Goal: Task Accomplishment & Management: Use online tool/utility

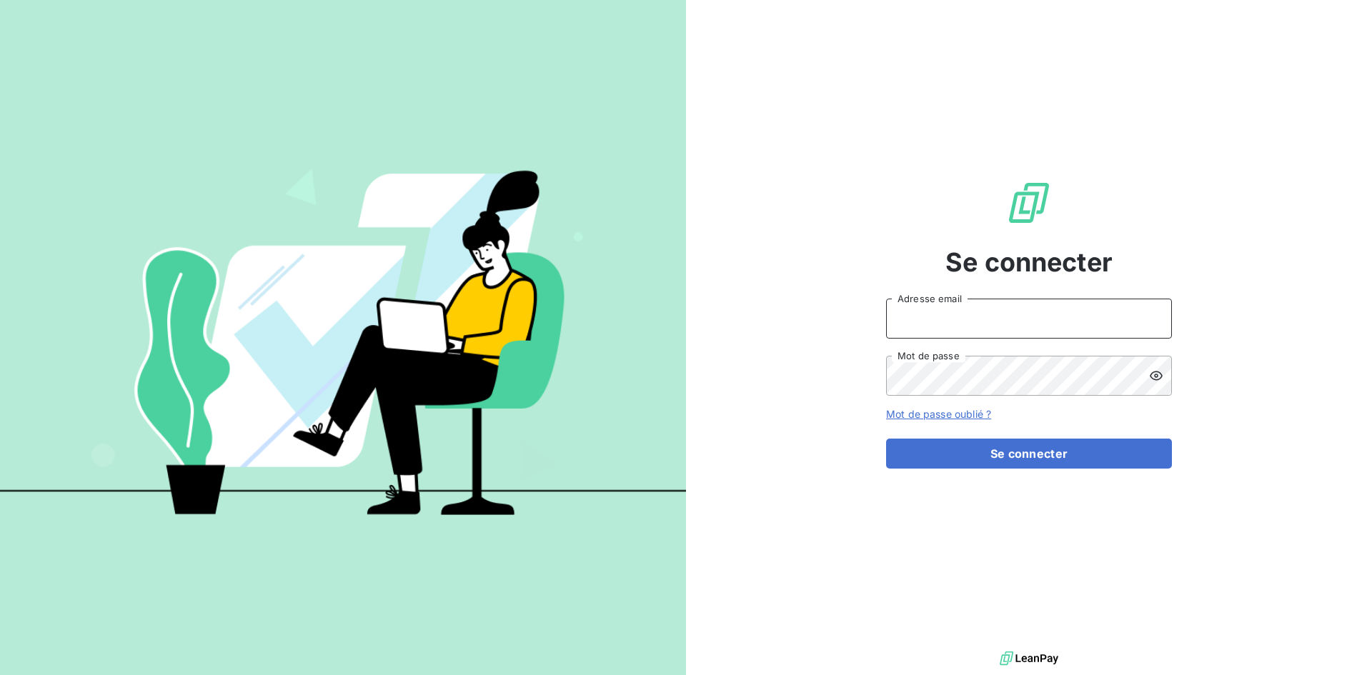
click at [919, 316] on input "Adresse email" at bounding box center [1029, 319] width 286 height 40
type input "[EMAIL_ADDRESS][DOMAIN_NAME]"
click at [886, 439] on button "Se connecter" at bounding box center [1029, 454] width 286 height 30
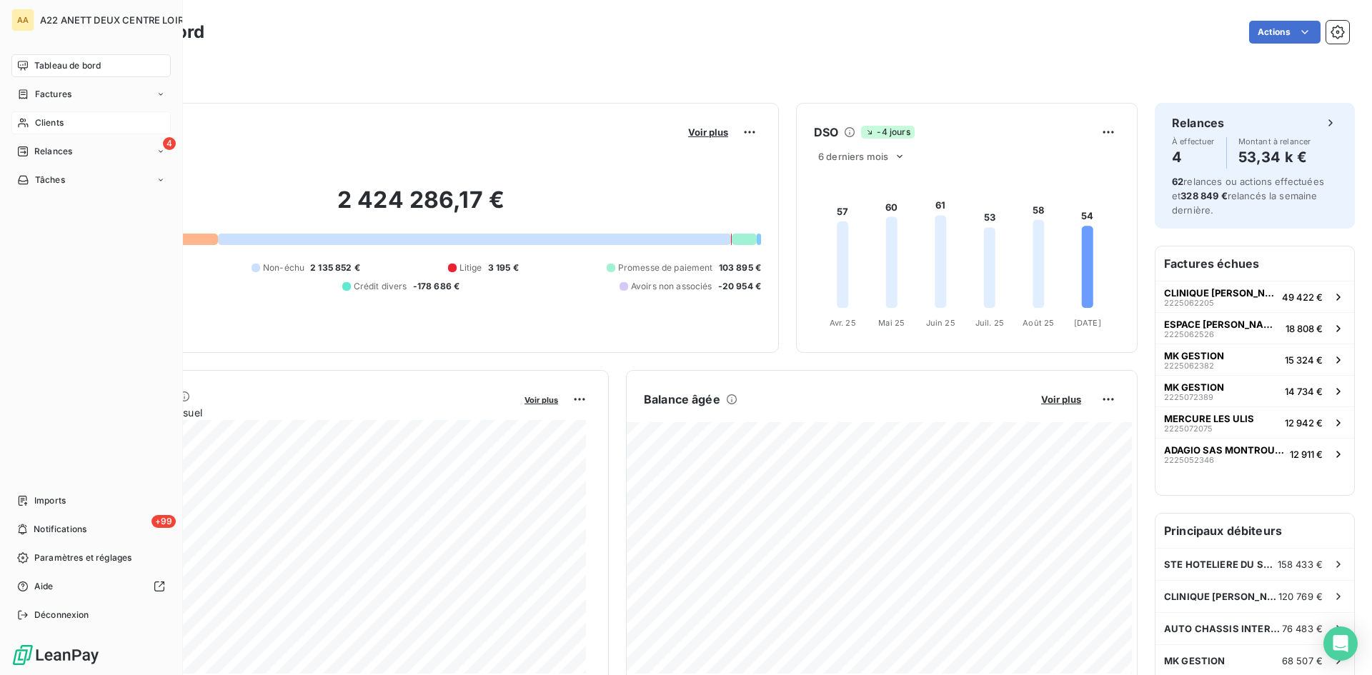
click at [29, 121] on icon at bounding box center [23, 122] width 12 height 11
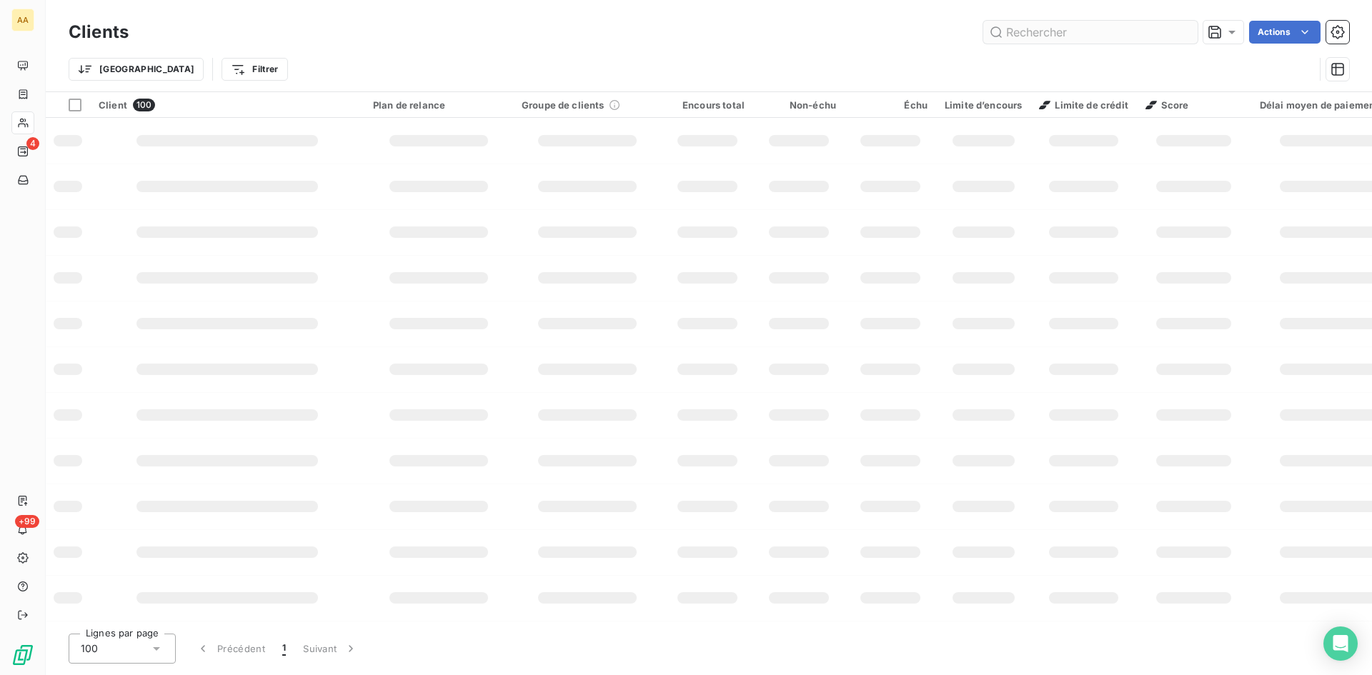
click at [1030, 32] on input "text" at bounding box center [1090, 32] width 214 height 23
click at [1021, 33] on input "text" at bounding box center [1090, 32] width 214 height 23
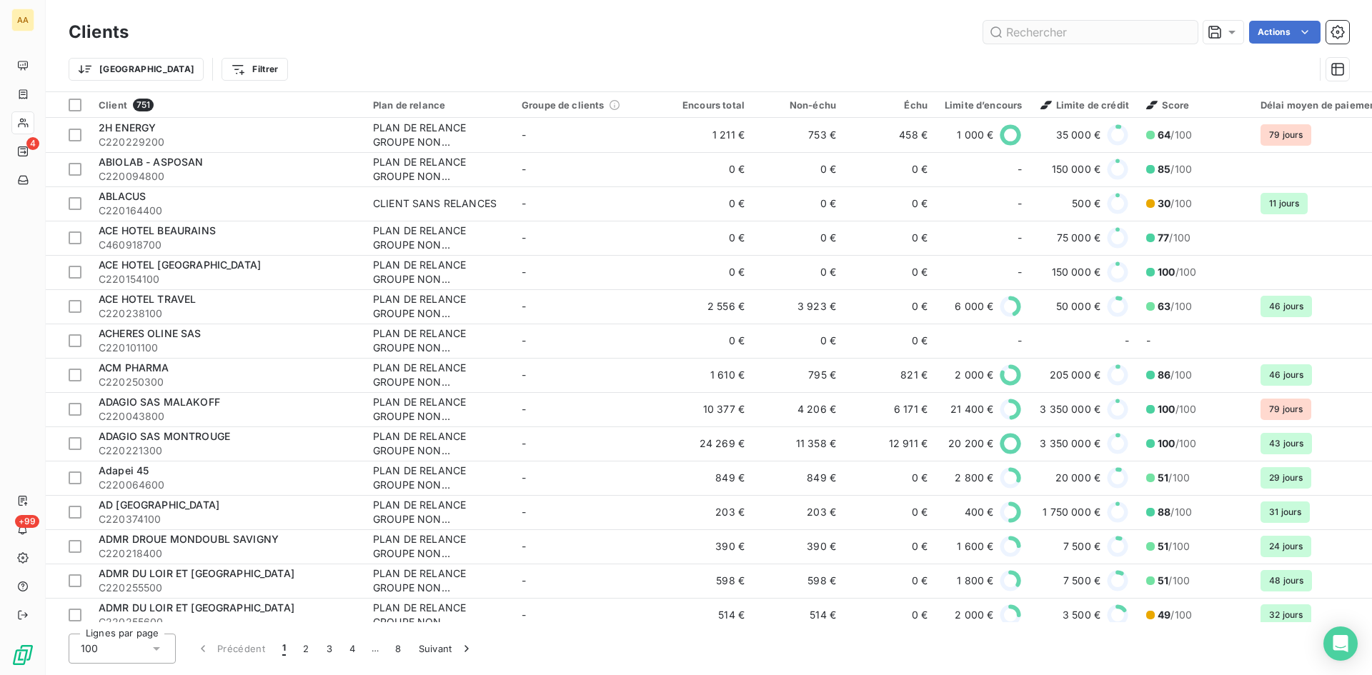
click at [1021, 33] on input "text" at bounding box center [1090, 32] width 214 height 23
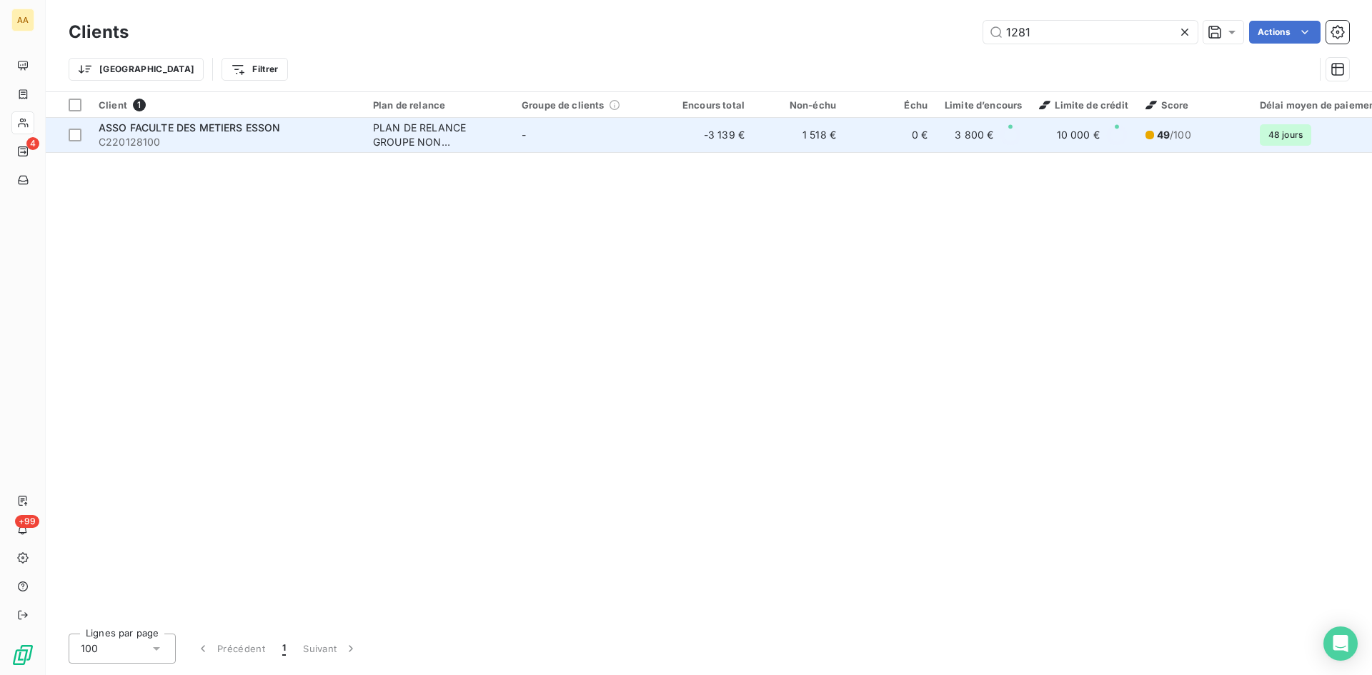
type input "1281"
click at [393, 143] on div "PLAN DE RELANCE GROUPE NON AUTOMATIQUE" at bounding box center [438, 135] width 131 height 29
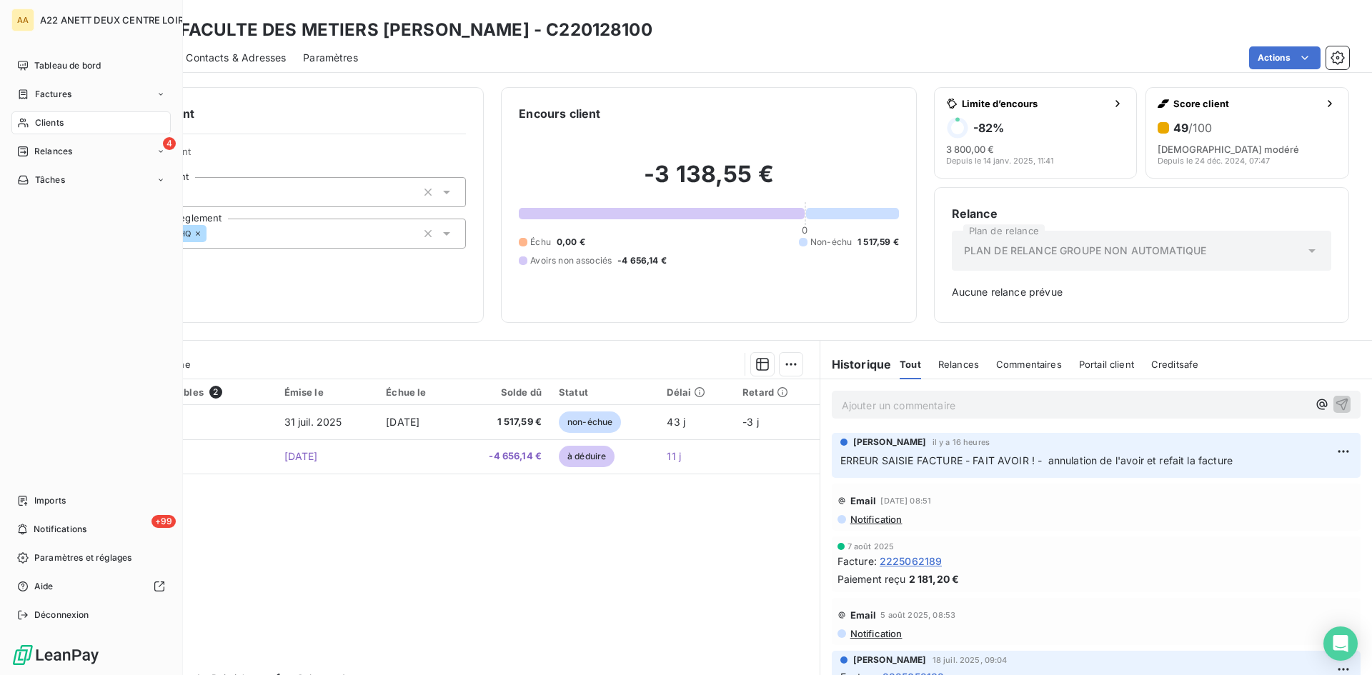
click at [34, 121] on div "Clients" at bounding box center [90, 122] width 159 height 23
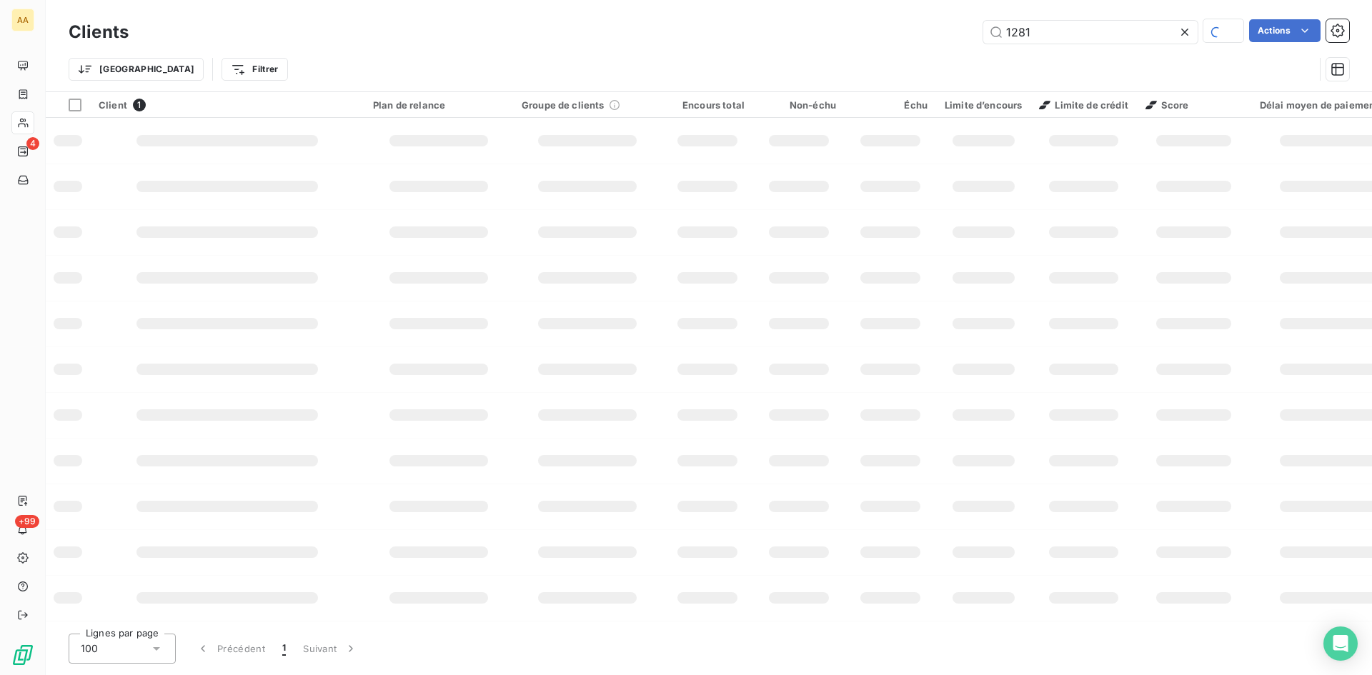
drag, startPoint x: 1054, startPoint y: 29, endPoint x: 899, endPoint y: 30, distance: 155.0
click at [899, 30] on div "1281 Actions" at bounding box center [747, 31] width 1203 height 25
type input "7216"
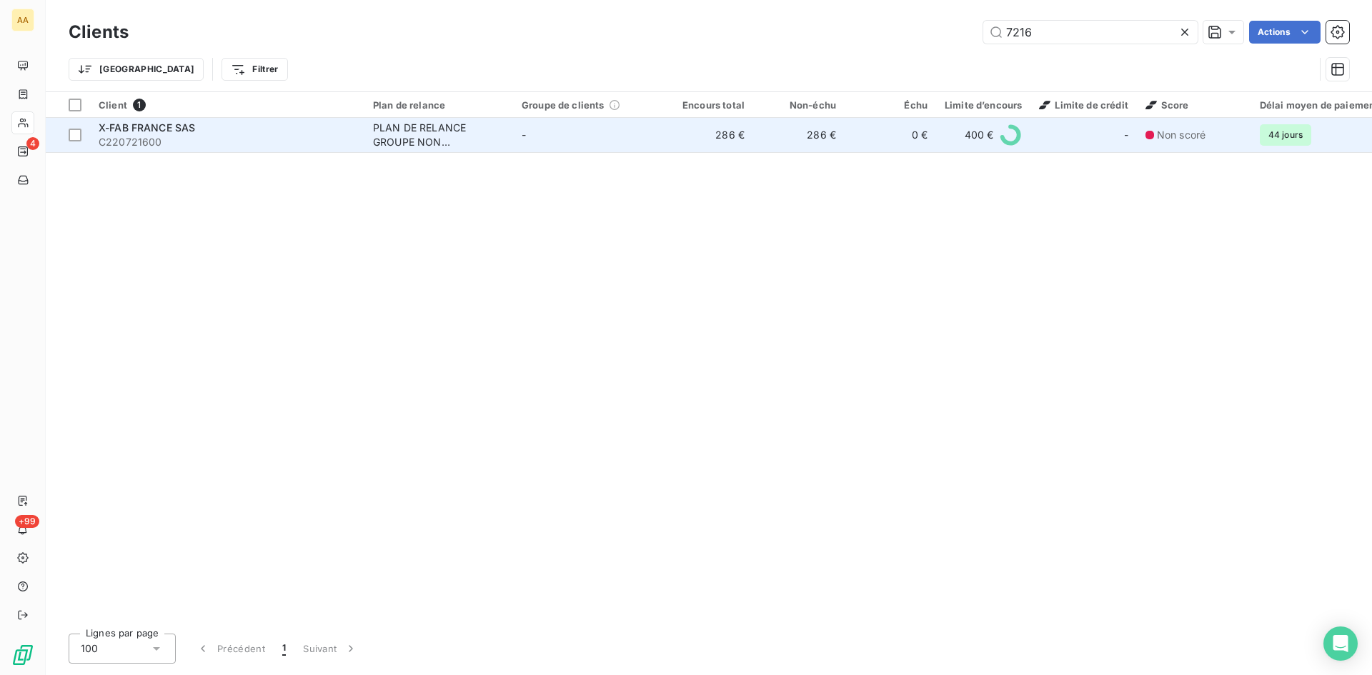
click at [424, 131] on div "PLAN DE RELANCE GROUPE NON AUTOMATIQUE" at bounding box center [438, 135] width 131 height 29
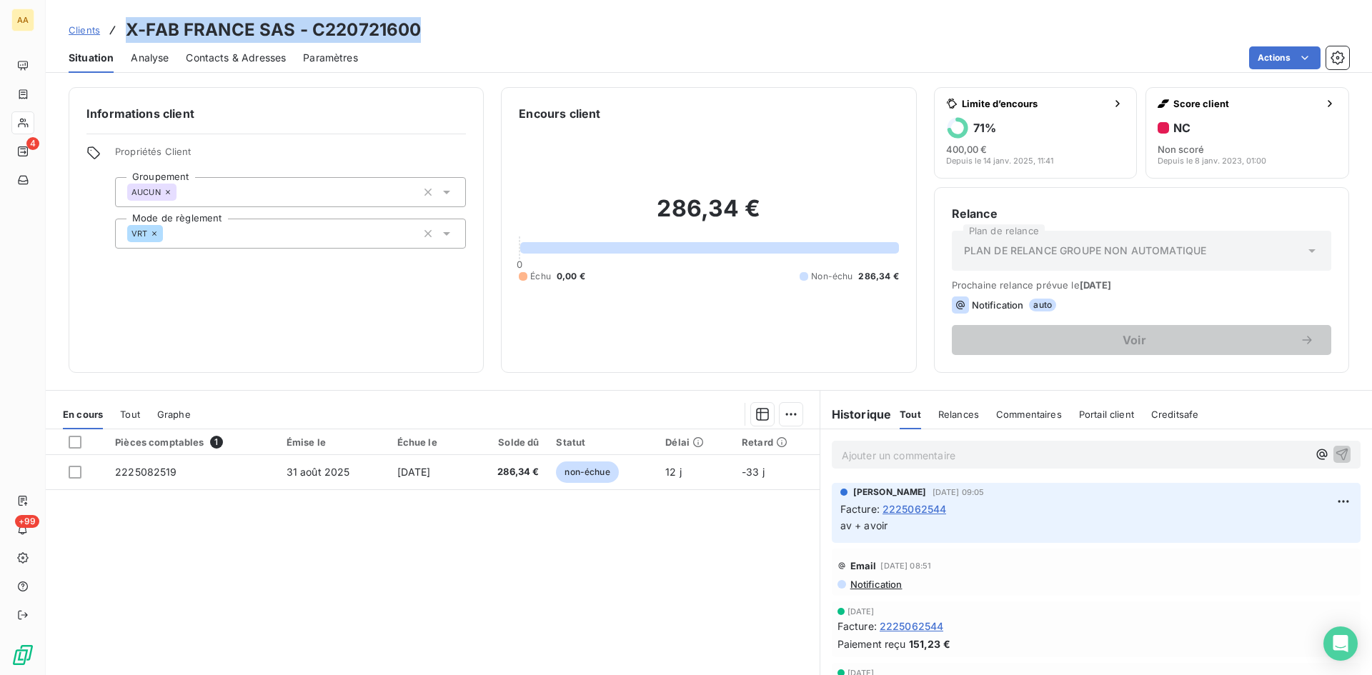
drag, startPoint x: 424, startPoint y: 34, endPoint x: 122, endPoint y: 25, distance: 302.3
click at [122, 25] on div "Clients X-FAB FRANCE SAS - C220721600" at bounding box center [709, 30] width 1326 height 26
copy h3 "X-FAB FRANCE SAS - C220721600"
click at [853, 460] on p "Ajouter un commentaire ﻿" at bounding box center [1075, 456] width 466 height 18
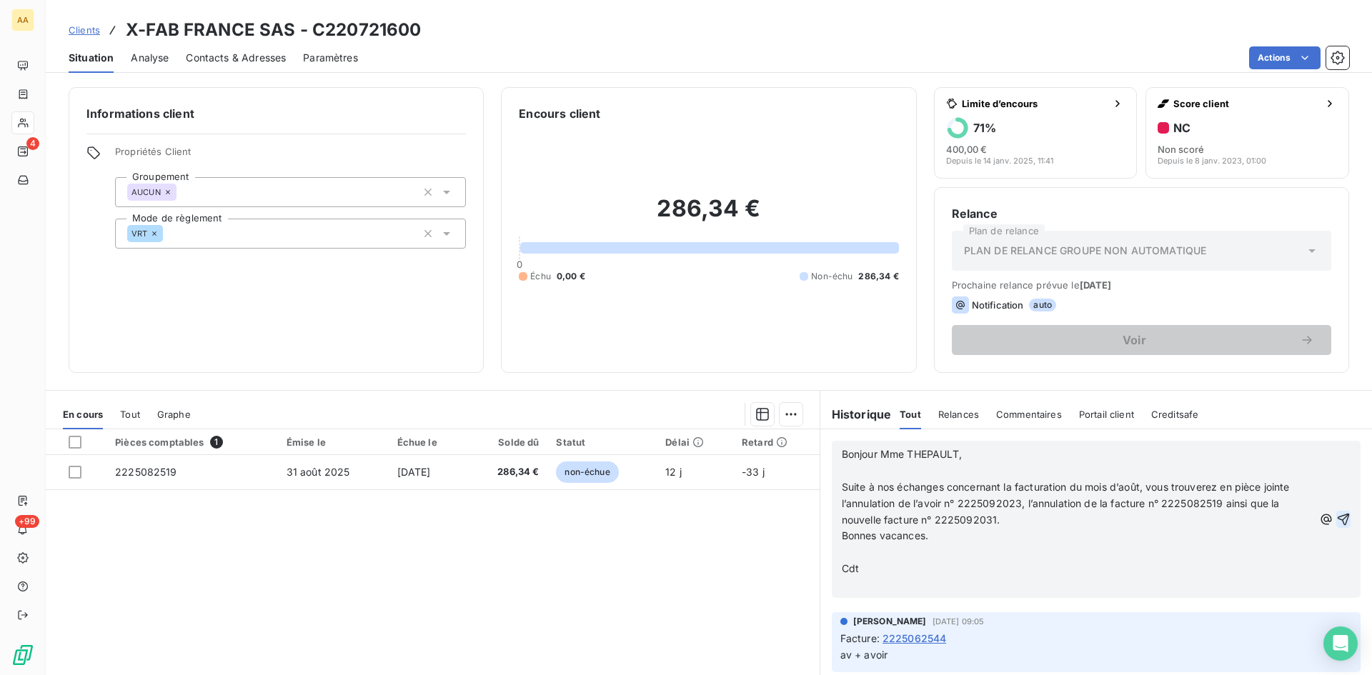
click at [1336, 514] on icon "button" at bounding box center [1343, 519] width 14 height 14
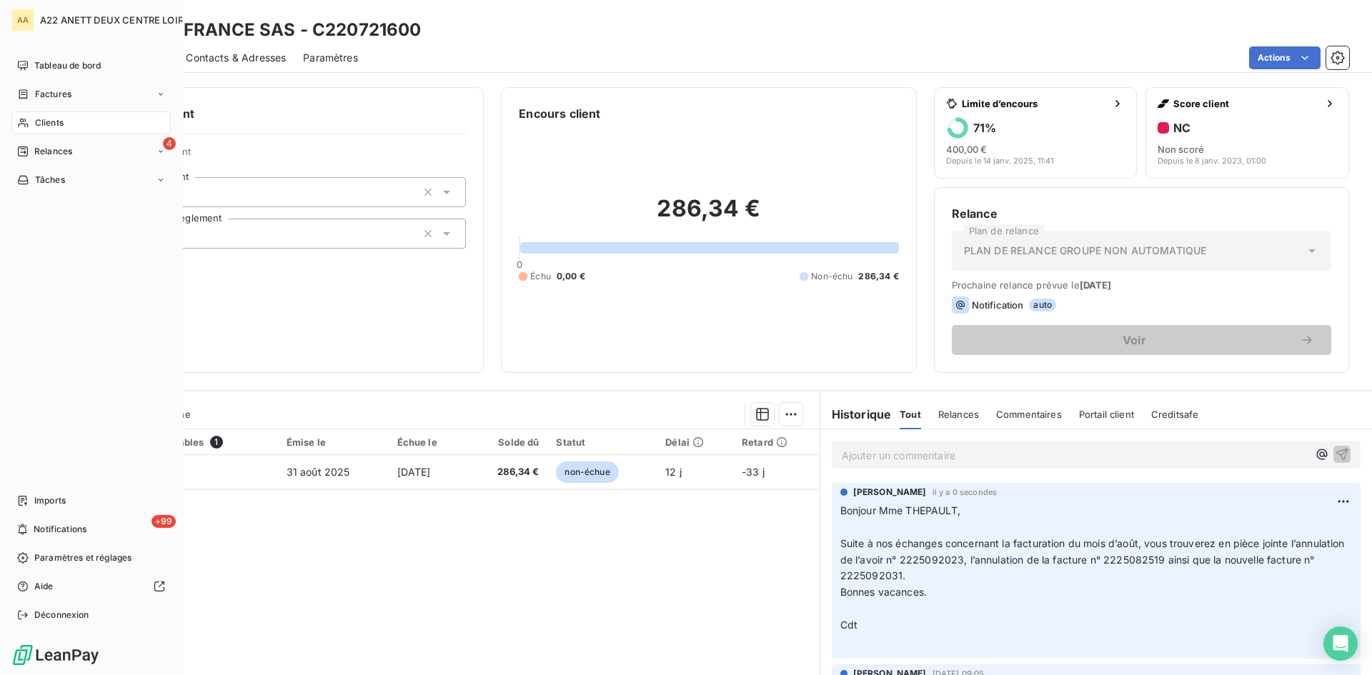
click at [55, 122] on span "Clients" at bounding box center [49, 122] width 29 height 13
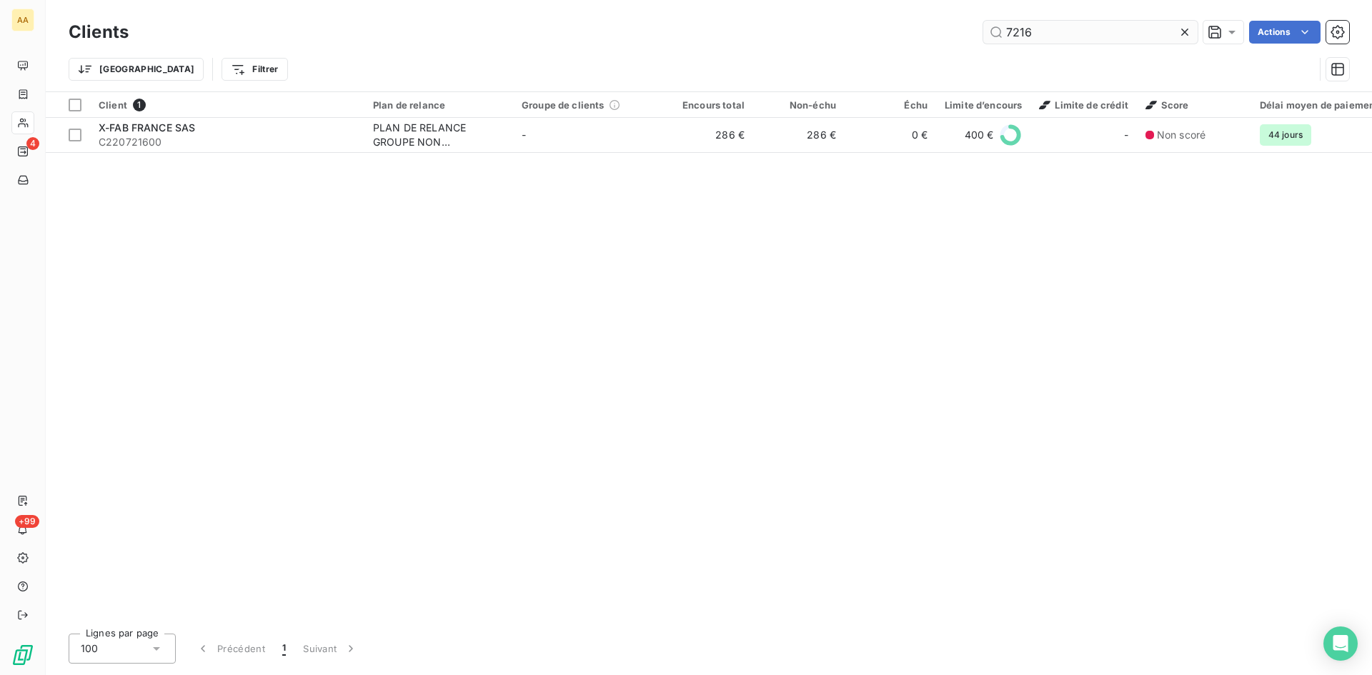
drag, startPoint x: 1007, startPoint y: 40, endPoint x: 993, endPoint y: 40, distance: 13.6
click at [993, 40] on input "7216" at bounding box center [1090, 32] width 214 height 23
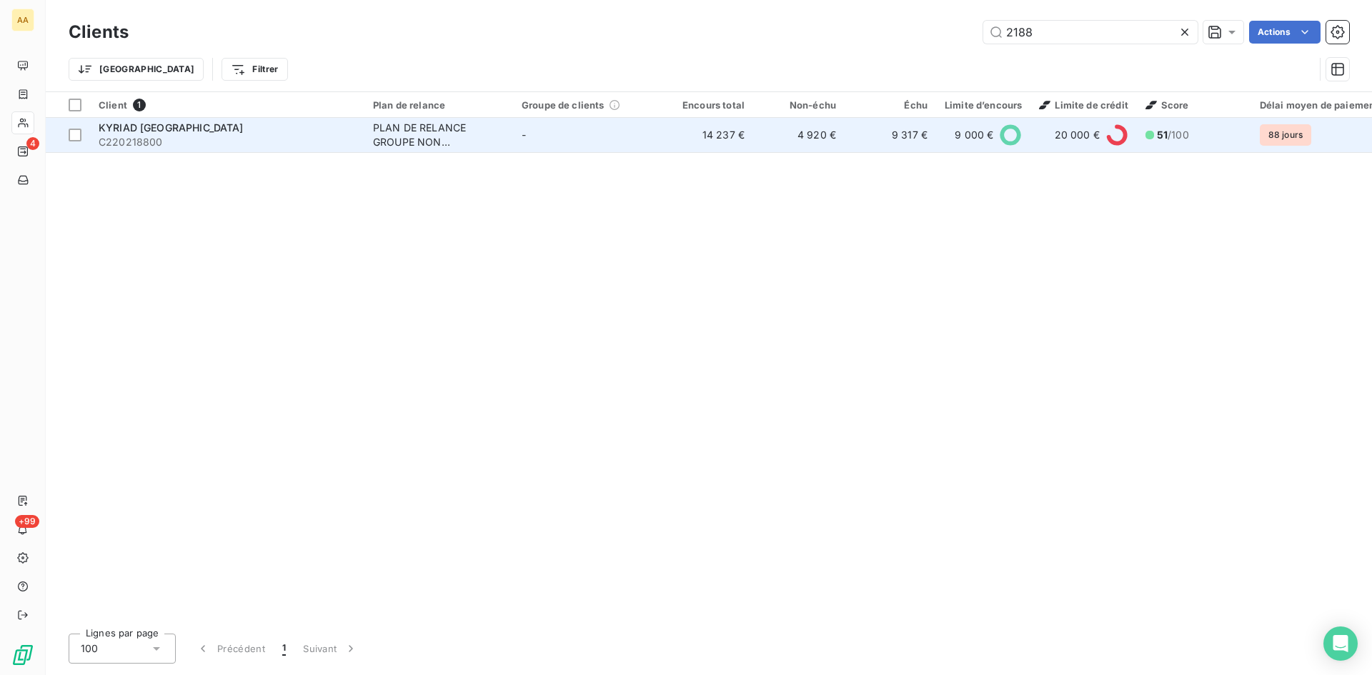
type input "2188"
click at [429, 136] on div "PLAN DE RELANCE GROUPE NON AUTOMATIQUE" at bounding box center [438, 135] width 131 height 29
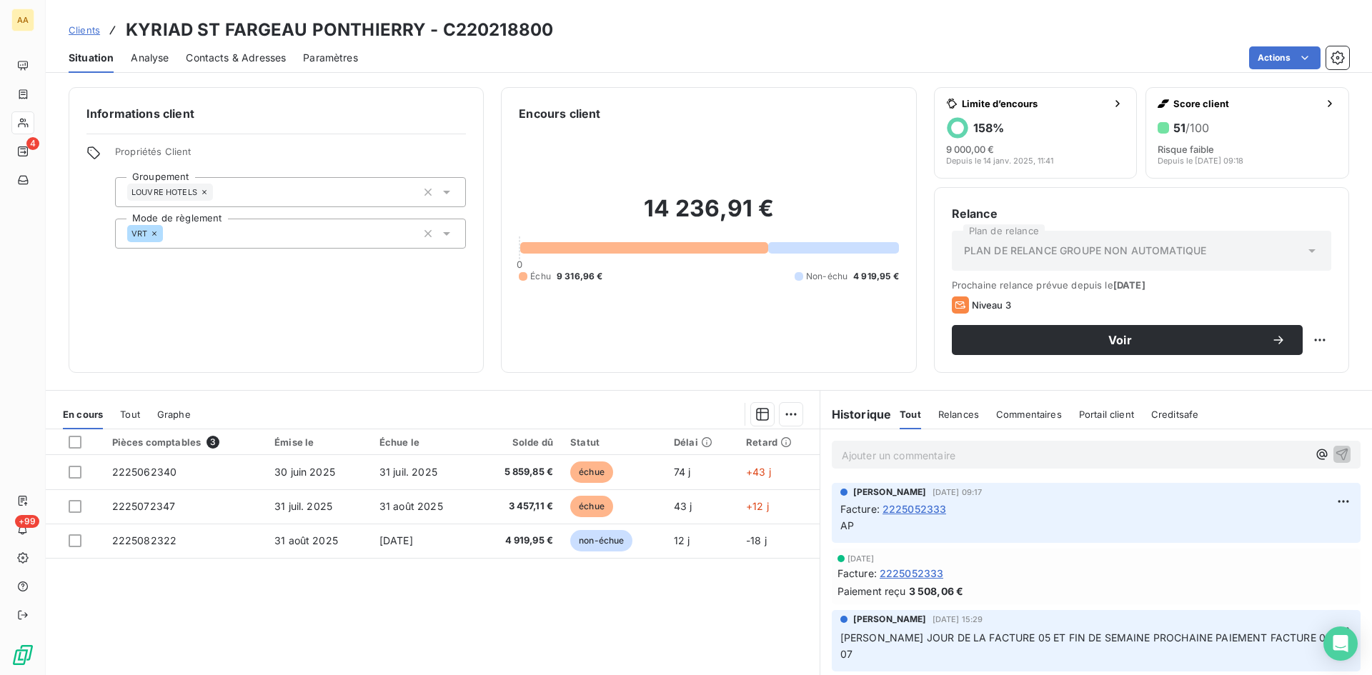
click at [878, 452] on p "Ajouter un commentaire ﻿" at bounding box center [1075, 456] width 466 height 18
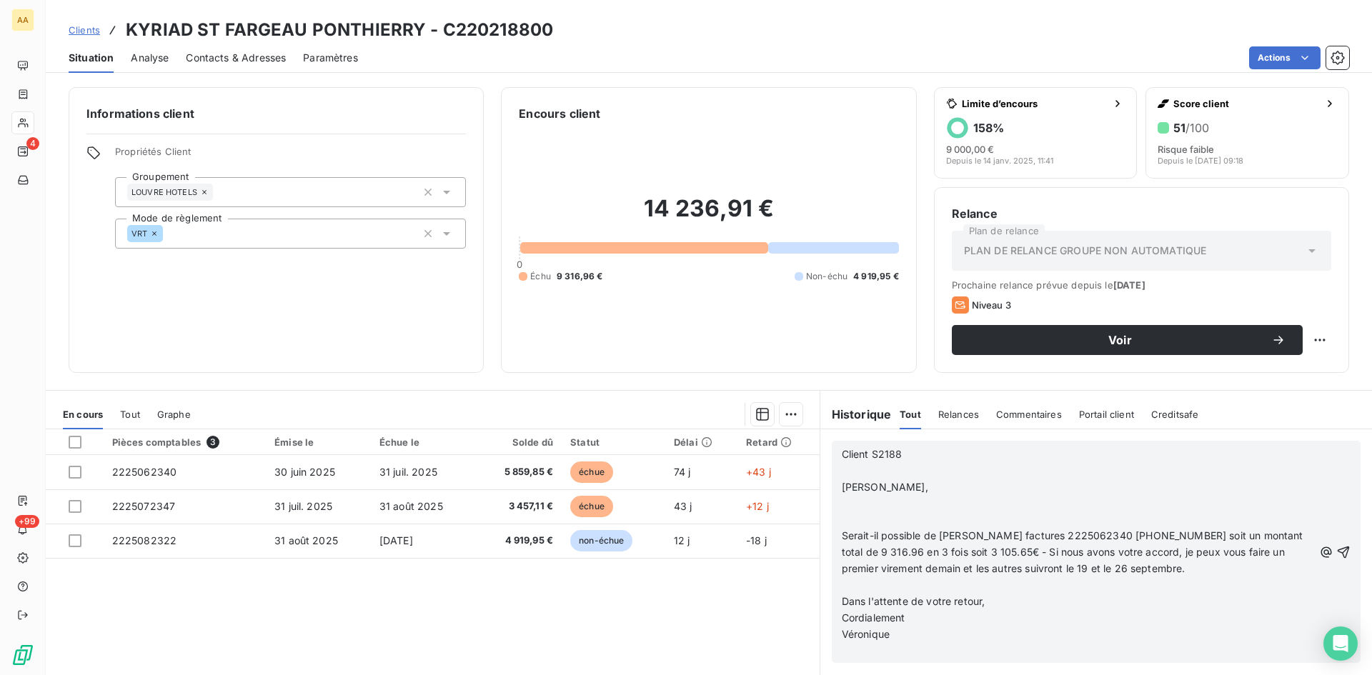
click at [950, 483] on p "[PERSON_NAME]," at bounding box center [1078, 487] width 472 height 16
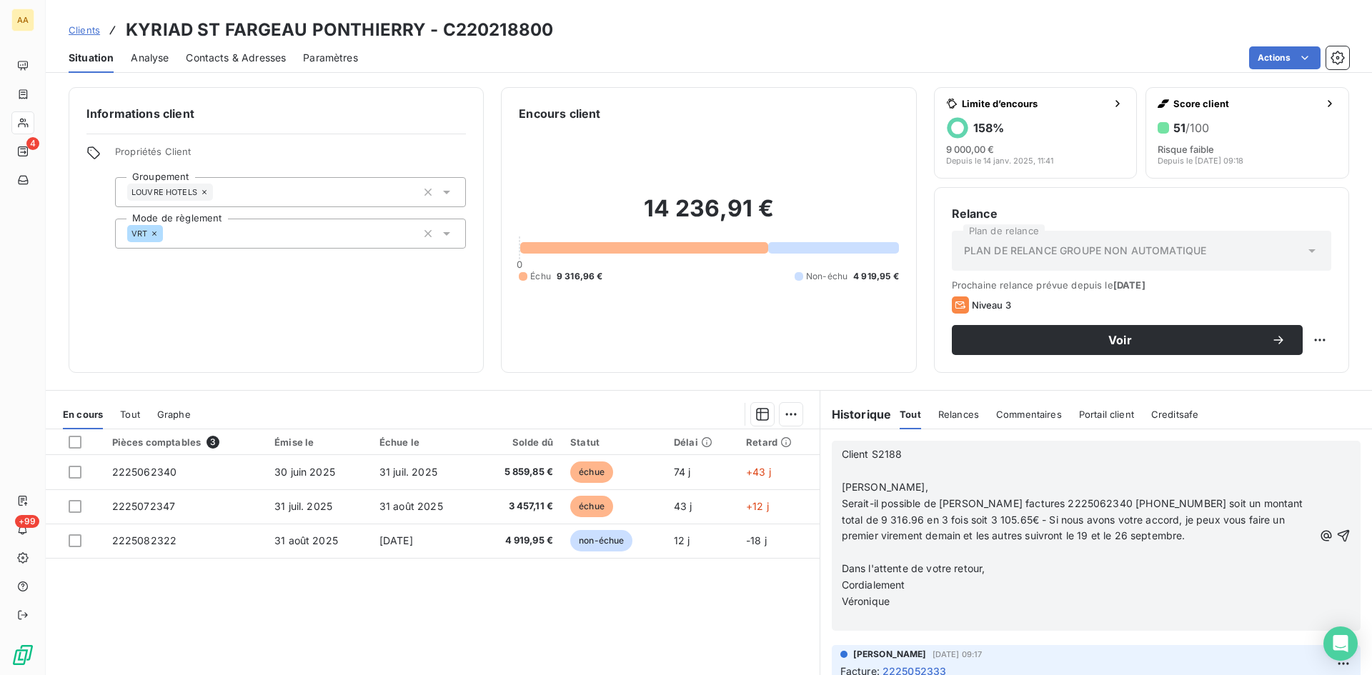
click at [1147, 537] on p "Serait-il possible de [PERSON_NAME] factures 2225062340 [PHONE_NUMBER] soit un …" at bounding box center [1078, 520] width 472 height 49
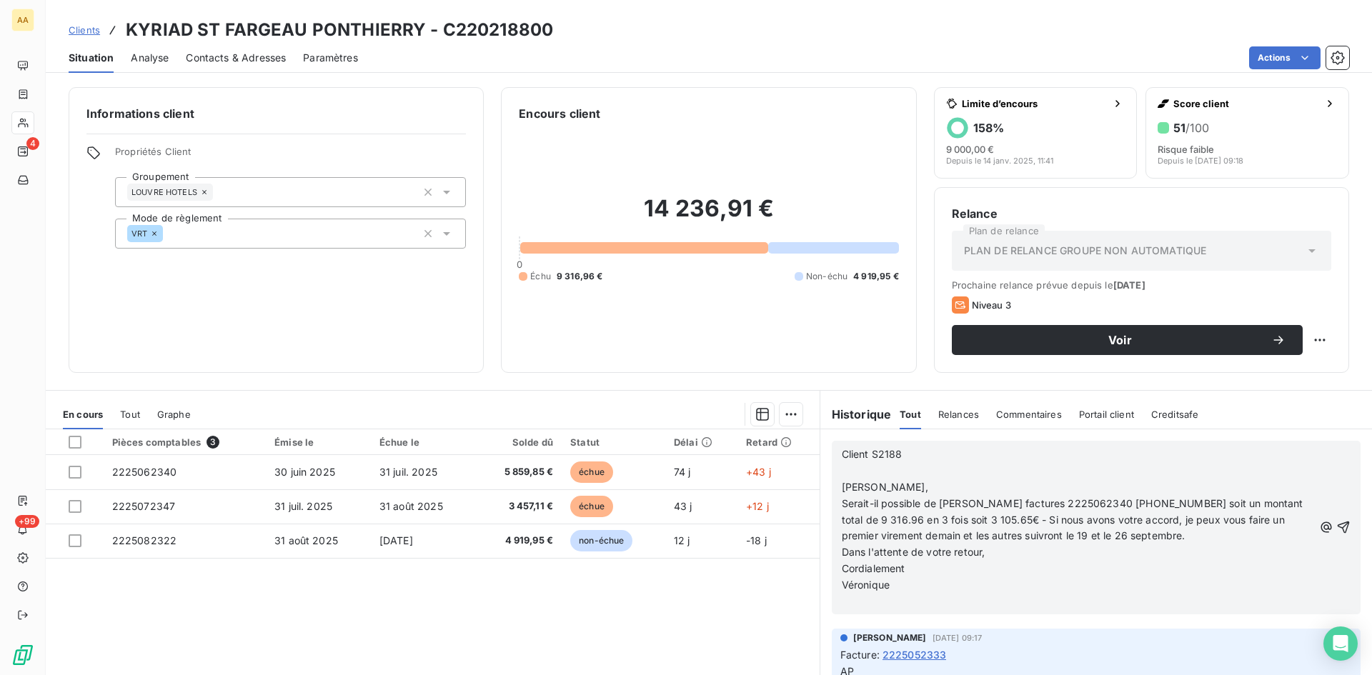
click at [688, 631] on div "Pièces comptables 3 Émise le Échue le Solde dû Statut Délai Retard 2225062340 3…" at bounding box center [433, 566] width 774 height 275
click at [1337, 524] on icon "button" at bounding box center [1343, 528] width 12 height 12
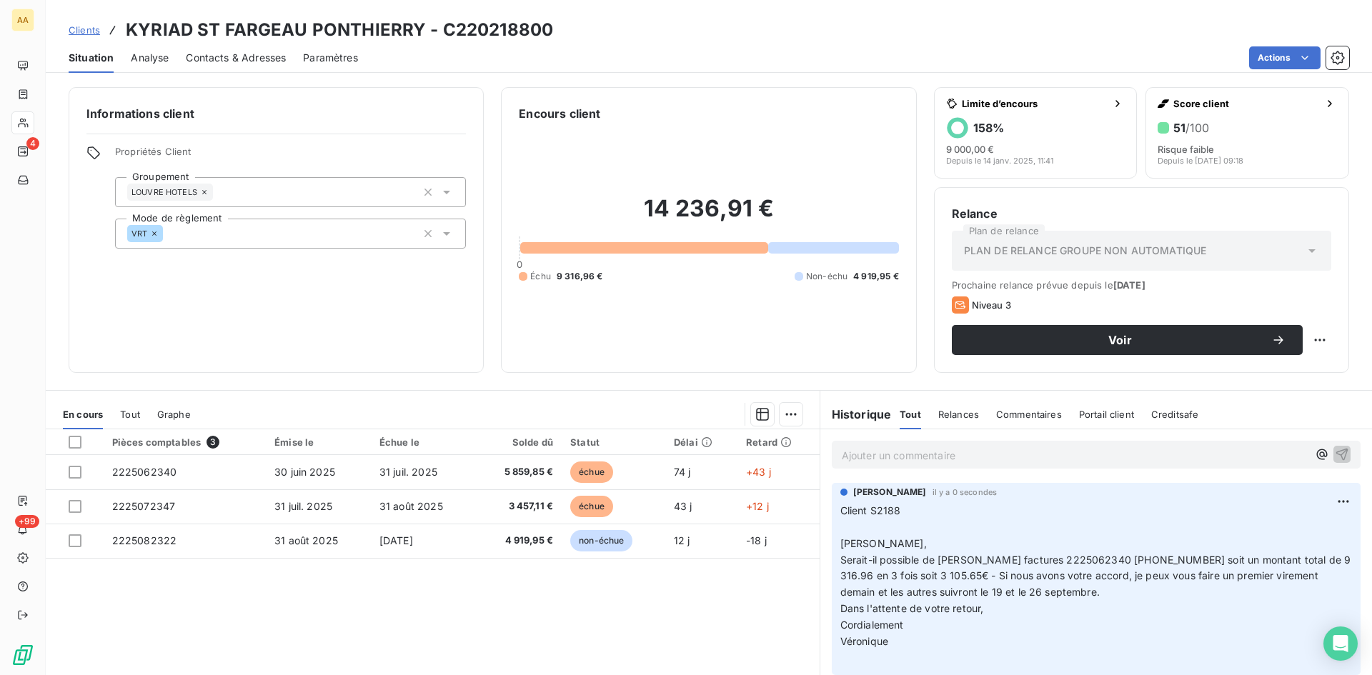
click at [868, 462] on p "Ajouter un commentaire ﻿" at bounding box center [1075, 456] width 466 height 18
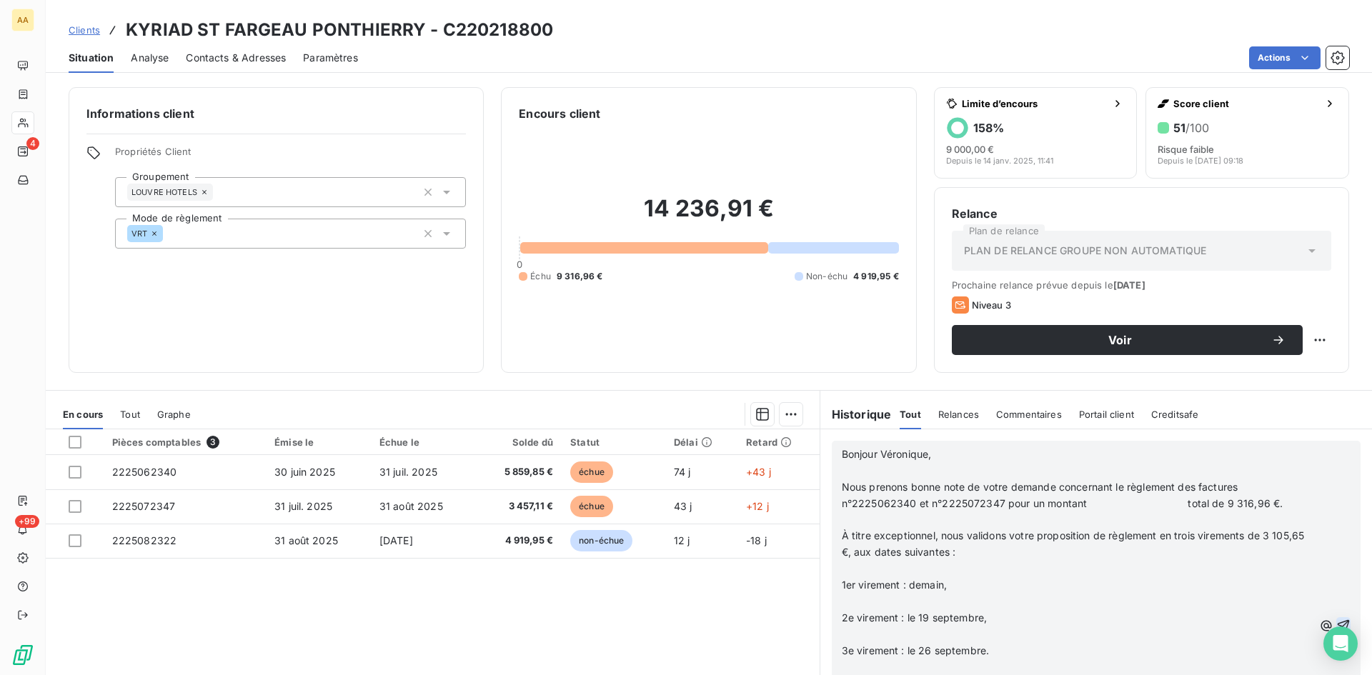
click at [1080, 503] on span "Nous prenons bonne note de votre demande concernant le règlement des factures n…" at bounding box center [1063, 495] width 442 height 29
click at [981, 589] on p "1er virement : demain," at bounding box center [1078, 585] width 472 height 16
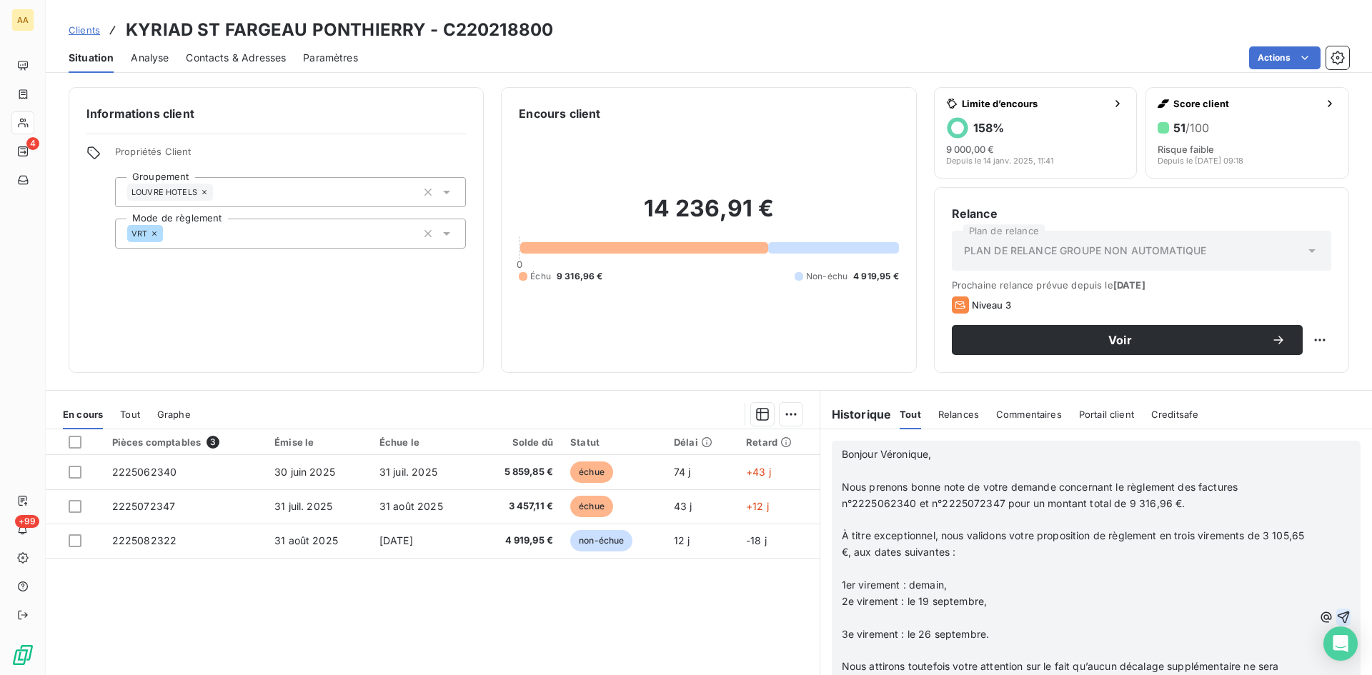
click at [994, 602] on p "2e virement : le 19 septembre," at bounding box center [1078, 602] width 472 height 16
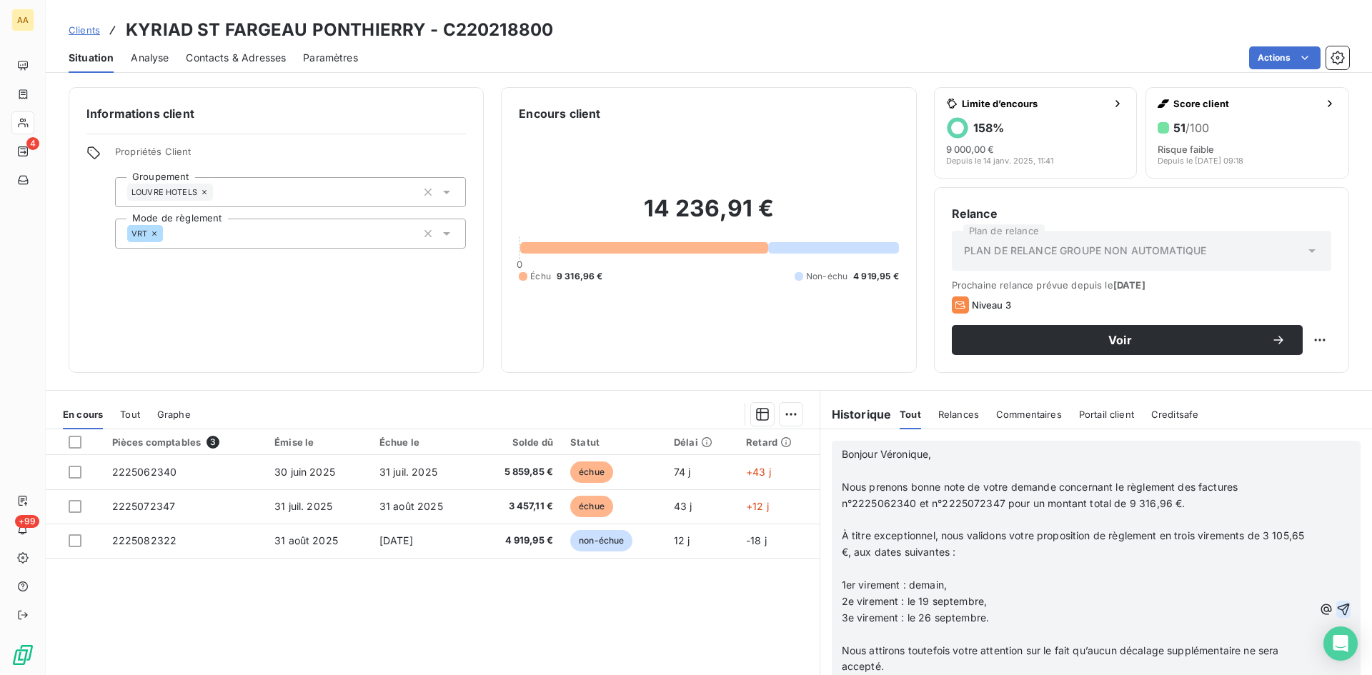
click at [996, 610] on p "3e virement : le 26 septembre." at bounding box center [1078, 618] width 472 height 16
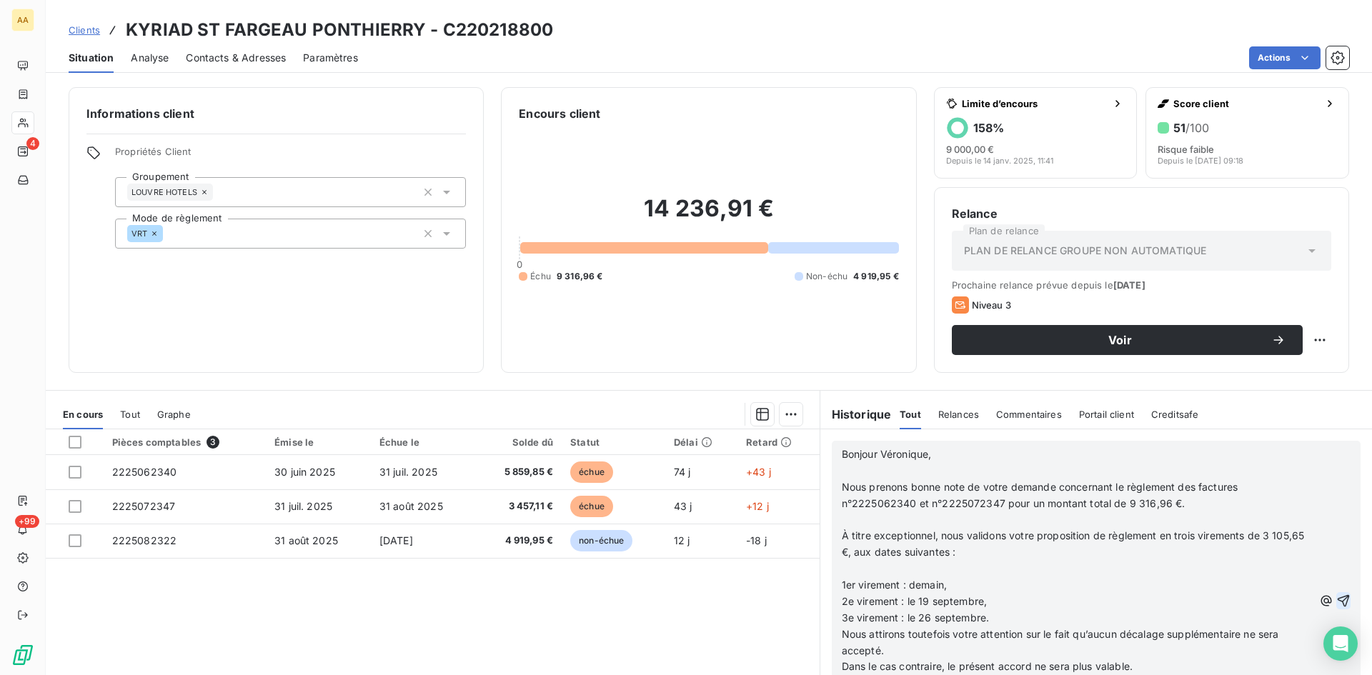
click at [1336, 597] on icon "button" at bounding box center [1343, 601] width 14 height 14
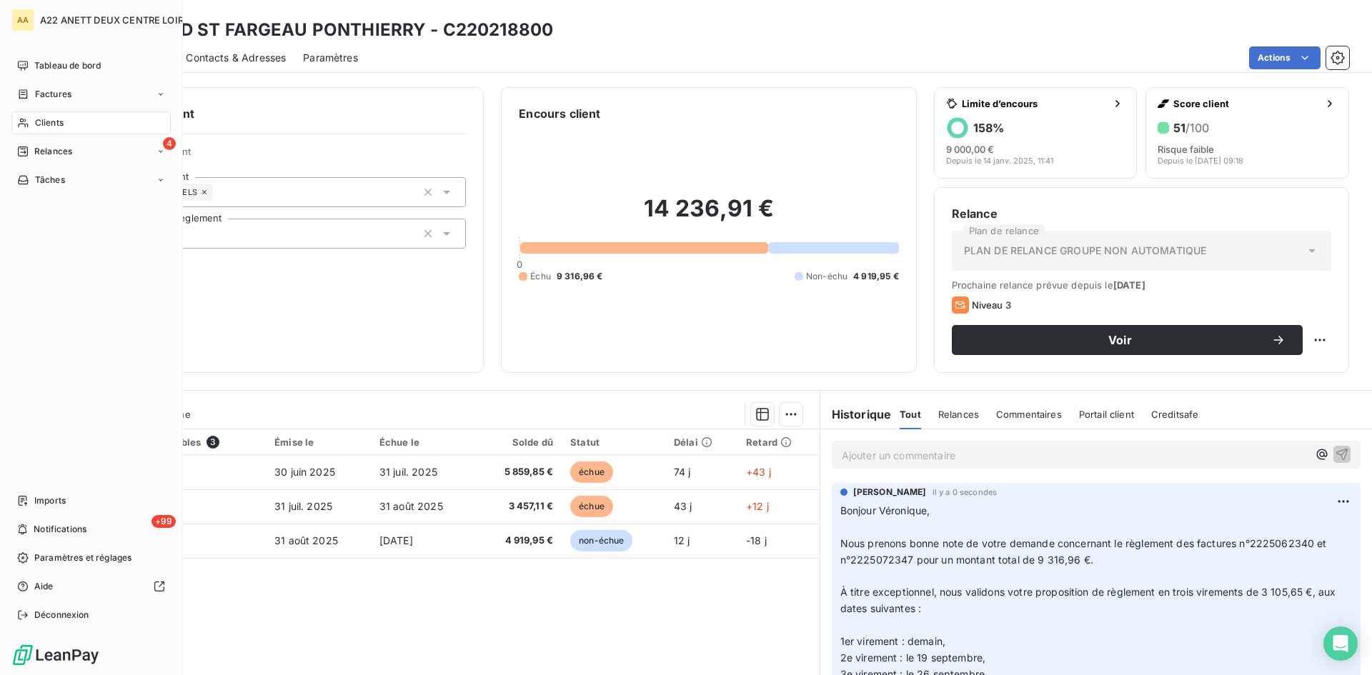
drag, startPoint x: 39, startPoint y: 62, endPoint x: 114, endPoint y: 115, distance: 91.8
click at [39, 62] on span "Tableau de bord" at bounding box center [67, 65] width 66 height 13
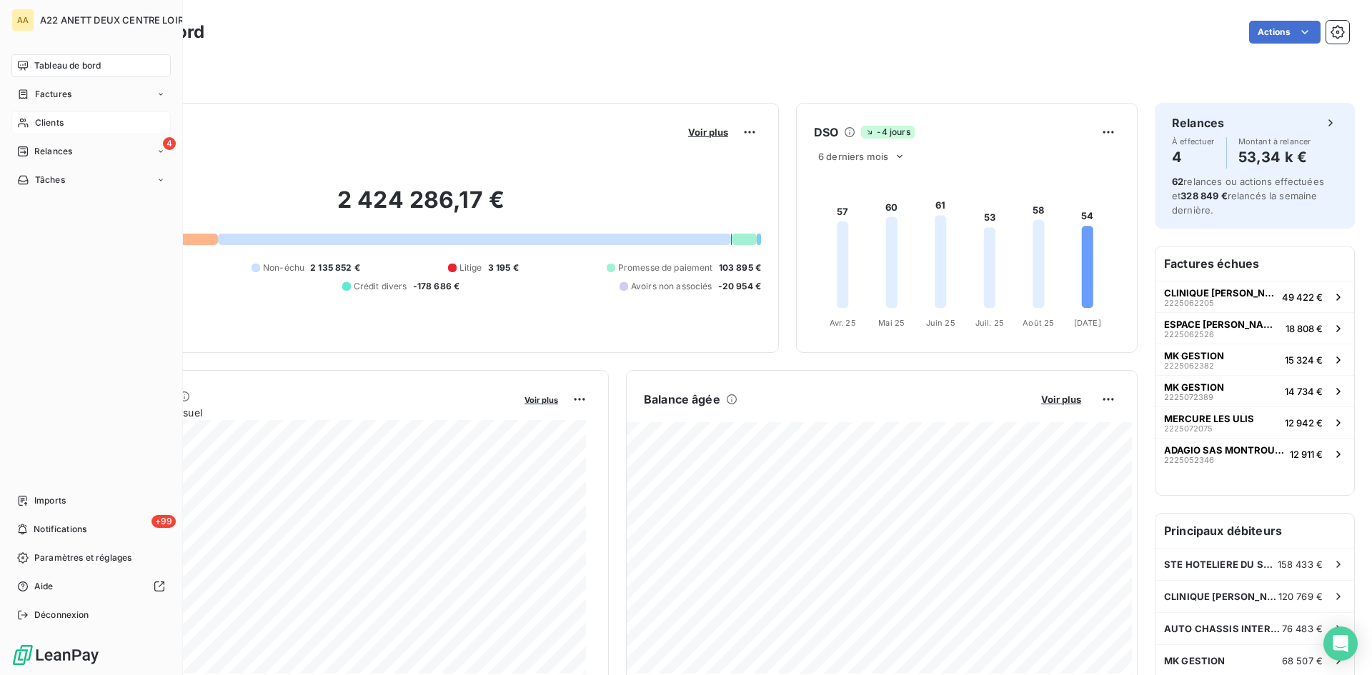
click at [46, 119] on span "Clients" at bounding box center [49, 122] width 29 height 13
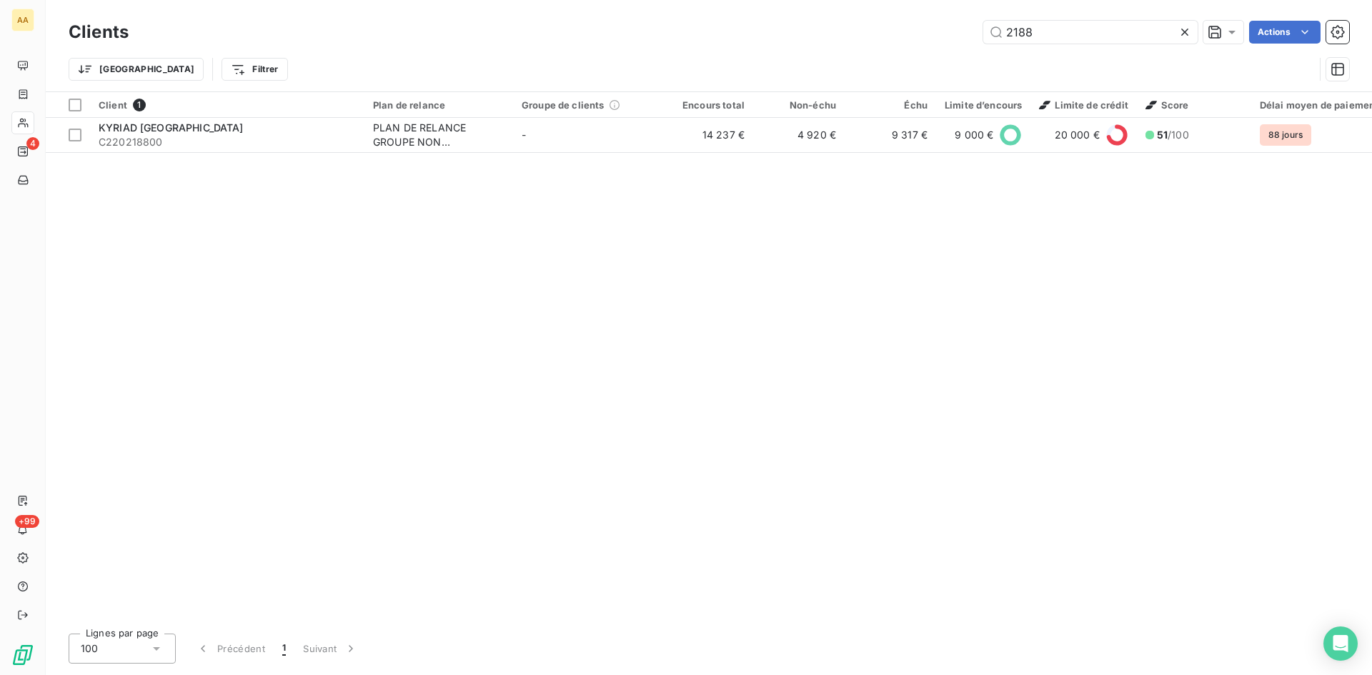
drag, startPoint x: 1019, startPoint y: 31, endPoint x: 944, endPoint y: 34, distance: 75.1
click at [944, 34] on div "2188 Actions" at bounding box center [747, 32] width 1203 height 23
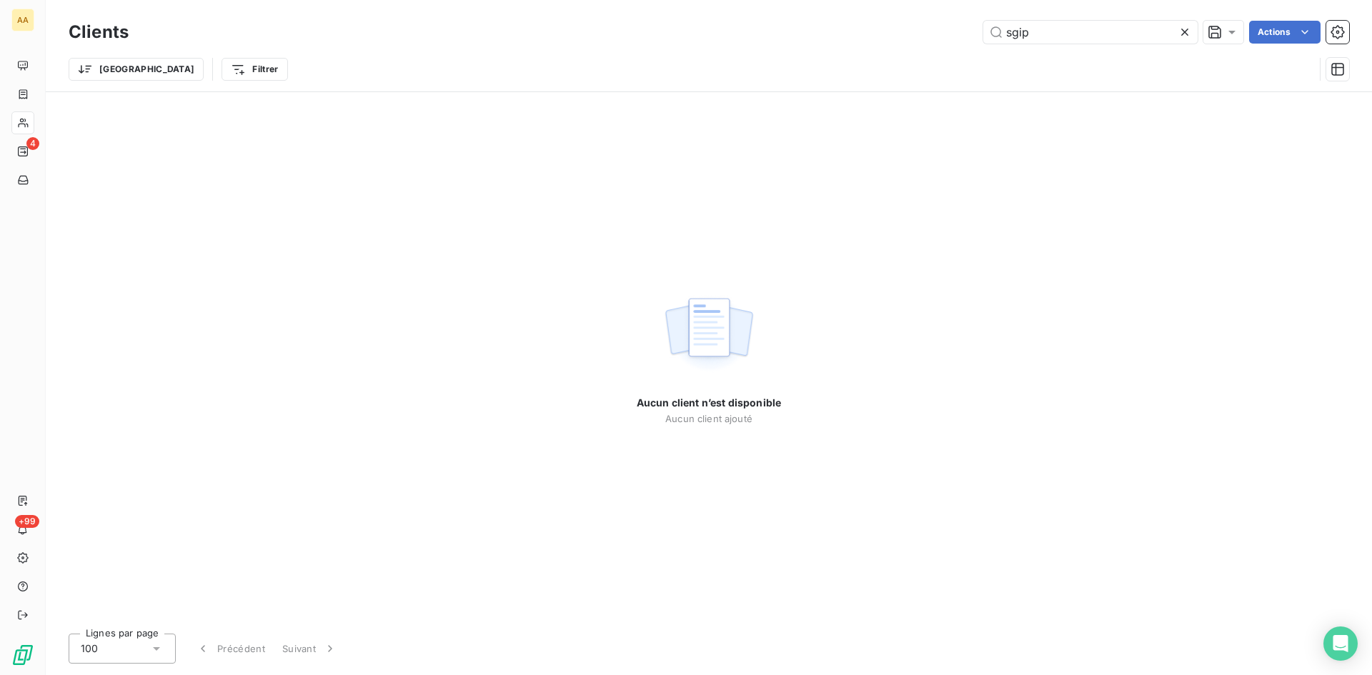
drag, startPoint x: 1055, startPoint y: 39, endPoint x: 938, endPoint y: 38, distance: 117.2
click at [938, 38] on div "sgip Actions" at bounding box center [747, 32] width 1203 height 23
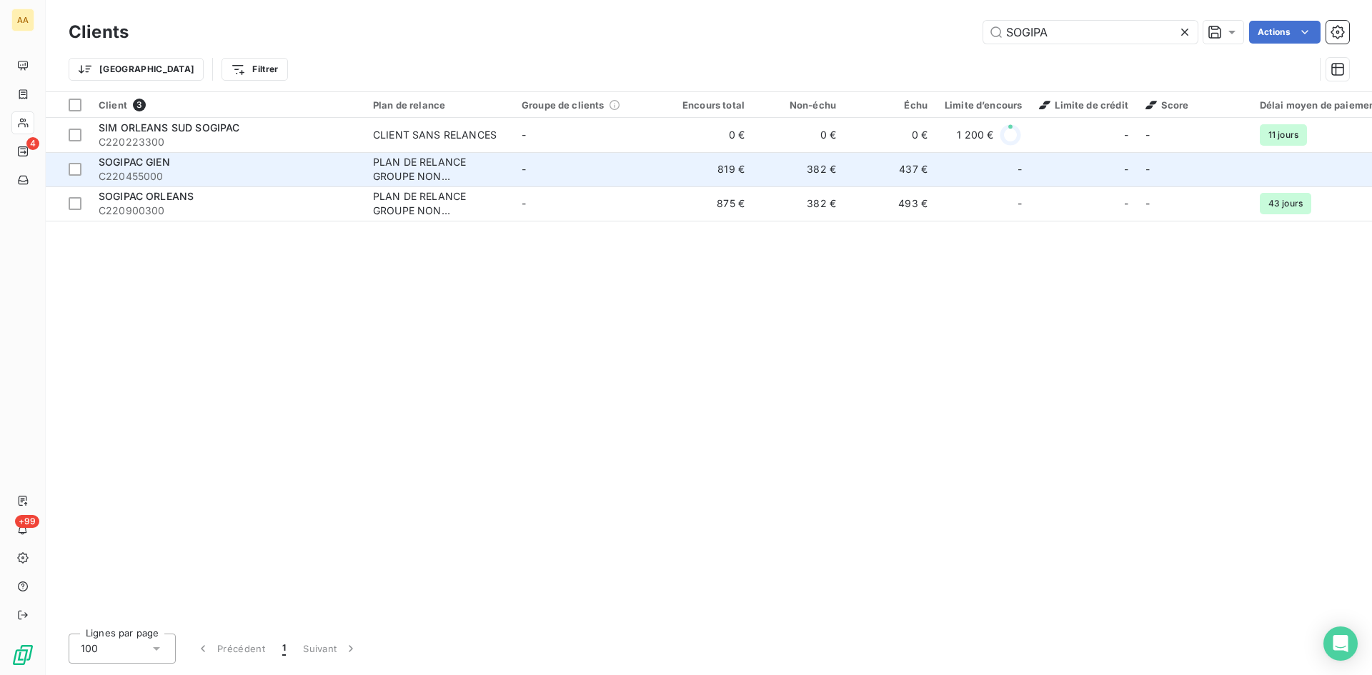
type input "SOGIPA"
click at [426, 167] on div "PLAN DE RELANCE GROUPE NON AUTOMATIQUE" at bounding box center [438, 169] width 131 height 29
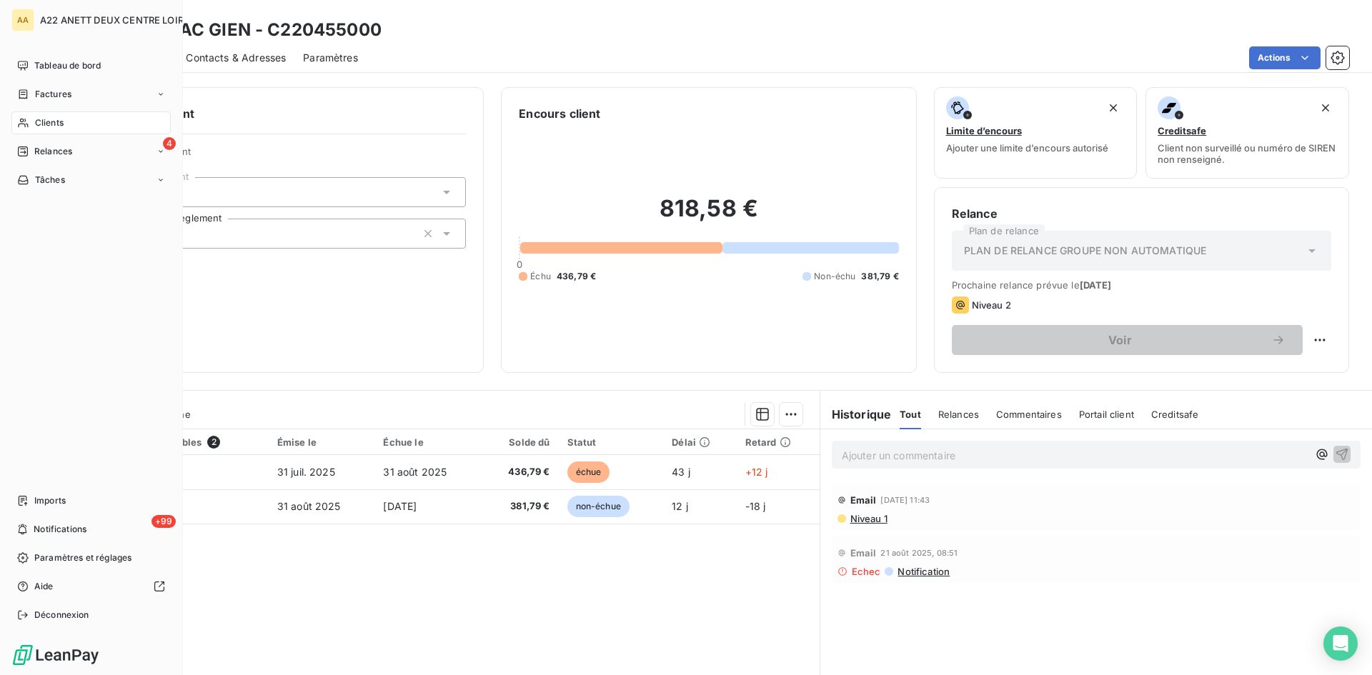
click at [39, 121] on span "Clients" at bounding box center [49, 122] width 29 height 13
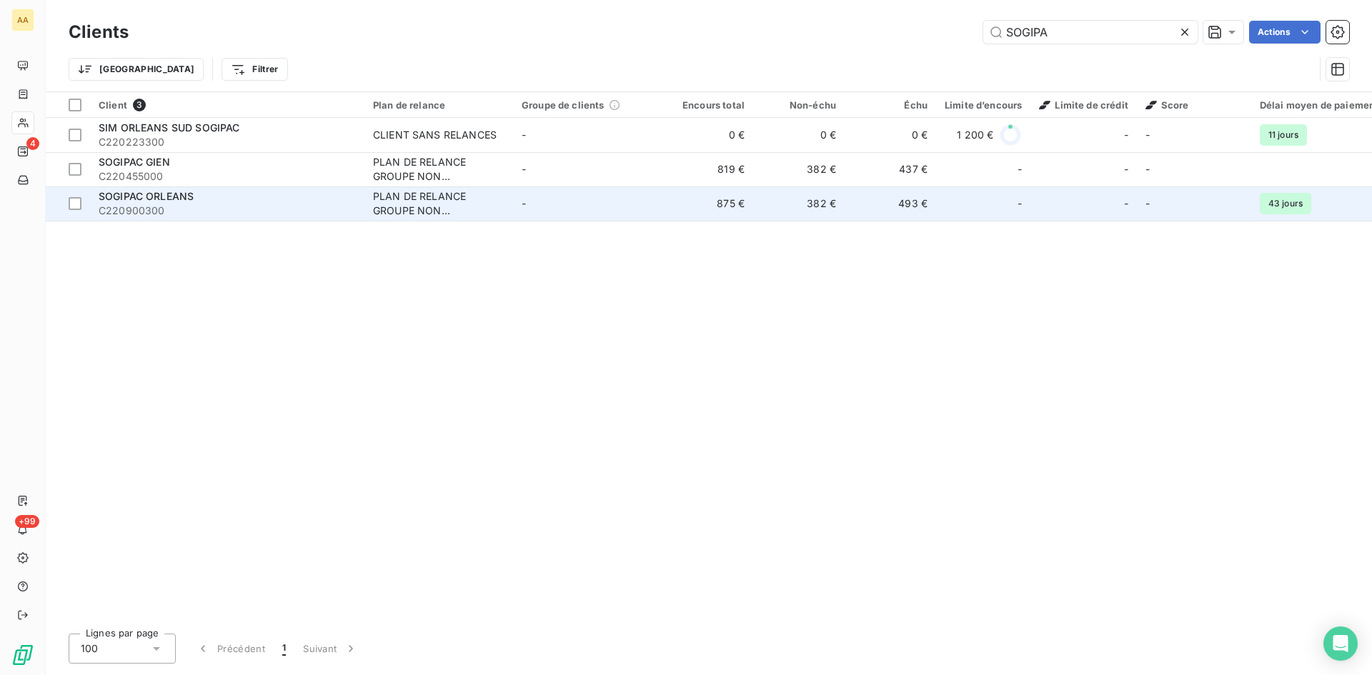
click at [371, 214] on td "PLAN DE RELANCE GROUPE NON AUTOMATIQUE" at bounding box center [438, 203] width 149 height 34
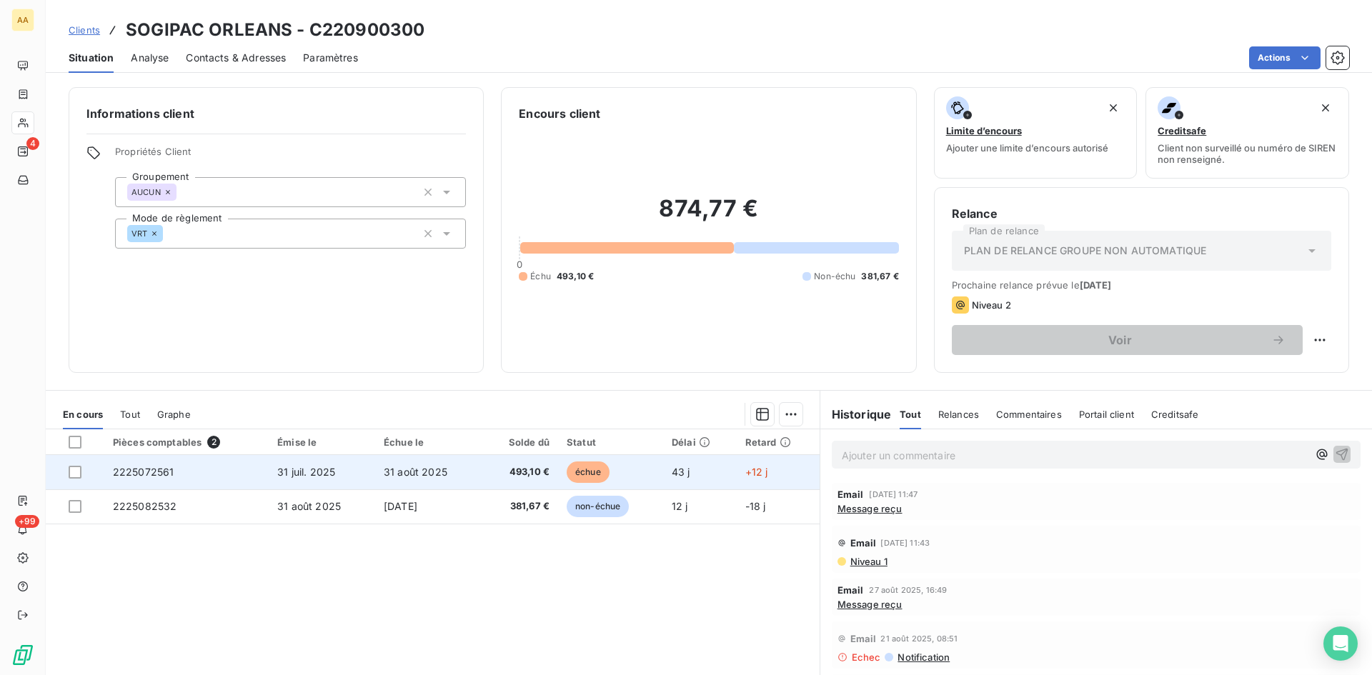
click at [149, 471] on span "2225072561" at bounding box center [143, 472] width 61 height 12
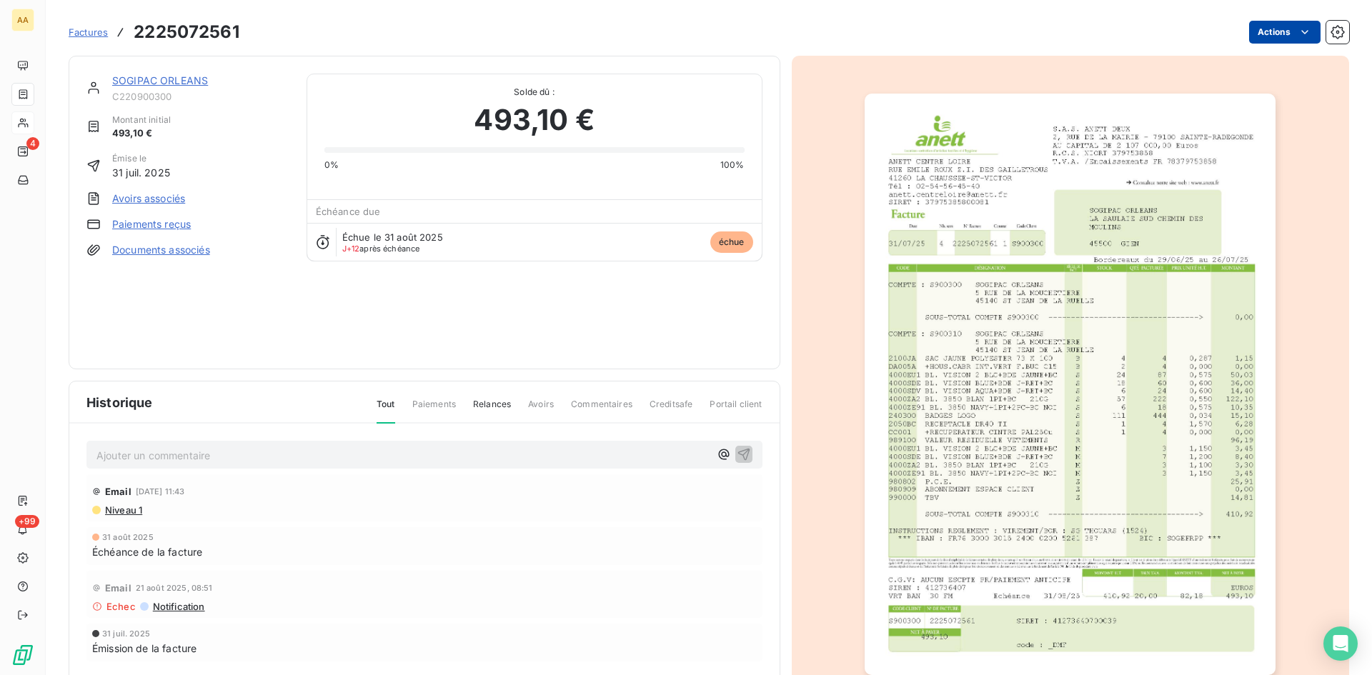
click at [1253, 39] on html "AA 4 +99 Factures 2225072561 Actions SOGIPAC ORLEANS C220900300 Montant initial…" at bounding box center [686, 337] width 1372 height 675
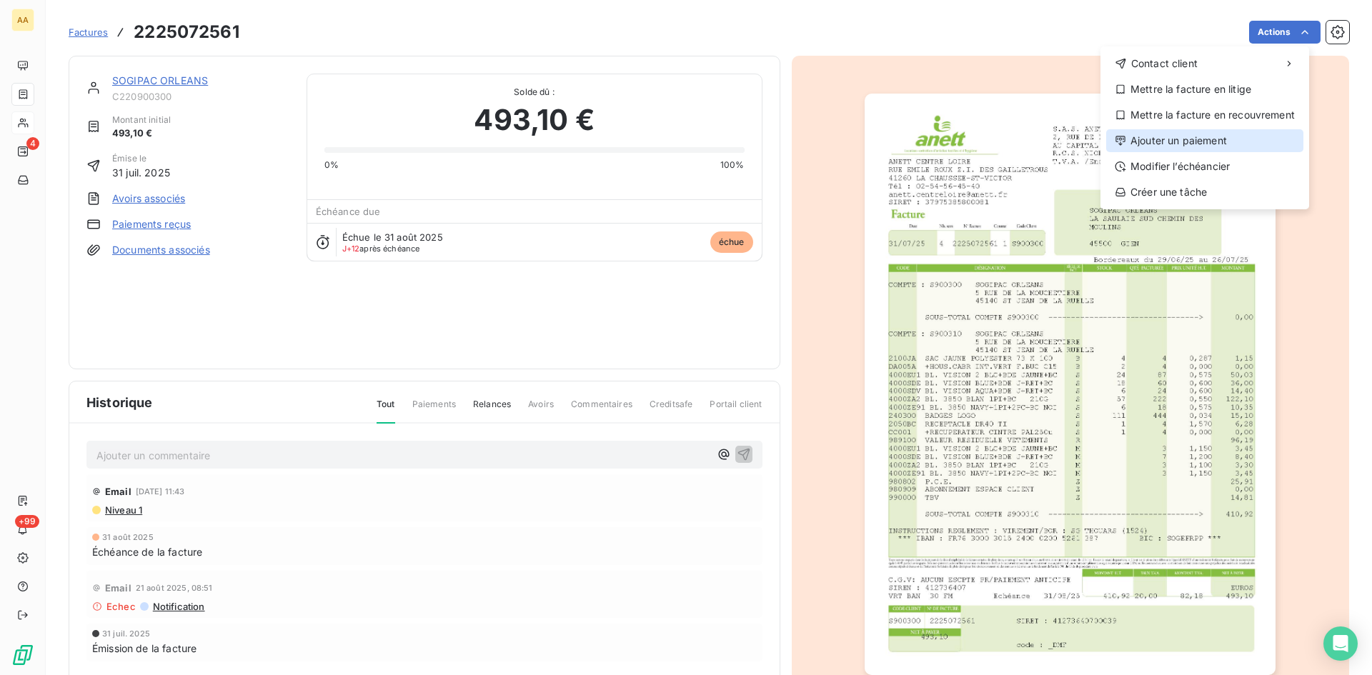
click at [1220, 135] on div "Ajouter un paiement" at bounding box center [1204, 140] width 197 height 23
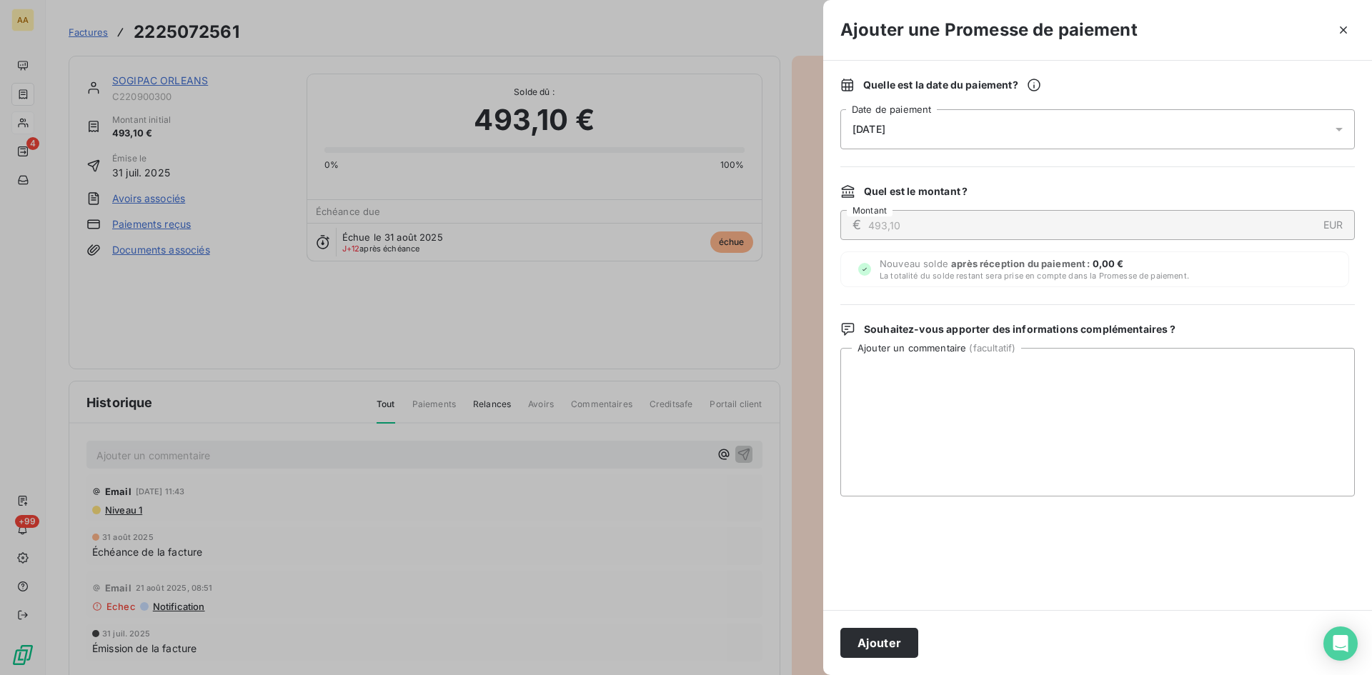
click at [977, 133] on div "[DATE]" at bounding box center [1097, 129] width 514 height 40
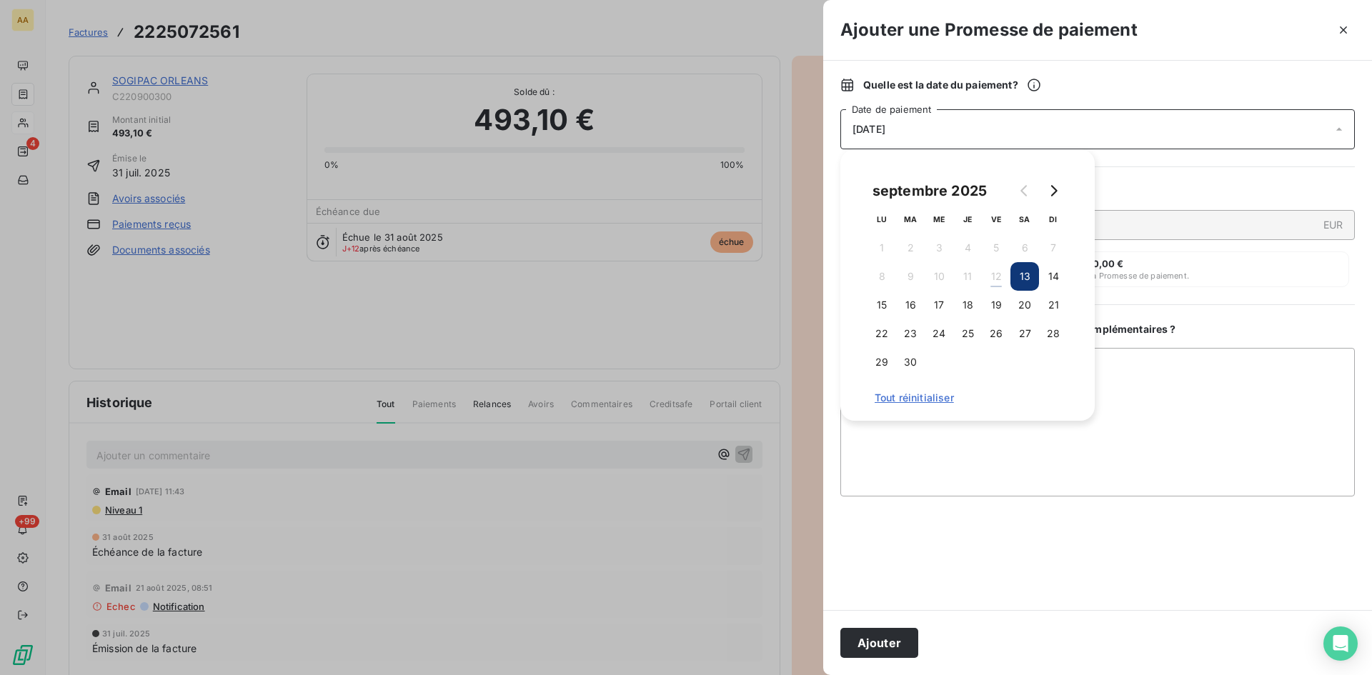
drag, startPoint x: 1027, startPoint y: 304, endPoint x: 1006, endPoint y: 354, distance: 53.8
click at [1027, 304] on button "20" at bounding box center [1024, 305] width 29 height 29
click at [909, 629] on div "Ajouter" at bounding box center [1097, 642] width 549 height 65
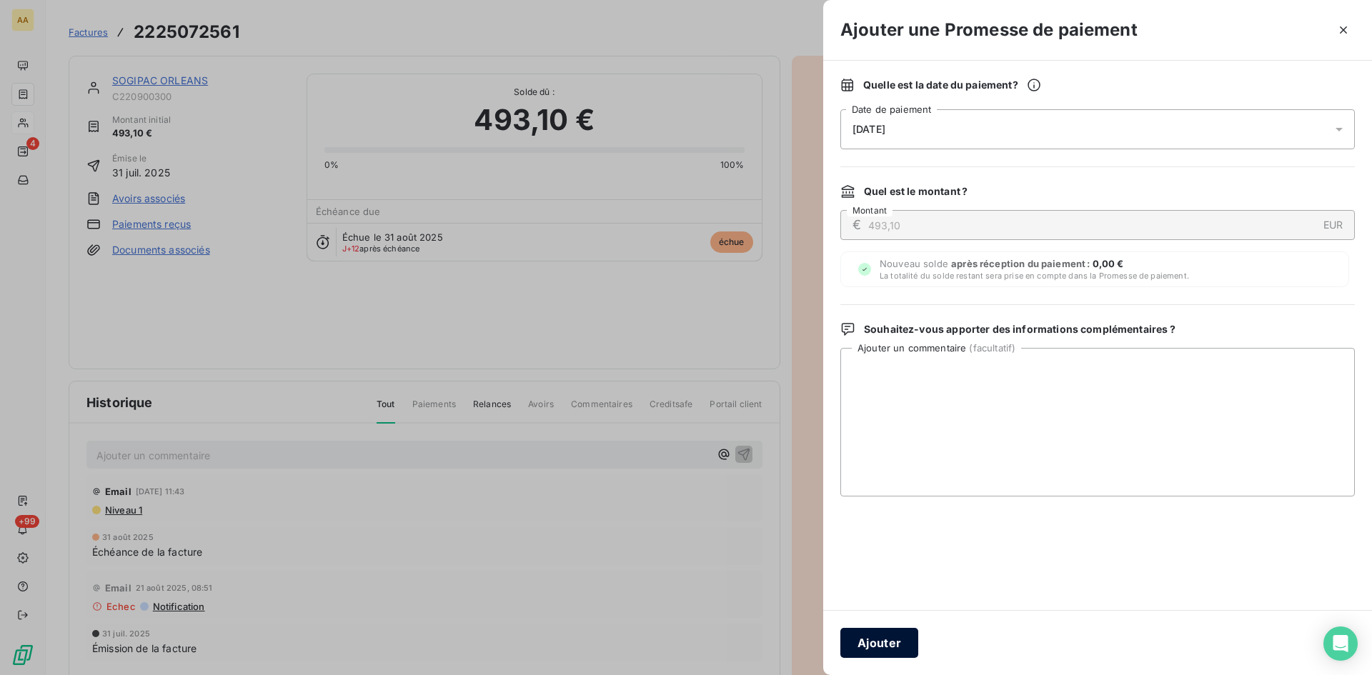
click at [875, 639] on button "Ajouter" at bounding box center [879, 643] width 78 height 30
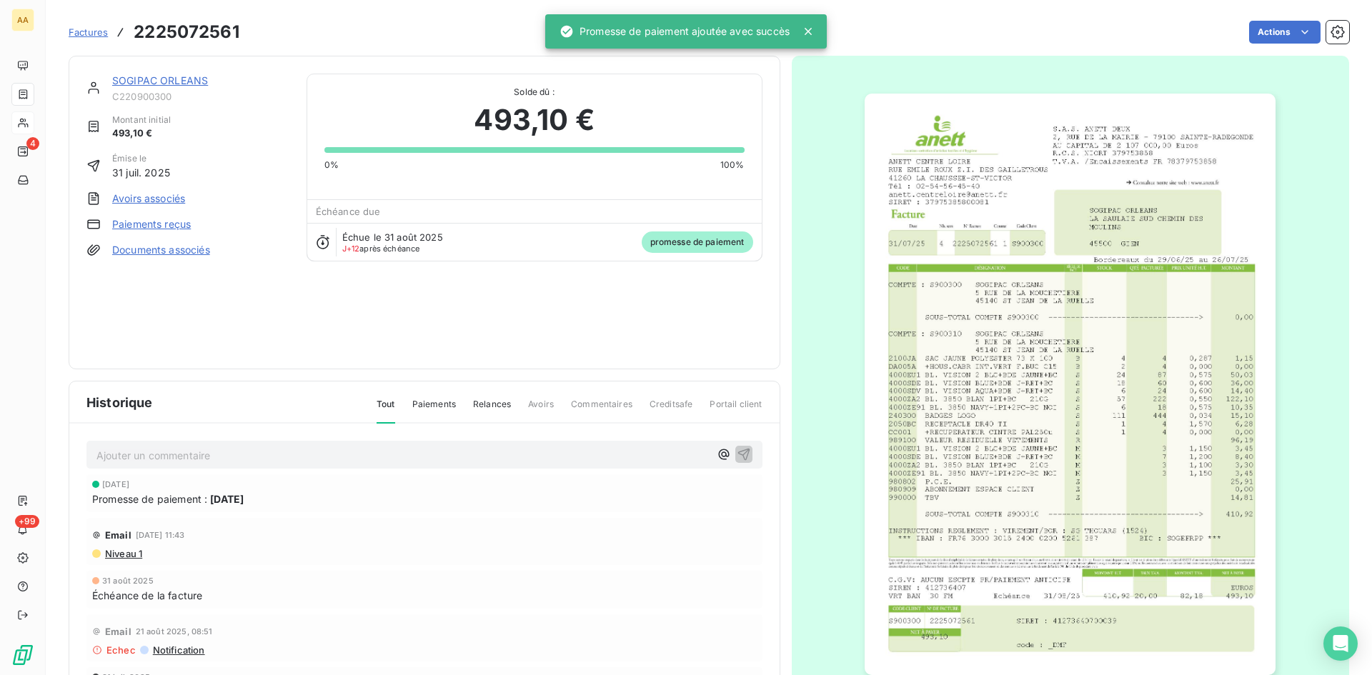
click at [434, 461] on p "Ajouter un commentaire ﻿" at bounding box center [402, 456] width 613 height 18
click at [737, 453] on icon "button" at bounding box center [744, 454] width 14 height 14
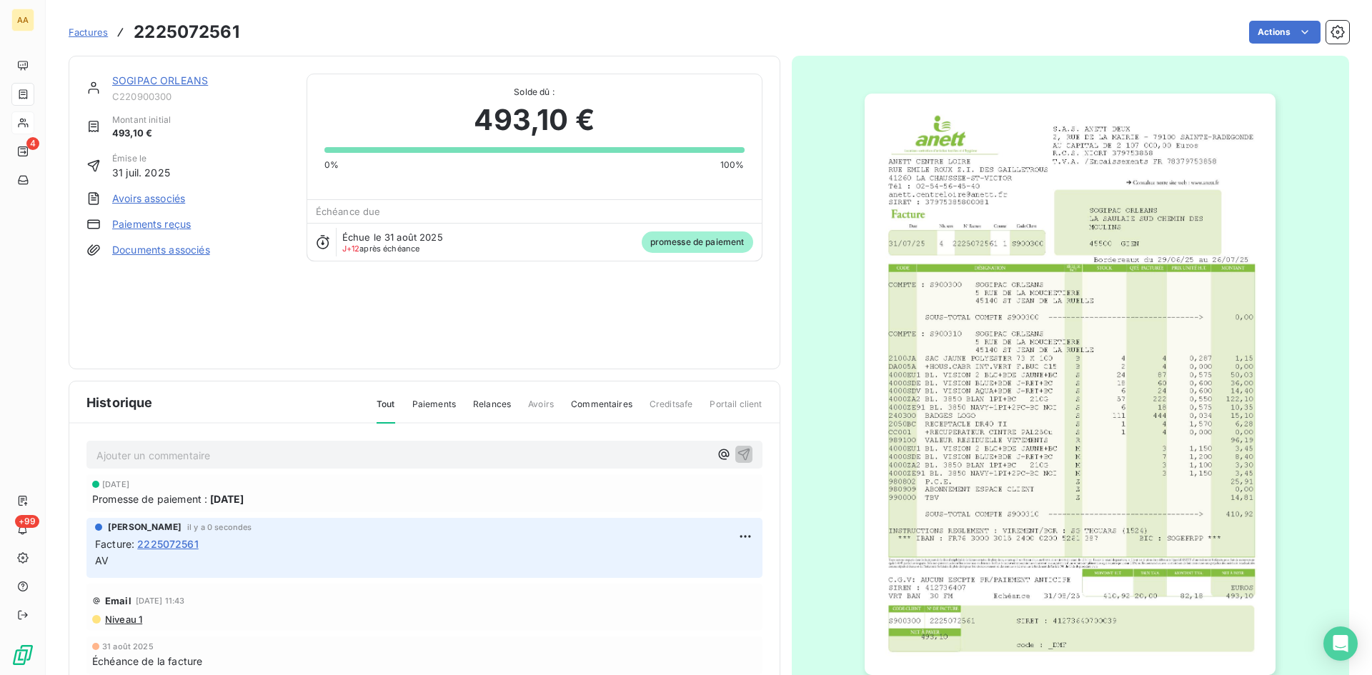
click at [167, 79] on link "SOGIPAC ORLEANS" at bounding box center [160, 80] width 96 height 12
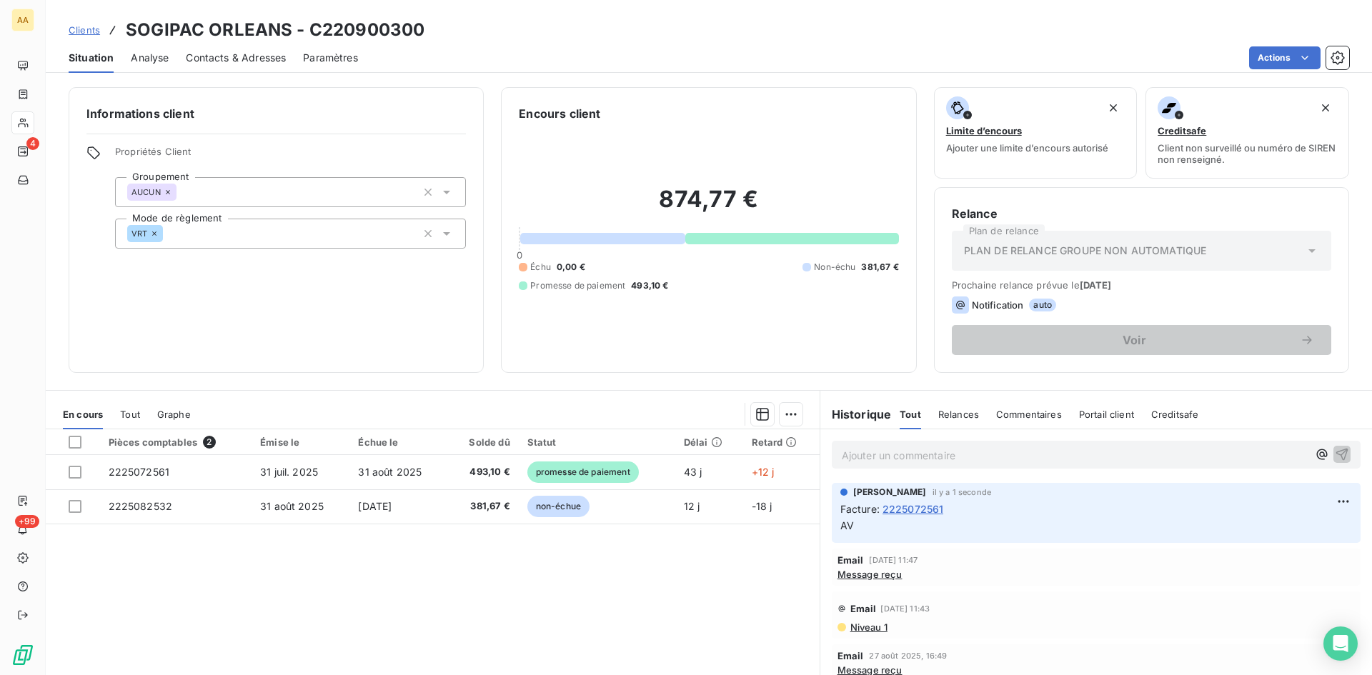
click at [866, 577] on span "Message reçu" at bounding box center [869, 574] width 65 height 11
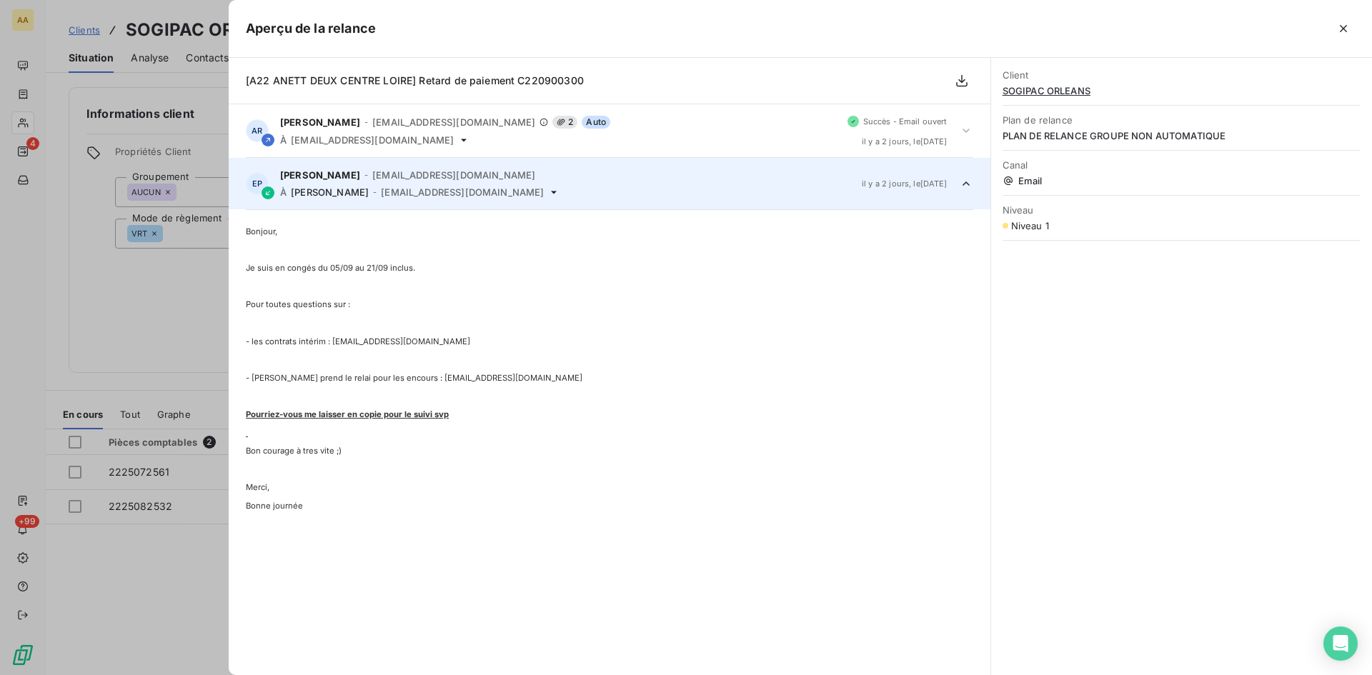
click at [141, 589] on div at bounding box center [686, 337] width 1372 height 675
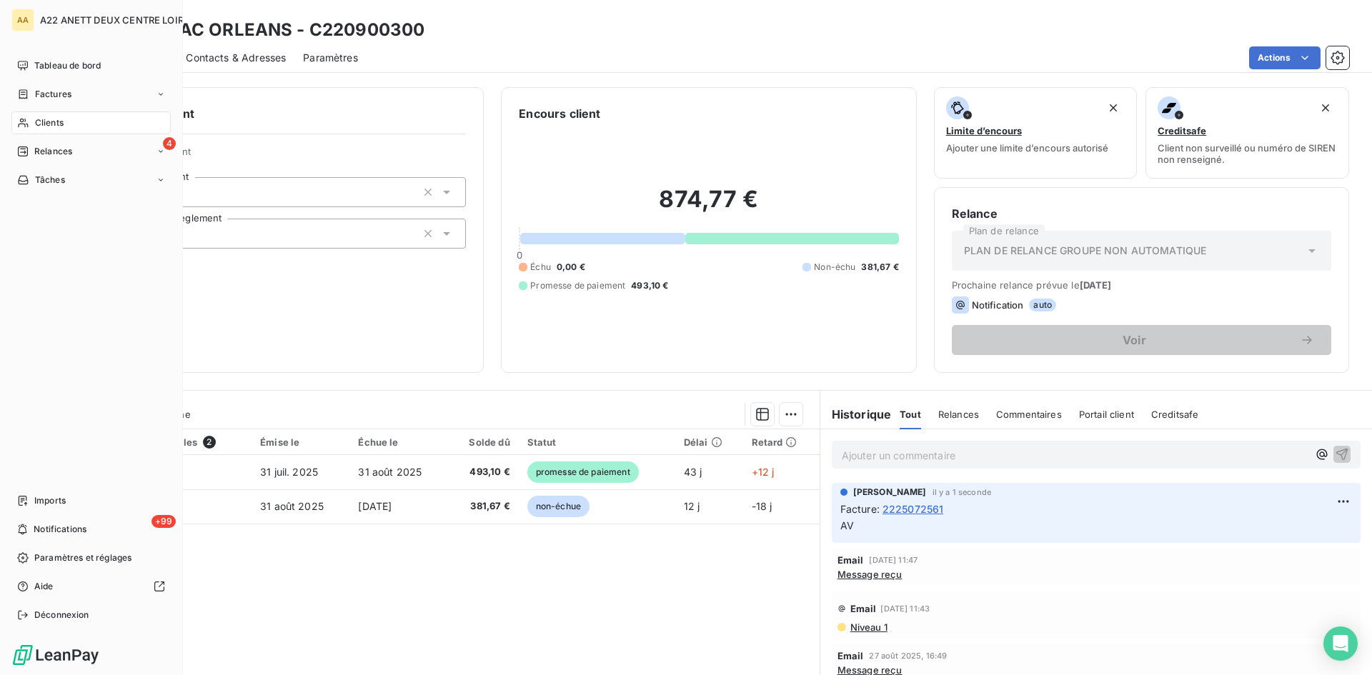
drag, startPoint x: 44, startPoint y: 91, endPoint x: 107, endPoint y: 79, distance: 64.9
click at [44, 91] on span "Factures" at bounding box center [53, 94] width 36 height 13
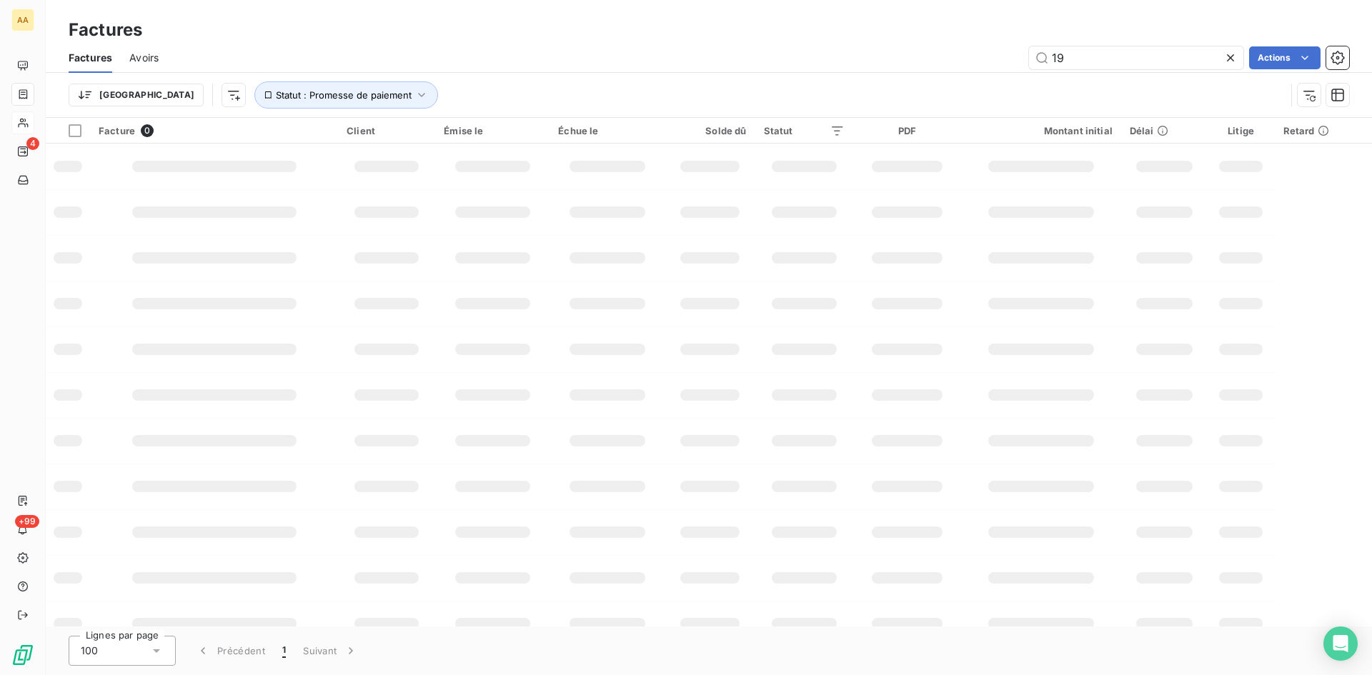
drag, startPoint x: 1071, startPoint y: 57, endPoint x: 969, endPoint y: 64, distance: 101.7
click at [969, 64] on div "19 Actions" at bounding box center [762, 57] width 1173 height 23
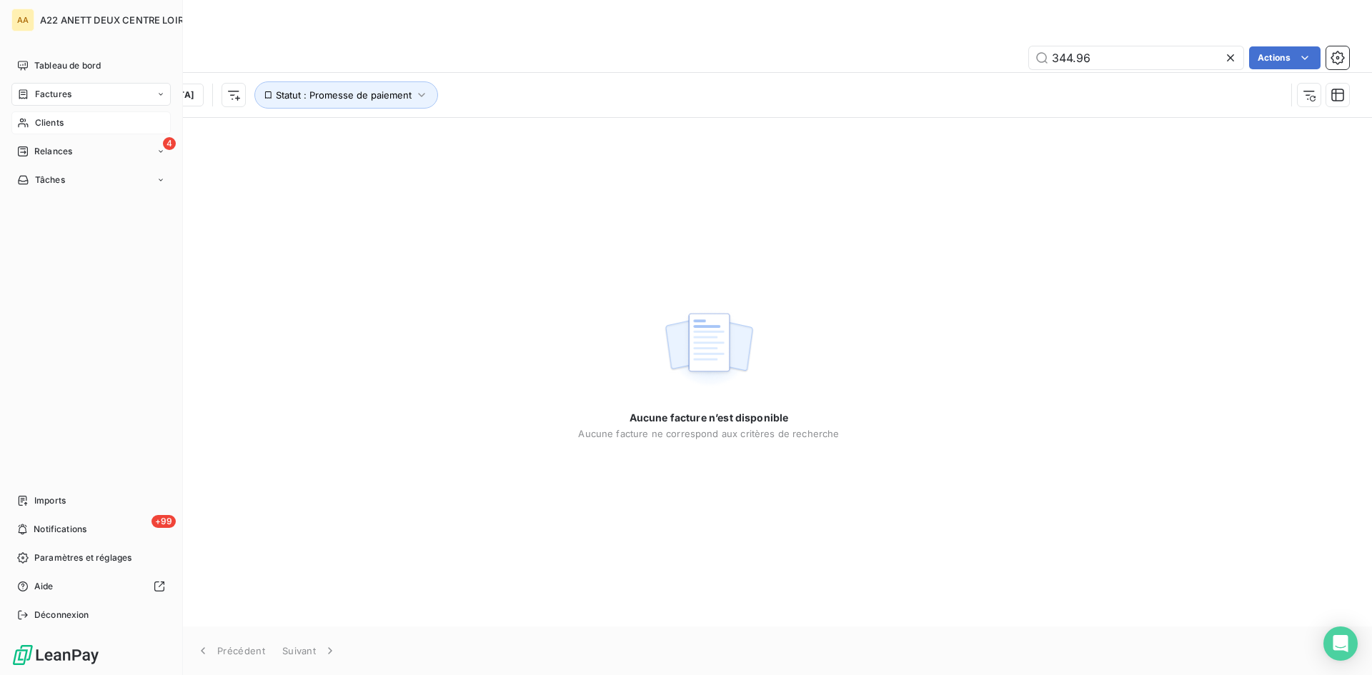
type input "344.96"
click at [40, 130] on div "Clients" at bounding box center [90, 122] width 159 height 23
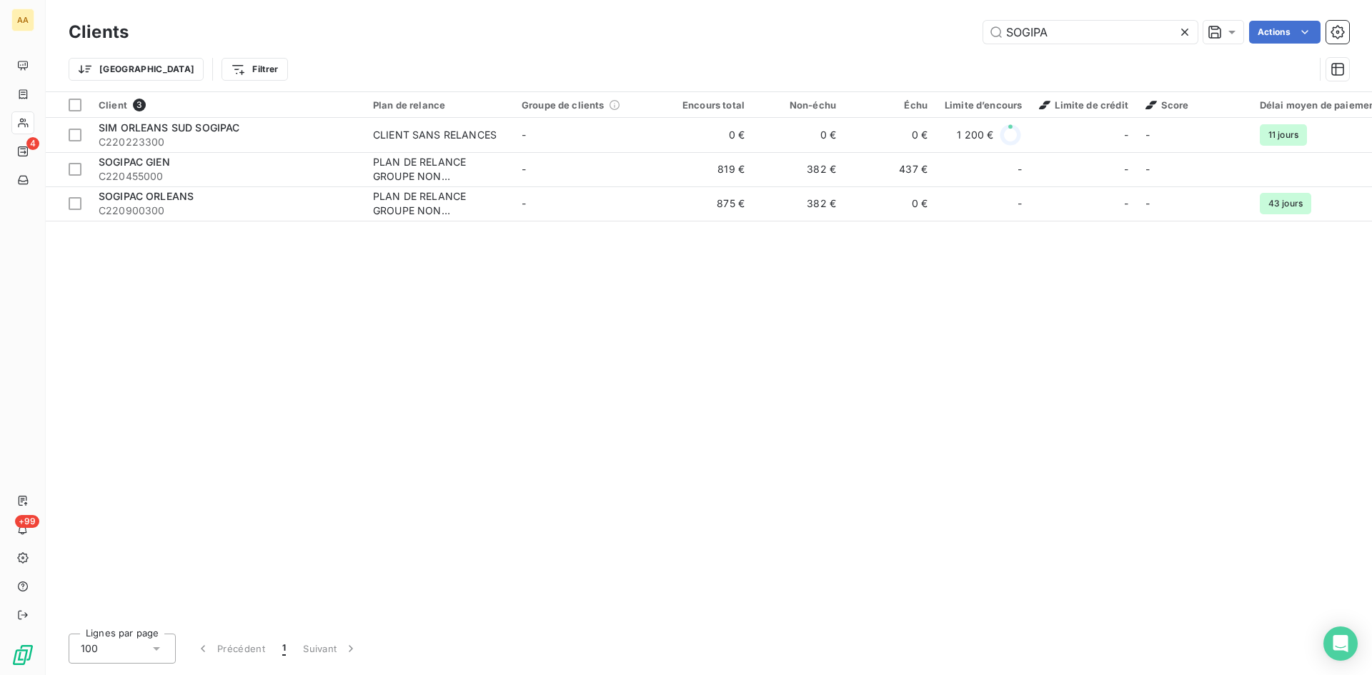
drag, startPoint x: 1057, startPoint y: 36, endPoint x: 971, endPoint y: 47, distance: 86.5
click at [971, 47] on div "Clients SOGIPA Actions Trier Filtrer" at bounding box center [709, 54] width 1280 height 74
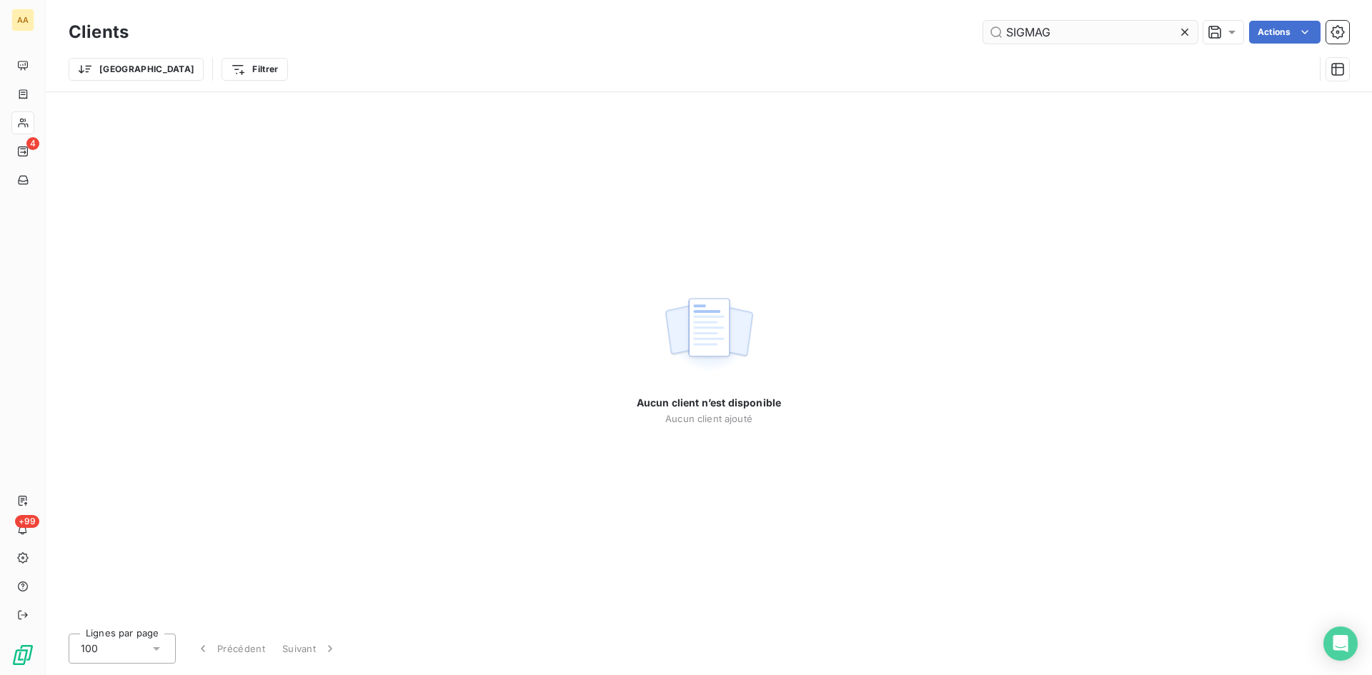
drag, startPoint x: 1051, startPoint y: 29, endPoint x: 993, endPoint y: 32, distance: 58.0
click at [986, 29] on input "SIGMAG" at bounding box center [1090, 32] width 214 height 23
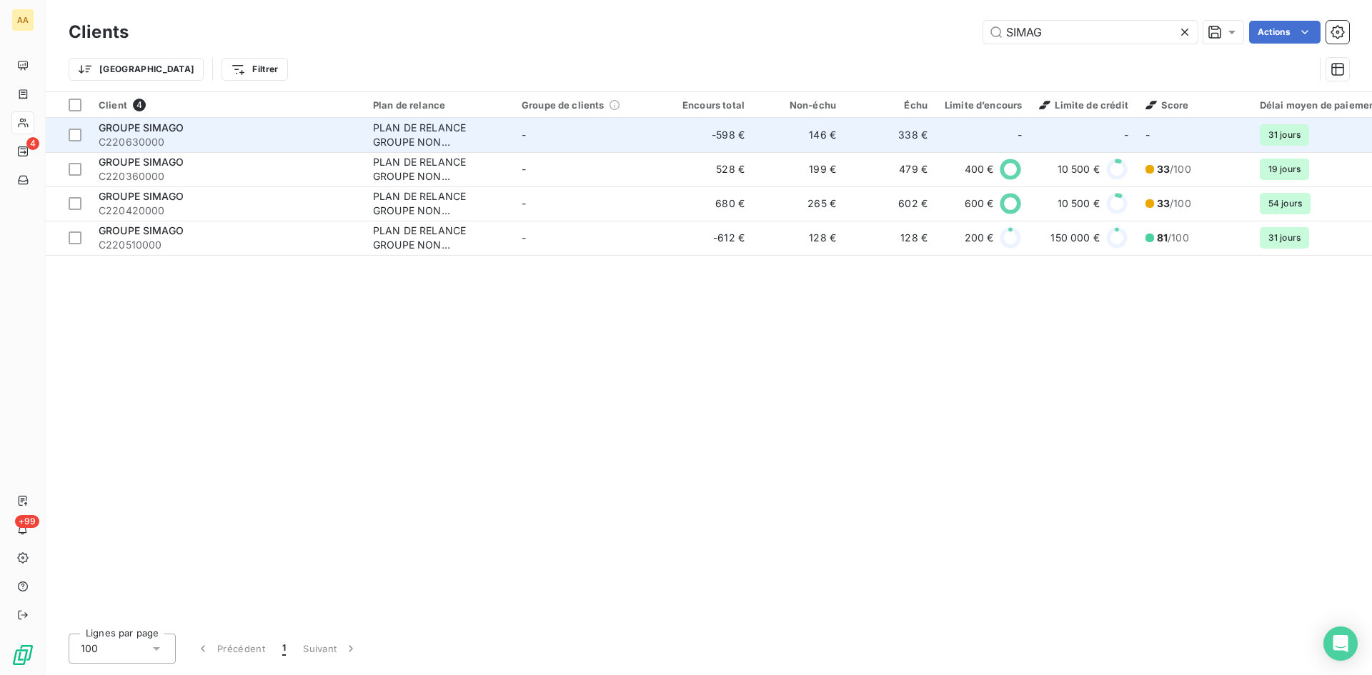
type input "SIMAG"
click at [418, 139] on div "PLAN DE RELANCE GROUPE NON AUTOMATIQUE" at bounding box center [438, 135] width 131 height 29
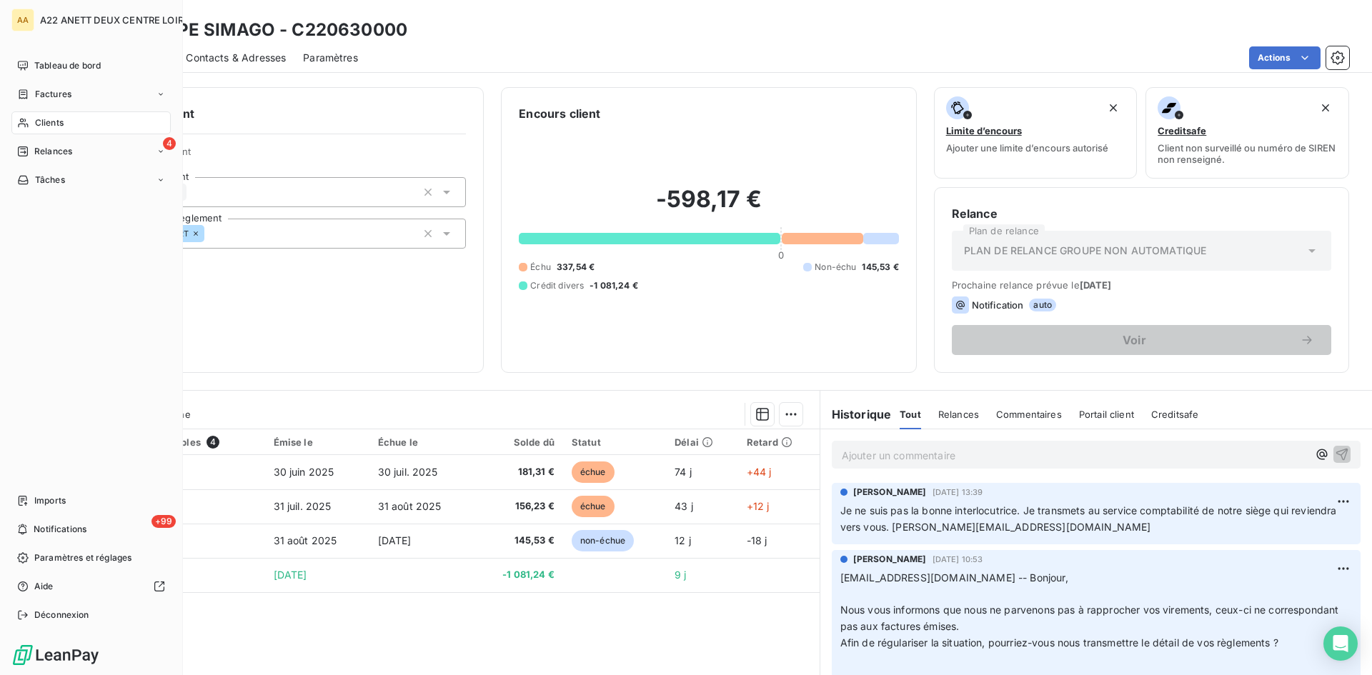
click at [55, 118] on span "Clients" at bounding box center [49, 122] width 29 height 13
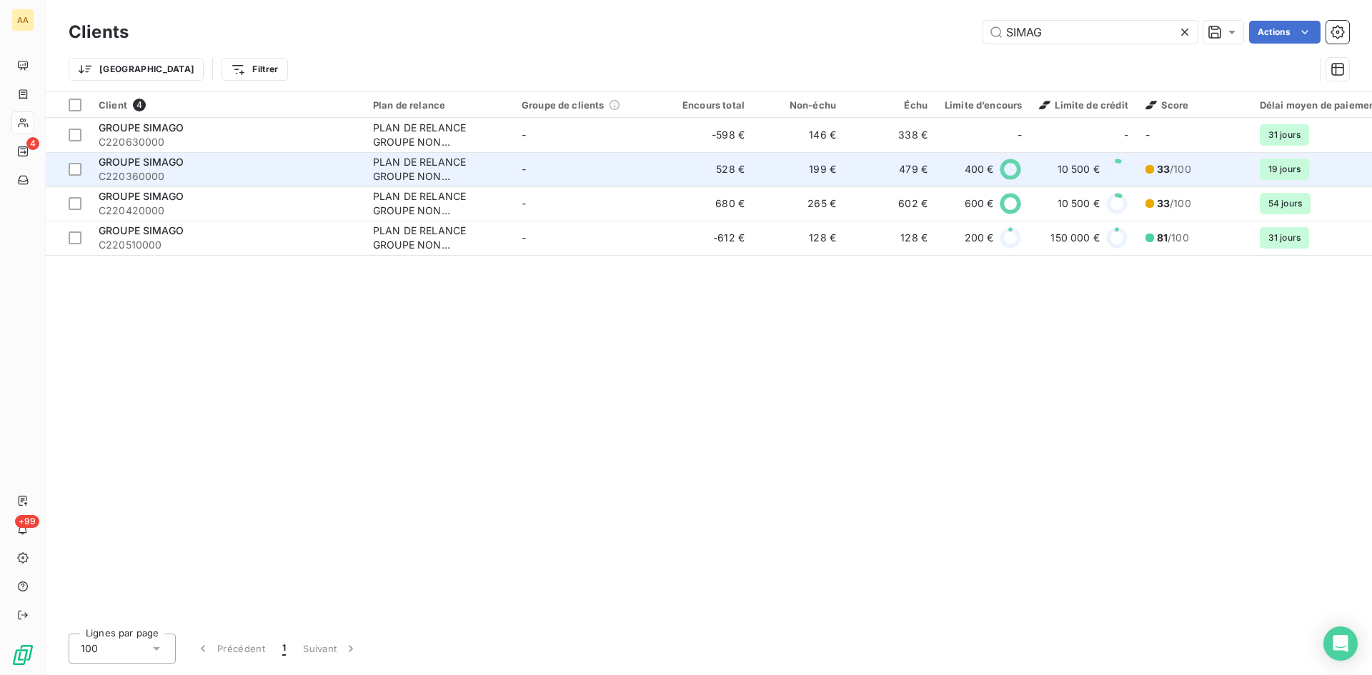
click at [419, 179] on div "PLAN DE RELANCE GROUPE NON AUTOMATIQUE" at bounding box center [438, 169] width 131 height 29
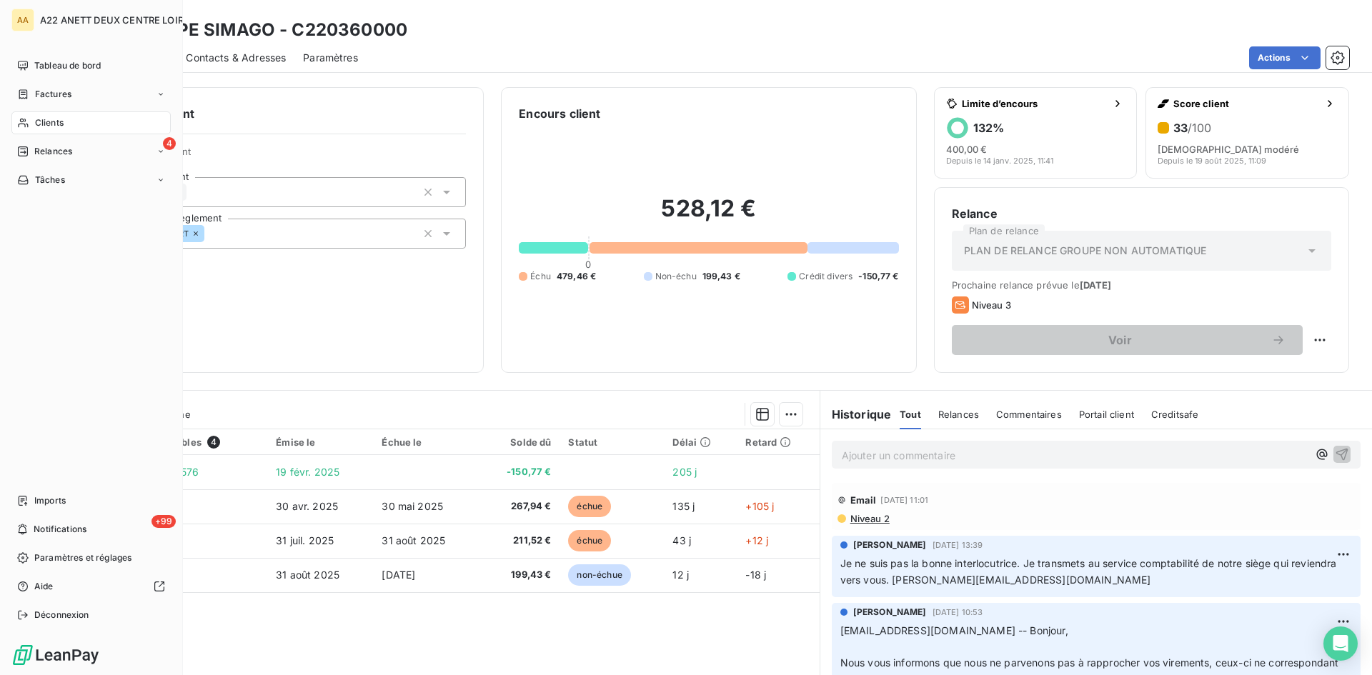
click at [58, 120] on span "Clients" at bounding box center [49, 122] width 29 height 13
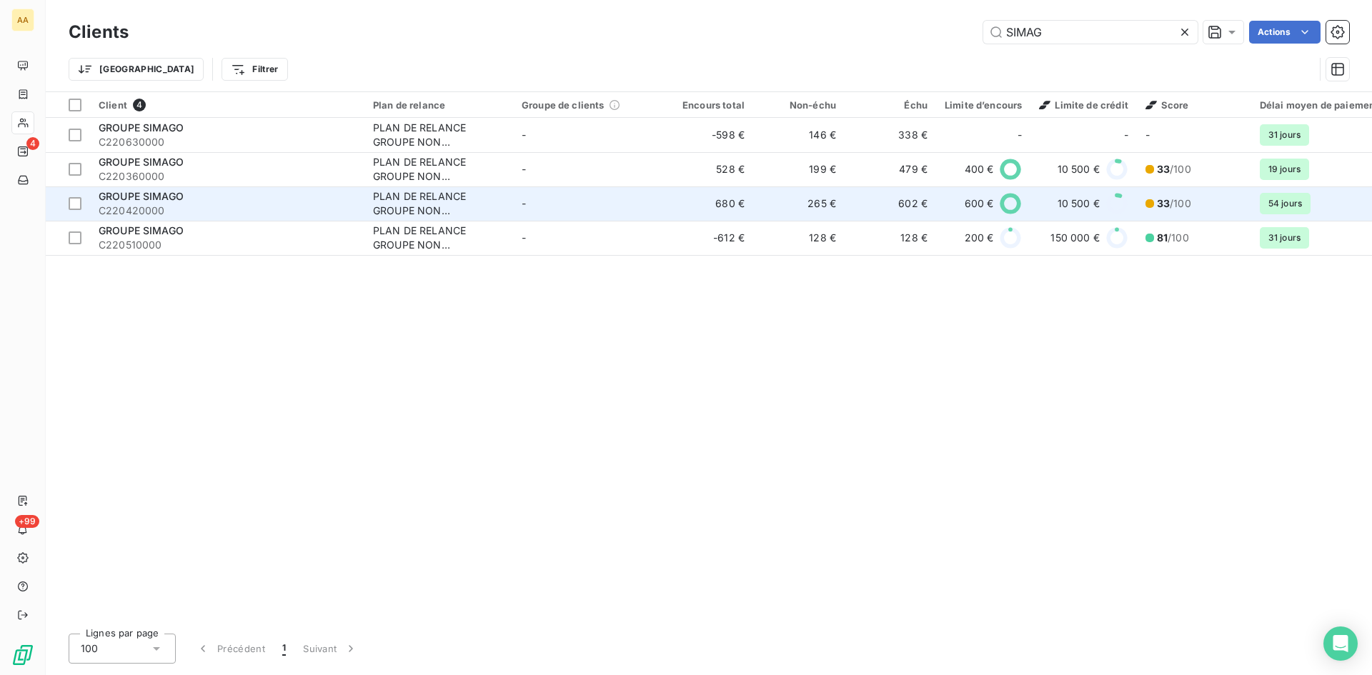
click at [704, 216] on td "680 €" at bounding box center [707, 203] width 91 height 34
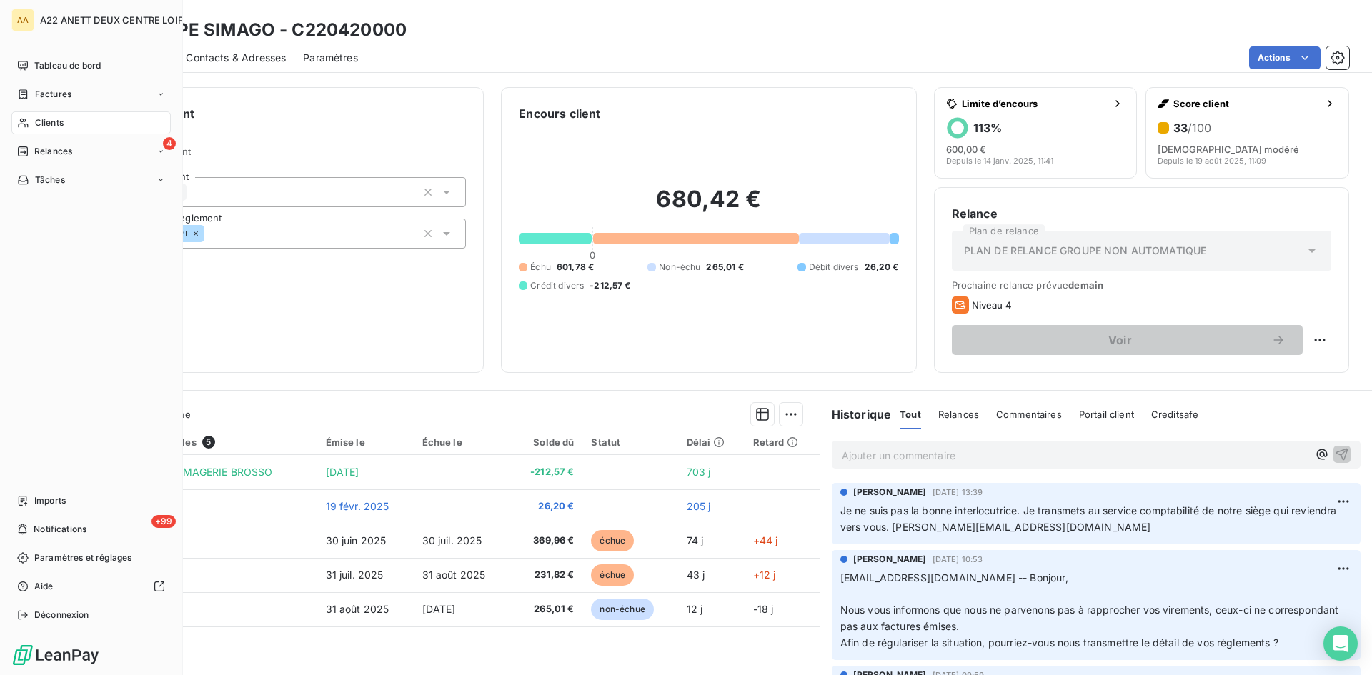
click at [50, 123] on span "Clients" at bounding box center [49, 122] width 29 height 13
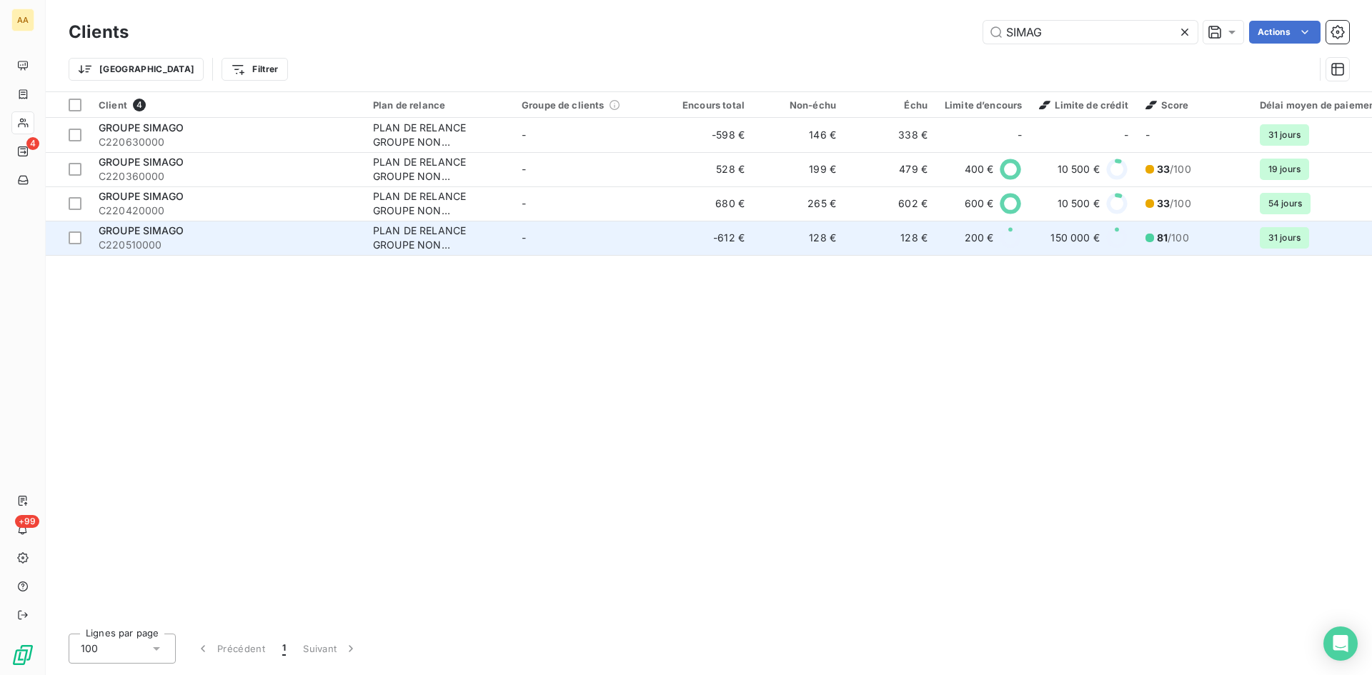
click at [599, 250] on td "-" at bounding box center [587, 238] width 149 height 34
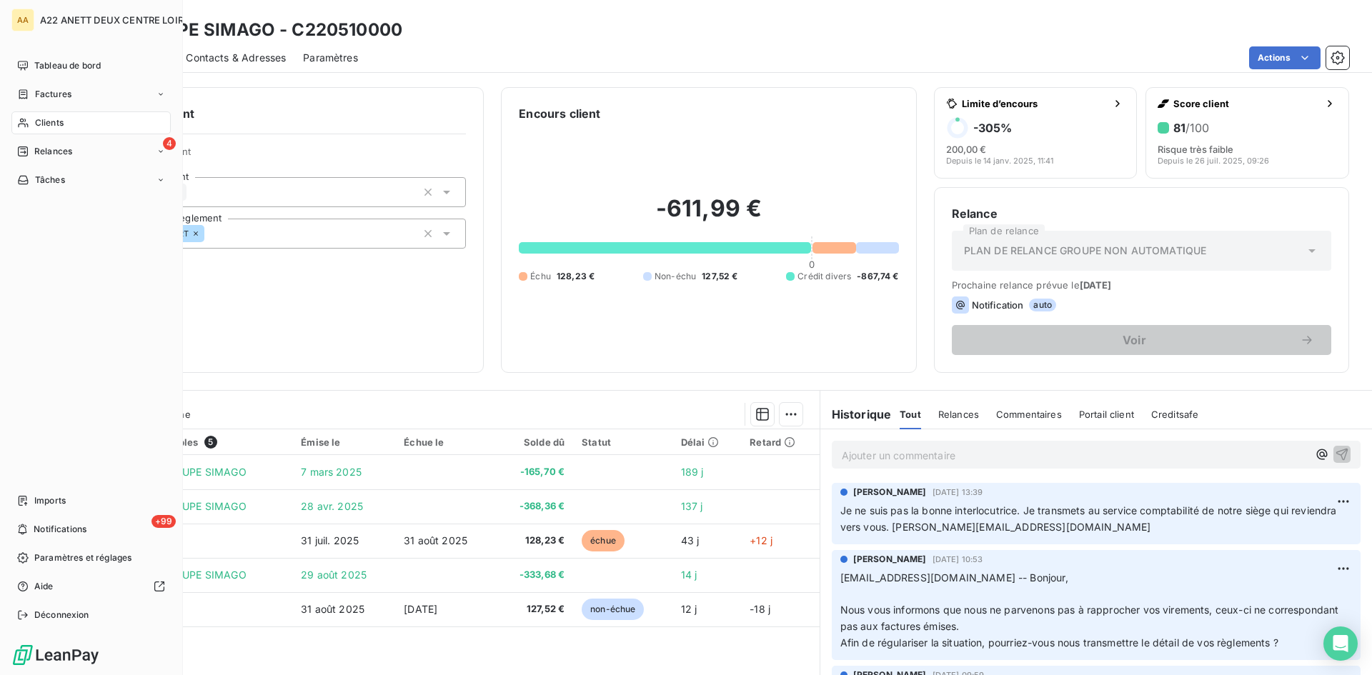
click at [41, 123] on span "Clients" at bounding box center [49, 122] width 29 height 13
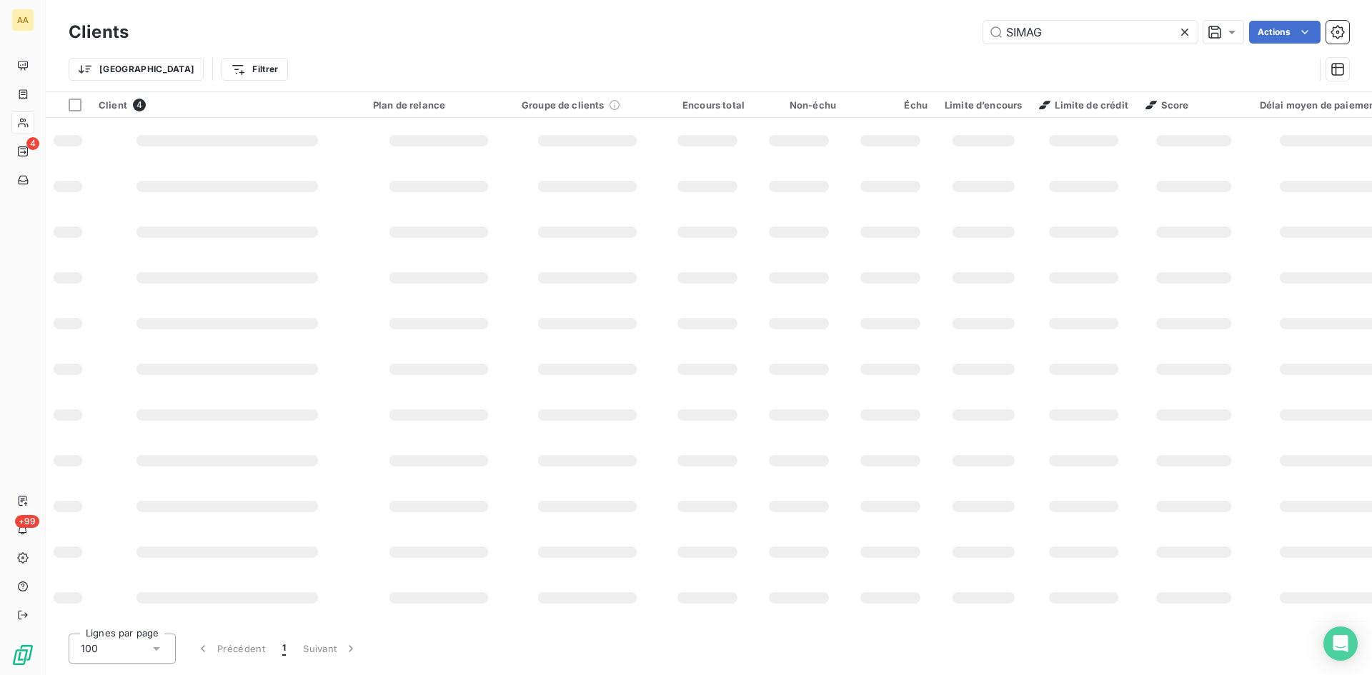
drag, startPoint x: 1055, startPoint y: 34, endPoint x: 952, endPoint y: 36, distance: 102.9
click at [952, 36] on div "SIMAG Actions" at bounding box center [747, 32] width 1203 height 23
type input "B"
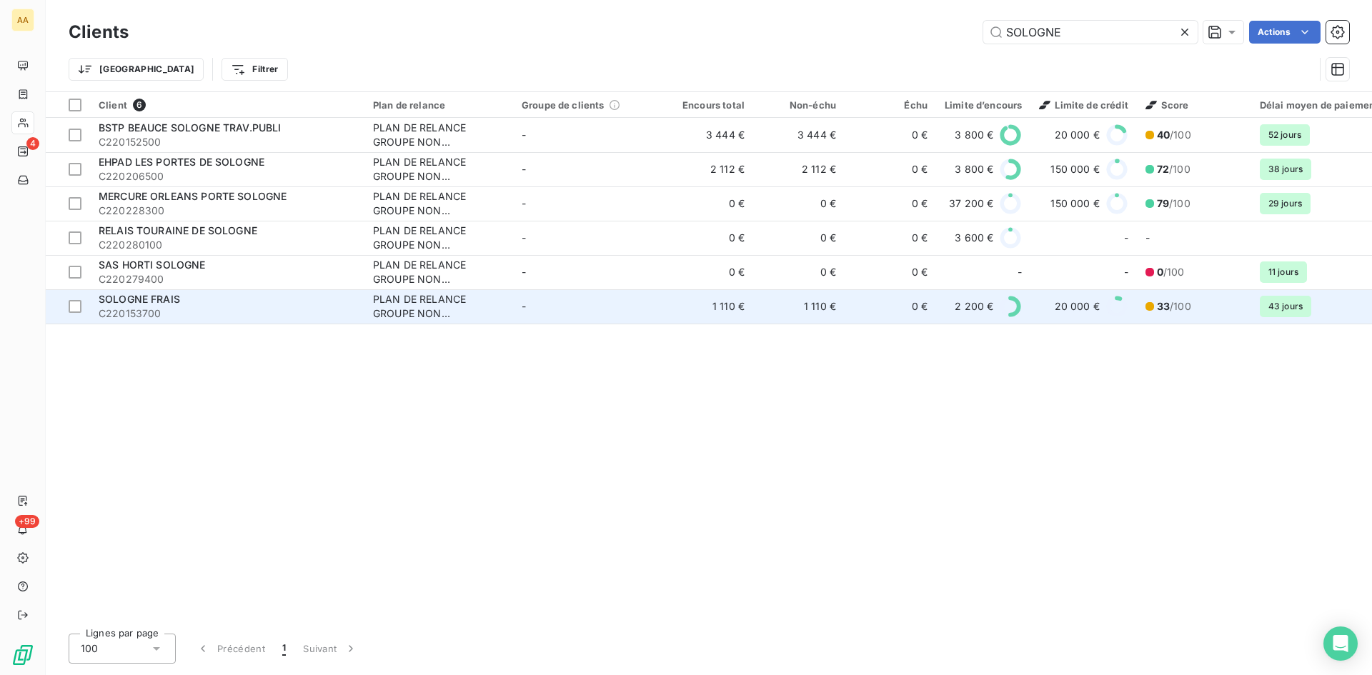
type input "SOLOGNE"
click at [430, 314] on div "PLAN DE RELANCE GROUPE NON AUTOMATIQUE" at bounding box center [438, 306] width 131 height 29
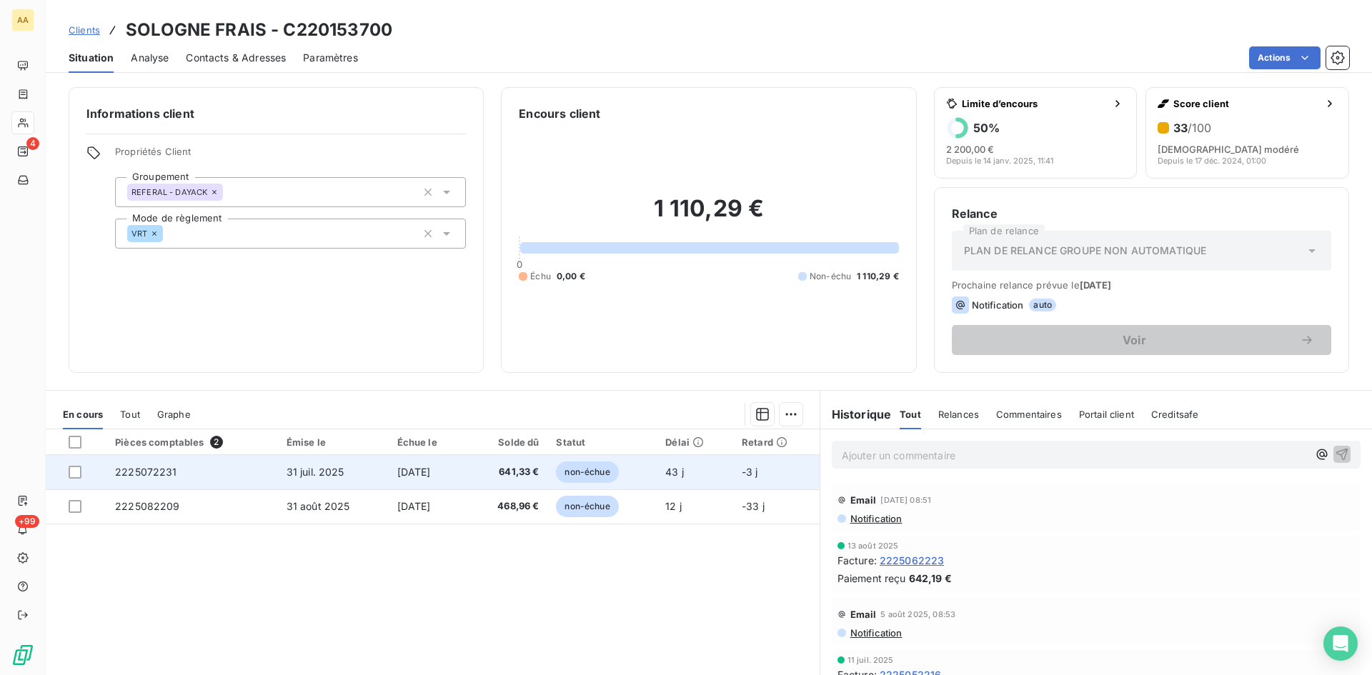
click at [151, 472] on span "2225072231" at bounding box center [146, 472] width 62 height 12
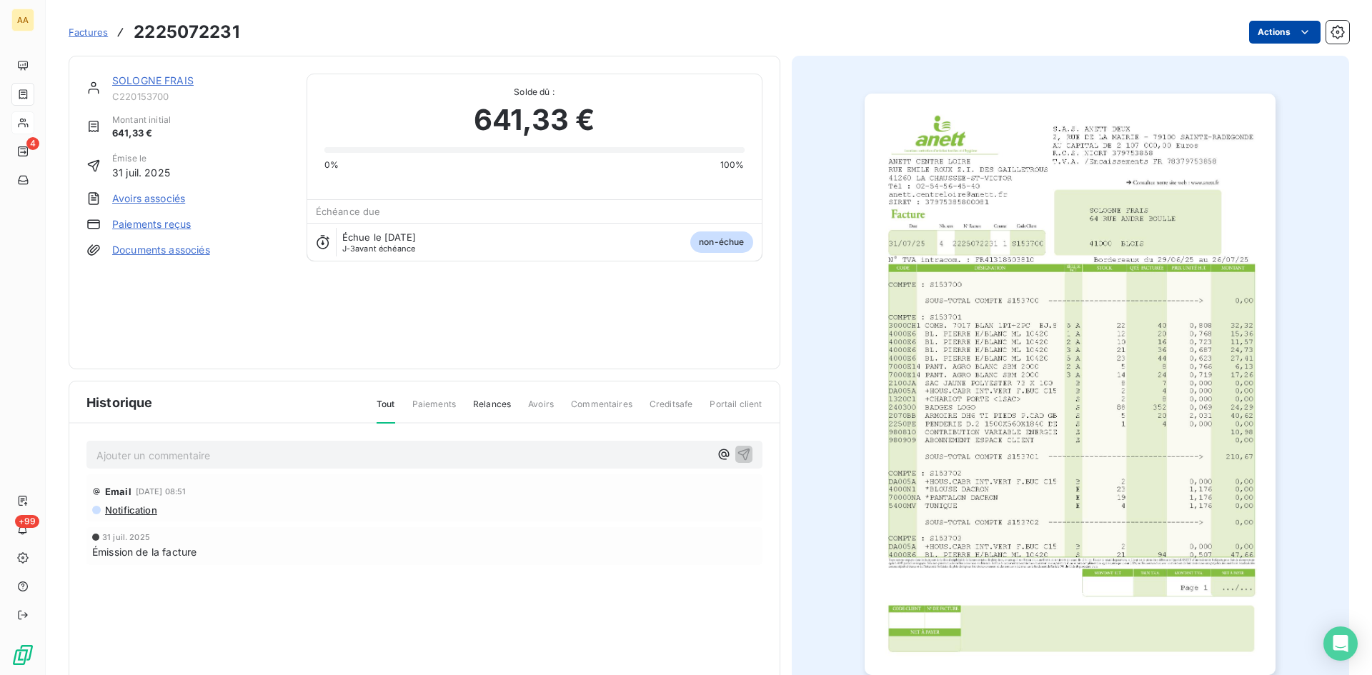
click at [1247, 31] on html "AA 4 +99 Factures 2225072231 Actions SOLOGNE FRAIS C220153700 Montant initial 6…" at bounding box center [686, 337] width 1372 height 675
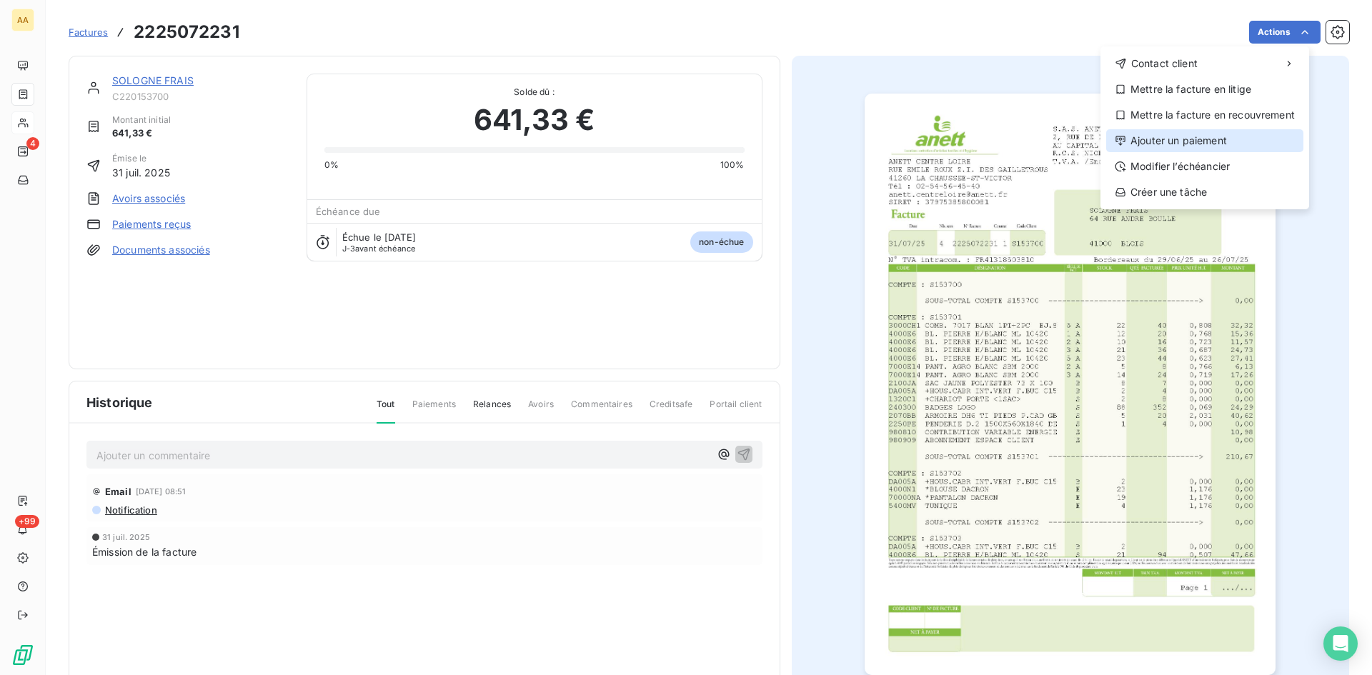
click at [1176, 140] on div "Ajouter un paiement" at bounding box center [1204, 140] width 197 height 23
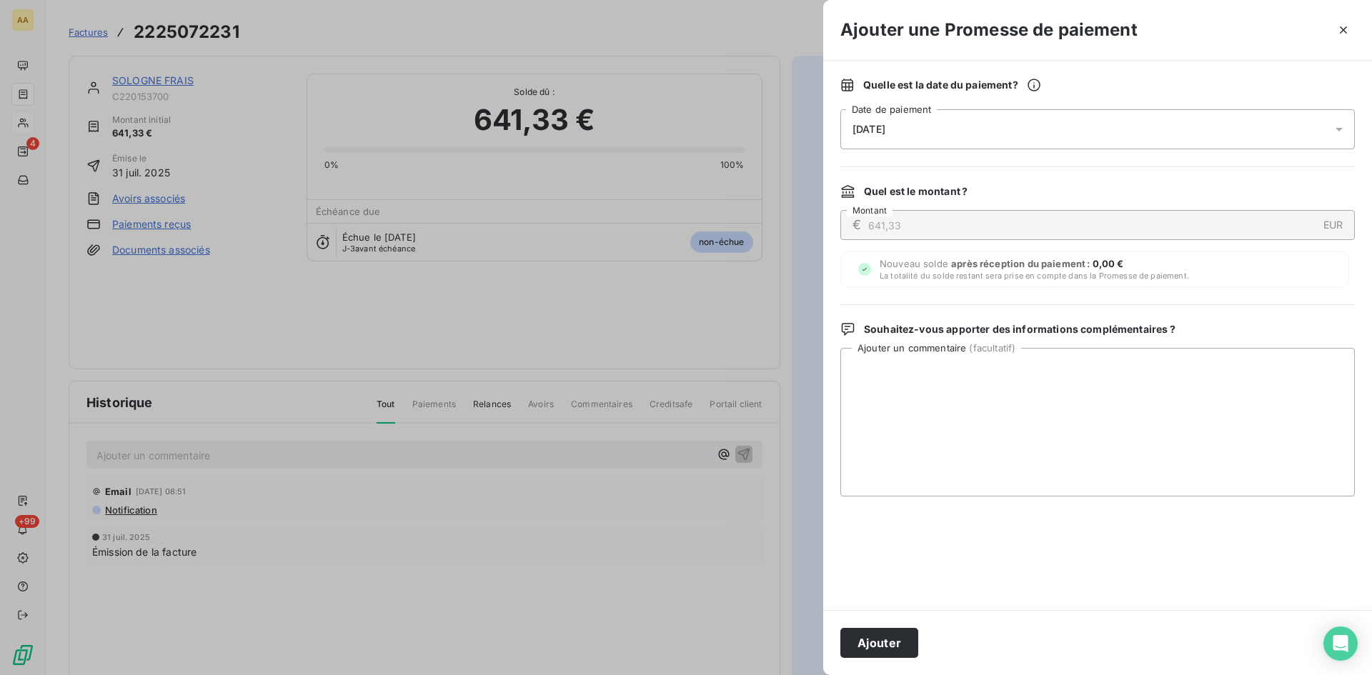
drag, startPoint x: 1008, startPoint y: 131, endPoint x: 1014, endPoint y: 140, distance: 10.3
click at [1008, 131] on div "[DATE]" at bounding box center [1097, 129] width 514 height 40
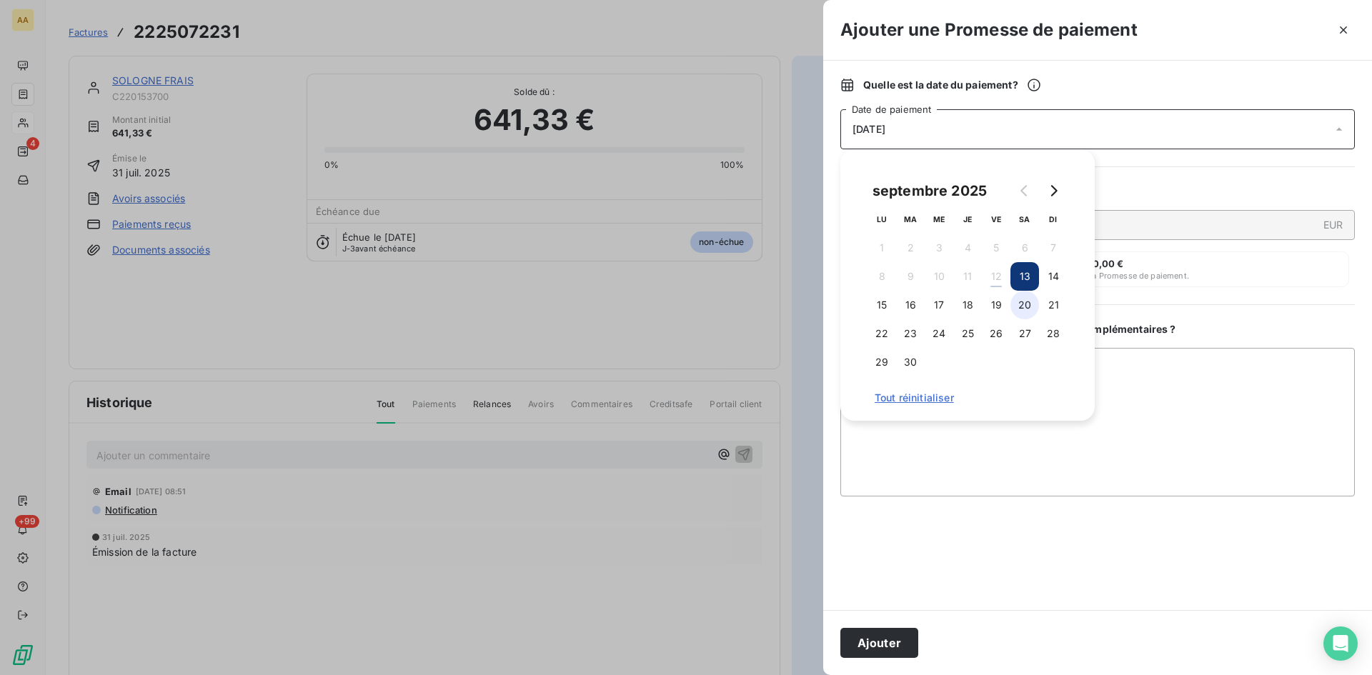
click at [1018, 306] on button "20" at bounding box center [1024, 305] width 29 height 29
click at [869, 635] on button "Ajouter" at bounding box center [879, 643] width 78 height 30
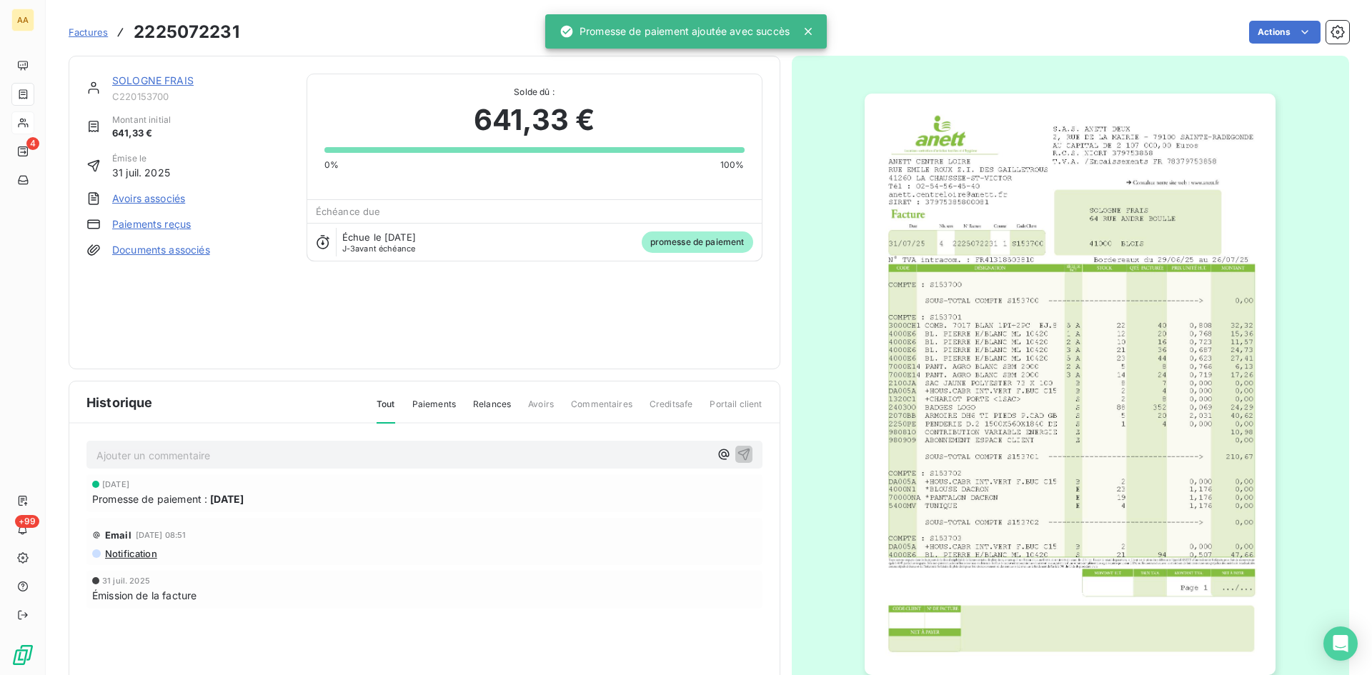
click at [374, 456] on p "Ajouter un commentaire ﻿" at bounding box center [402, 456] width 613 height 18
click at [742, 450] on icon "button" at bounding box center [743, 454] width 12 height 12
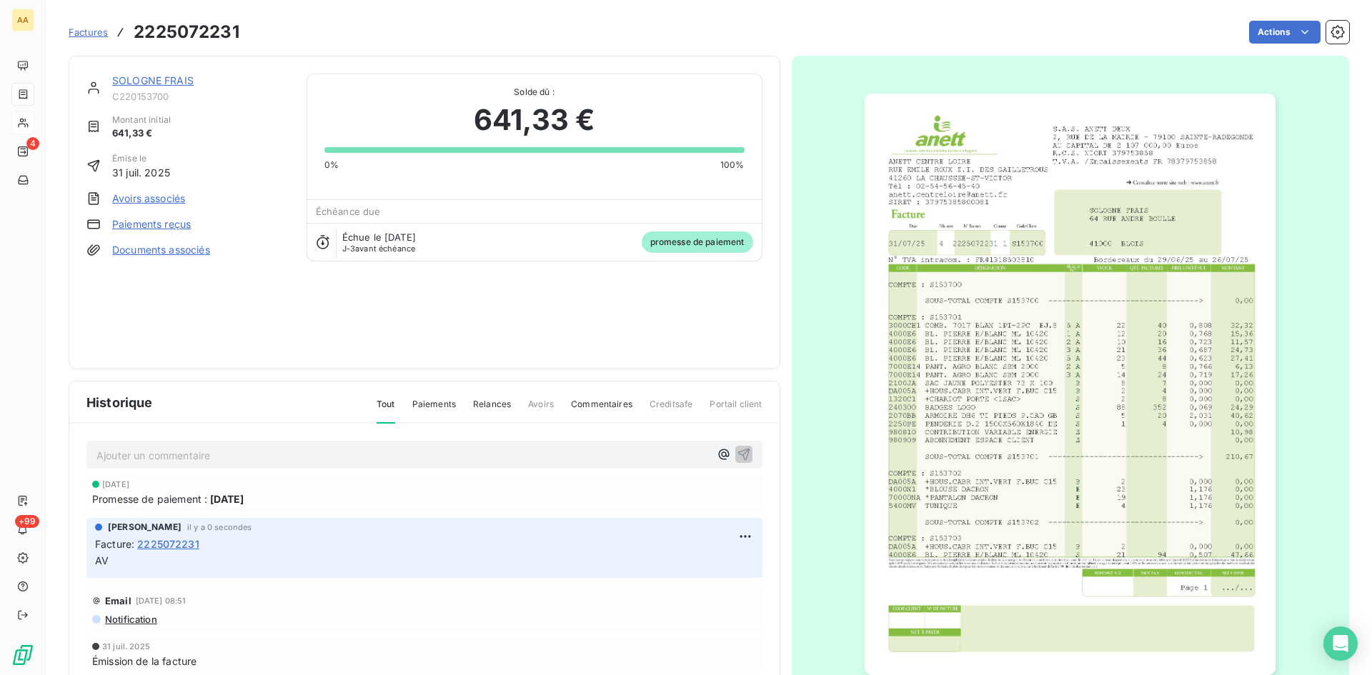
click at [147, 86] on div "SOLOGNE FRAIS" at bounding box center [200, 81] width 177 height 14
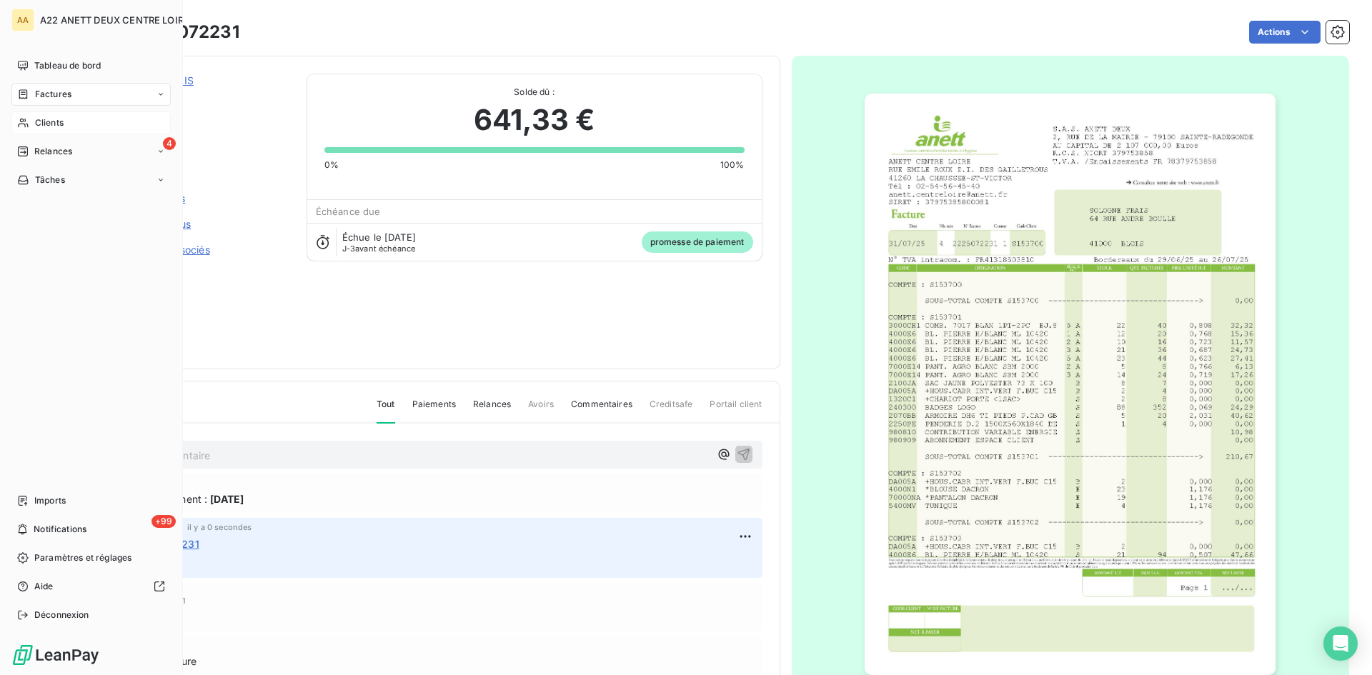
click at [49, 122] on span "Clients" at bounding box center [49, 122] width 29 height 13
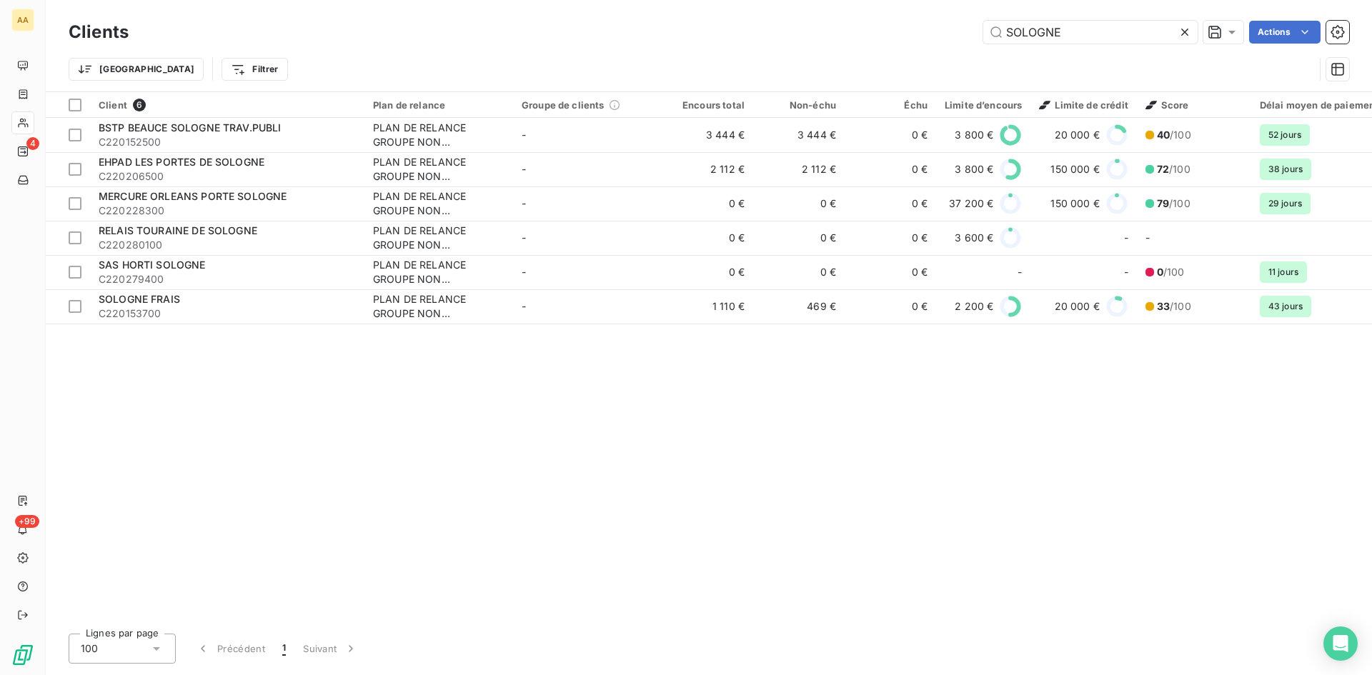
drag, startPoint x: 1021, startPoint y: 33, endPoint x: 892, endPoint y: 43, distance: 129.0
click at [893, 42] on div "SOLOGNE Actions" at bounding box center [747, 32] width 1203 height 23
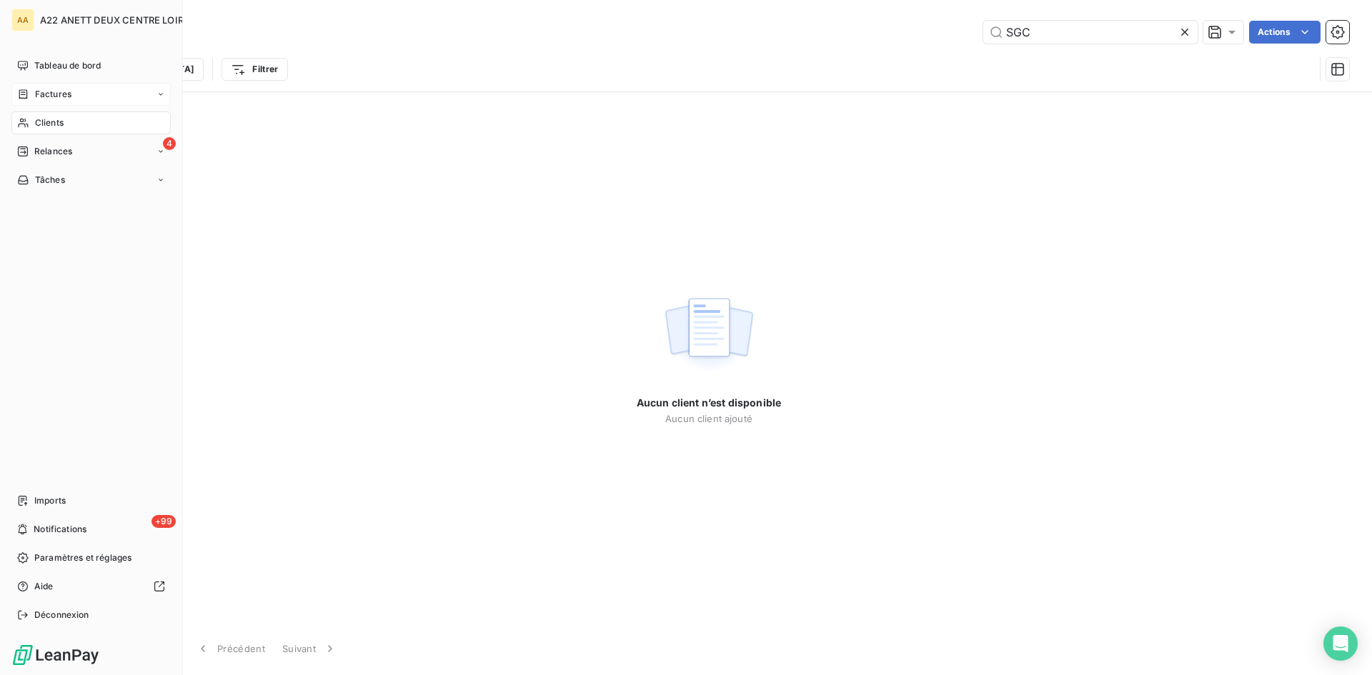
type input "SGC"
click at [31, 92] on div "Factures" at bounding box center [44, 94] width 54 height 13
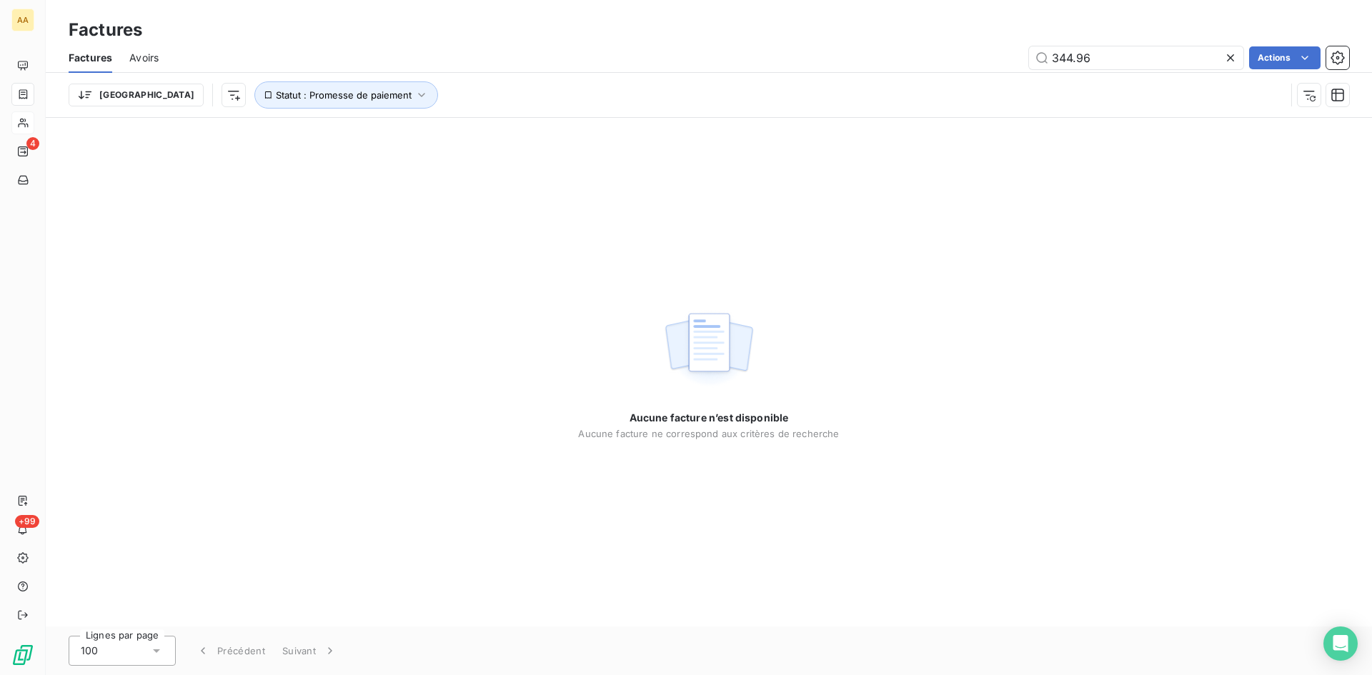
drag, startPoint x: 1057, startPoint y: 57, endPoint x: 1005, endPoint y: 58, distance: 51.4
click at [1005, 58] on div "344.96 Actions" at bounding box center [762, 57] width 1173 height 23
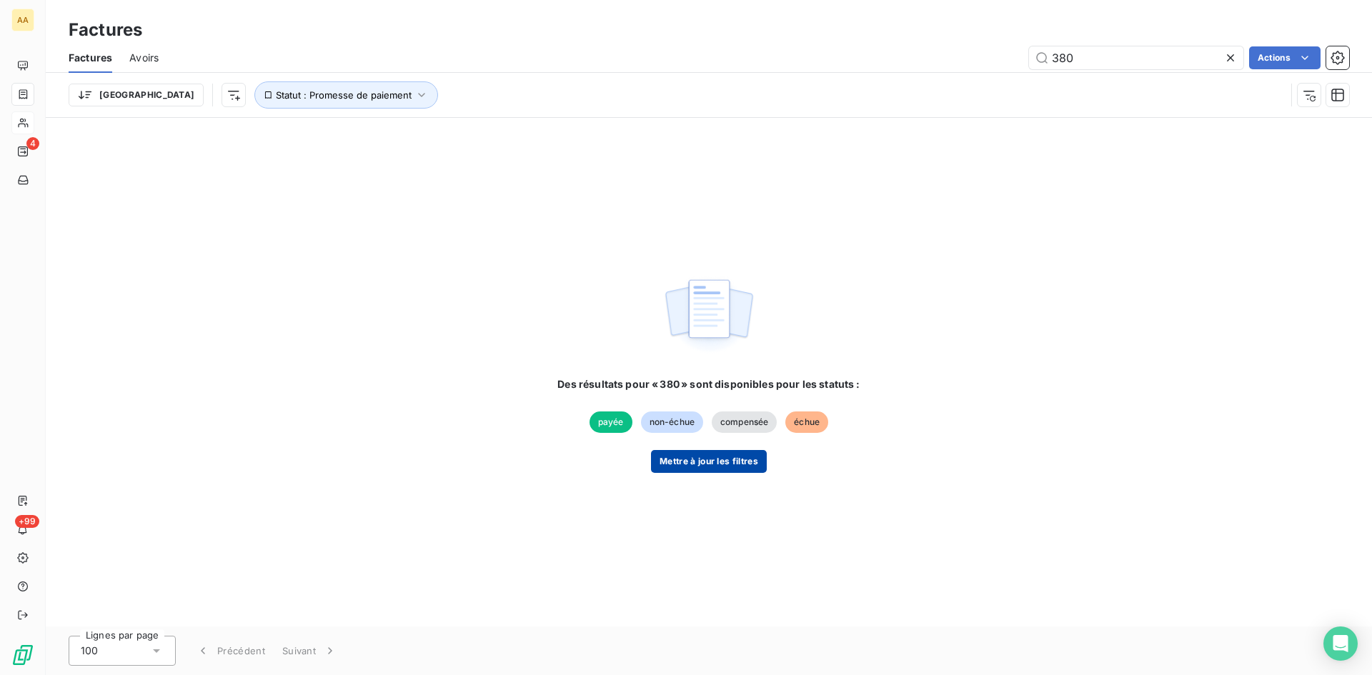
click at [714, 451] on button "Mettre à jour les filtres" at bounding box center [709, 461] width 116 height 23
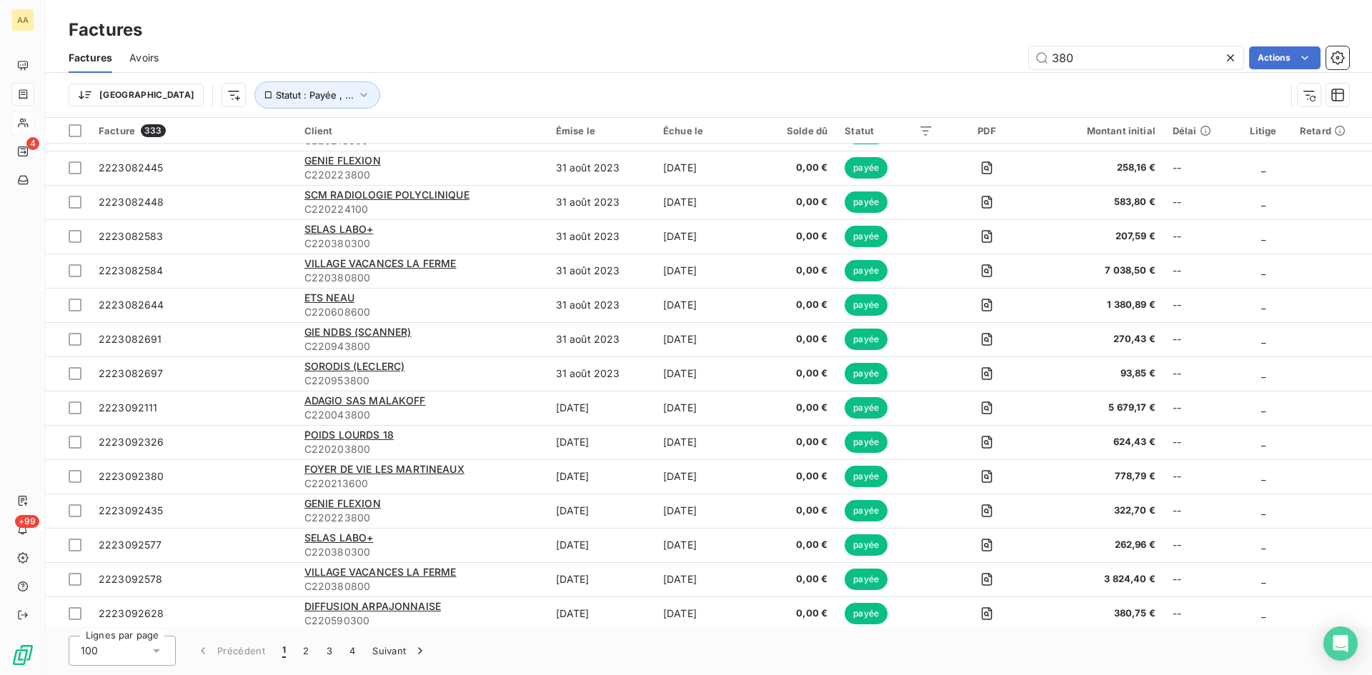
scroll to position [2947, 0]
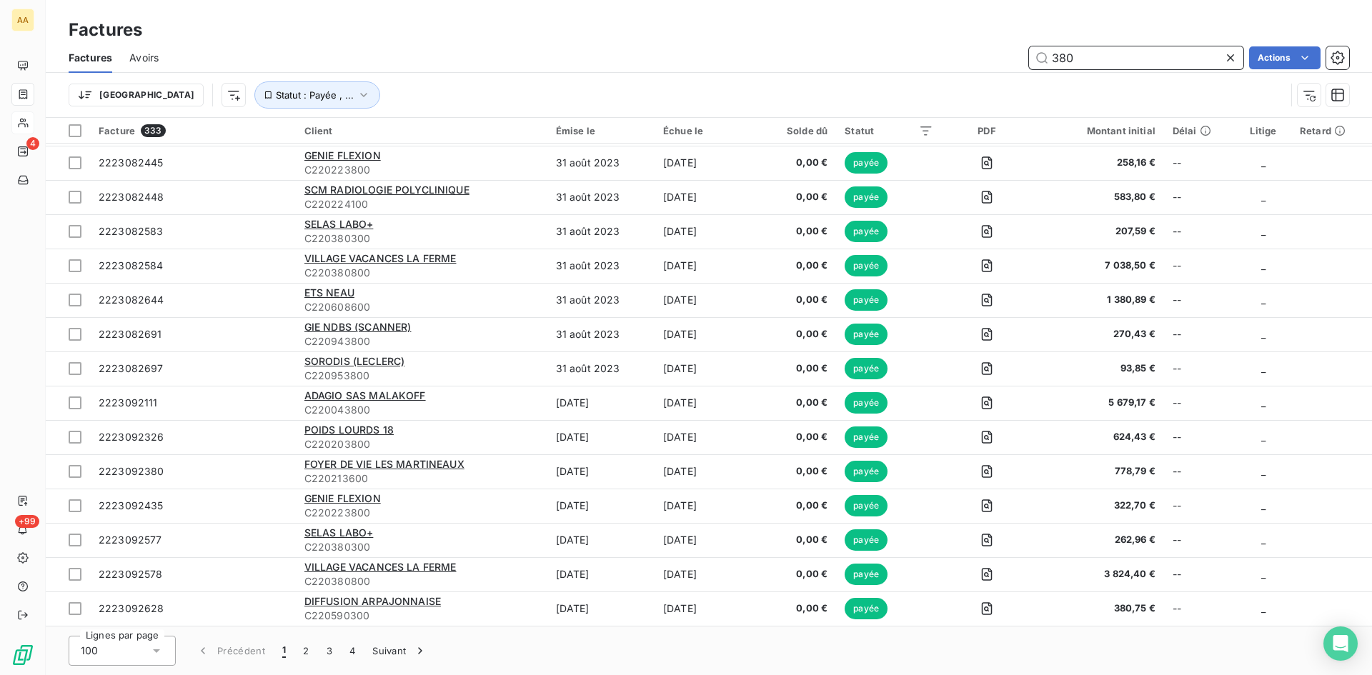
click at [1086, 64] on input "380" at bounding box center [1136, 57] width 214 height 23
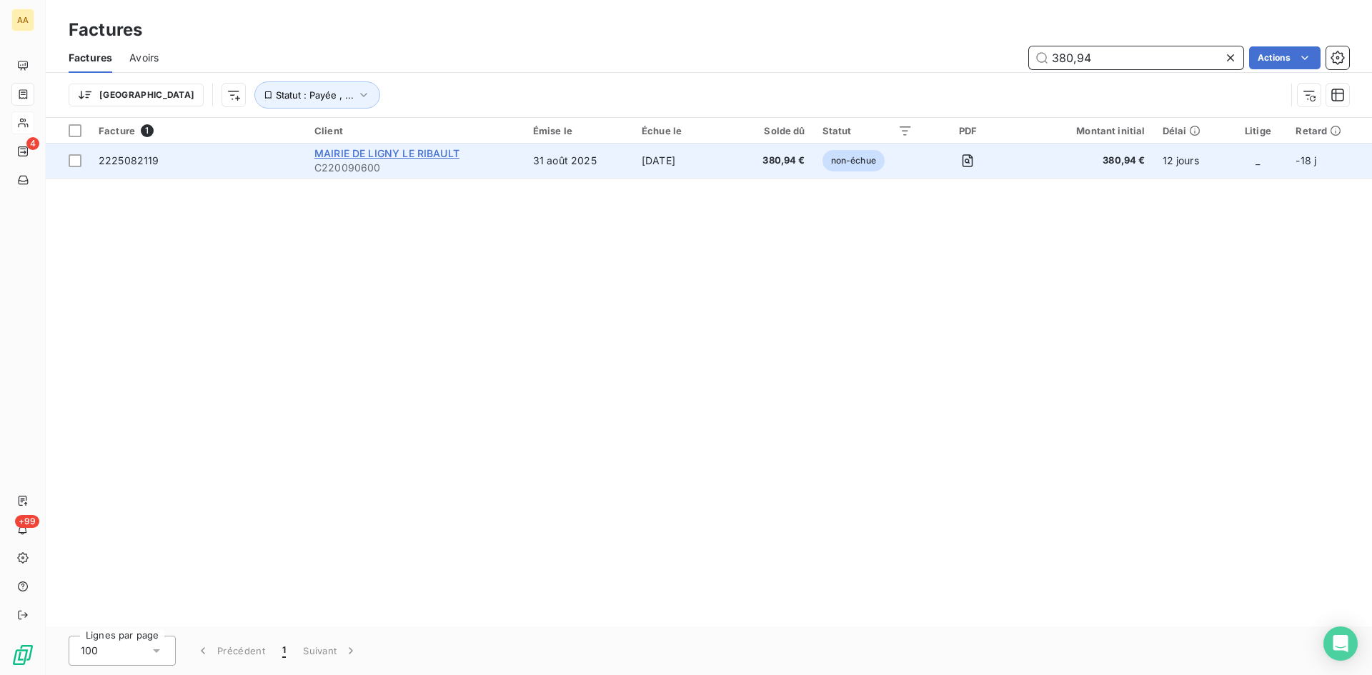
type input "380,94"
click at [360, 149] on span "MAIRIE DE LIGNY LE RIBAULT" at bounding box center [386, 153] width 145 height 12
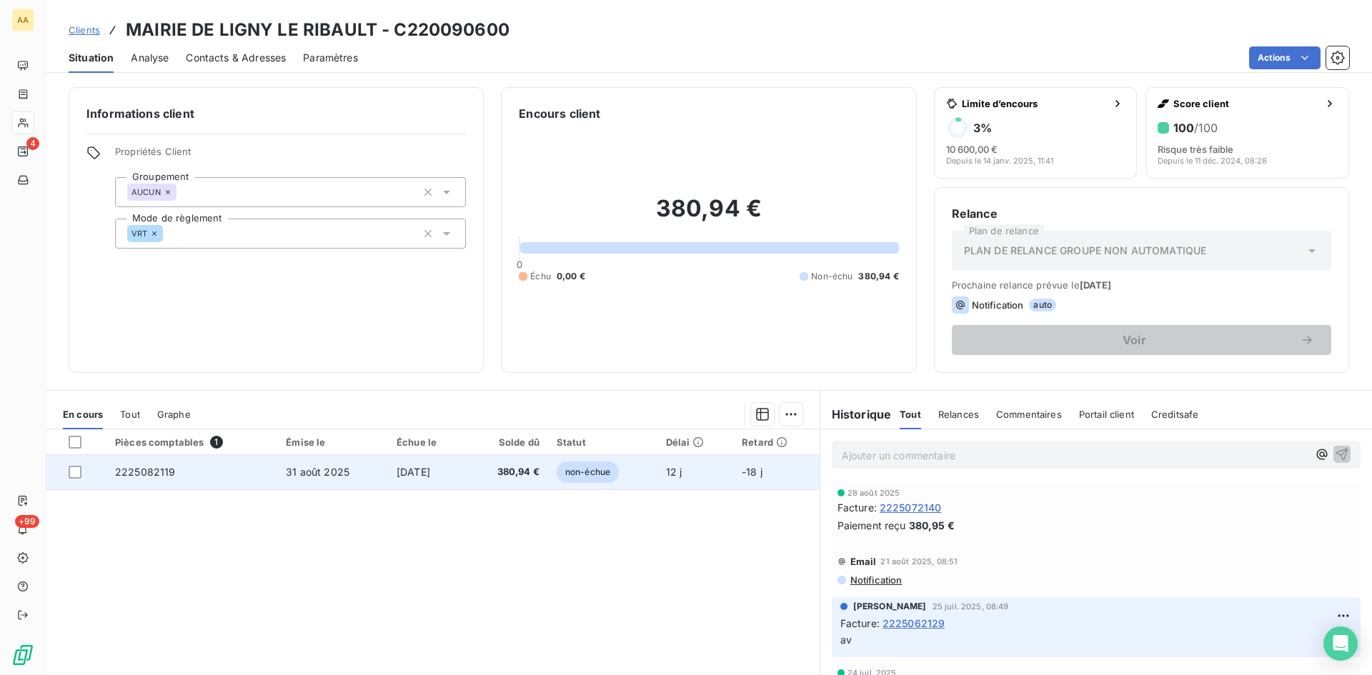
click at [163, 470] on span "2225082119" at bounding box center [145, 472] width 61 height 12
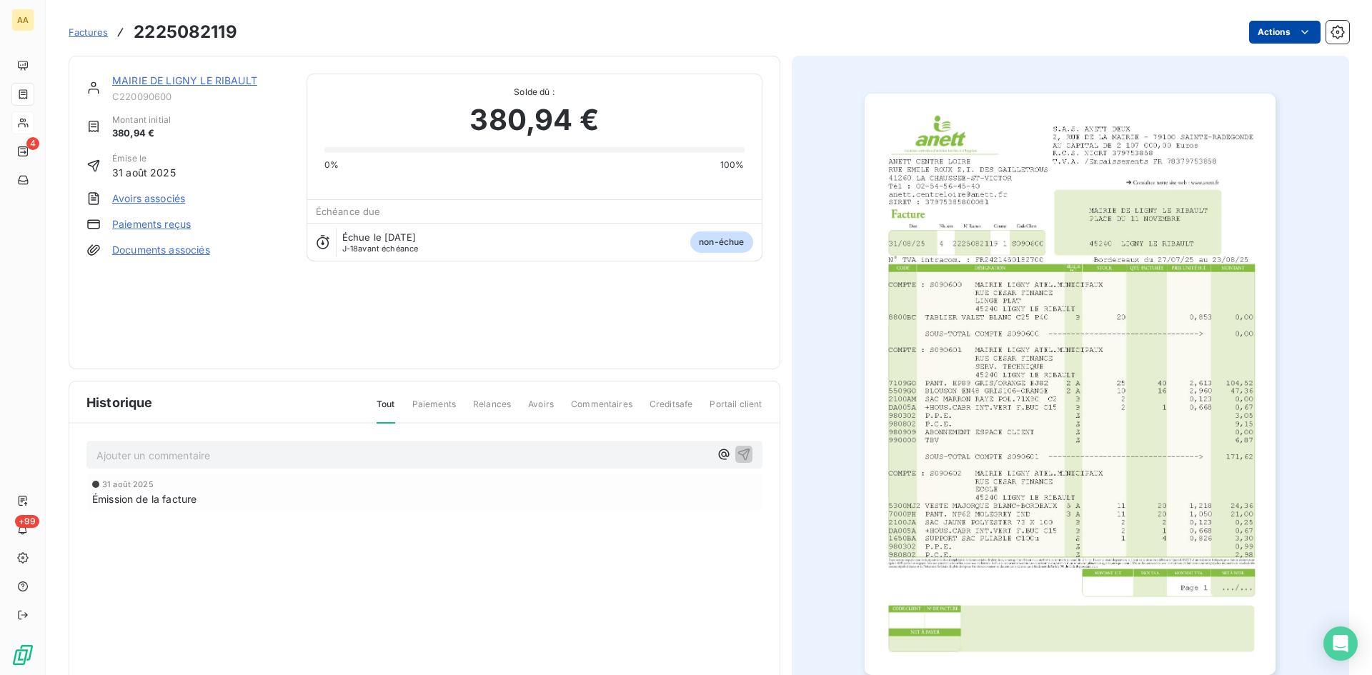
click at [1262, 37] on html "AA 4 +99 Factures 2225082119 Actions MAIRIE DE LIGNY LE RIBAULT C220090600 Mont…" at bounding box center [686, 337] width 1372 height 675
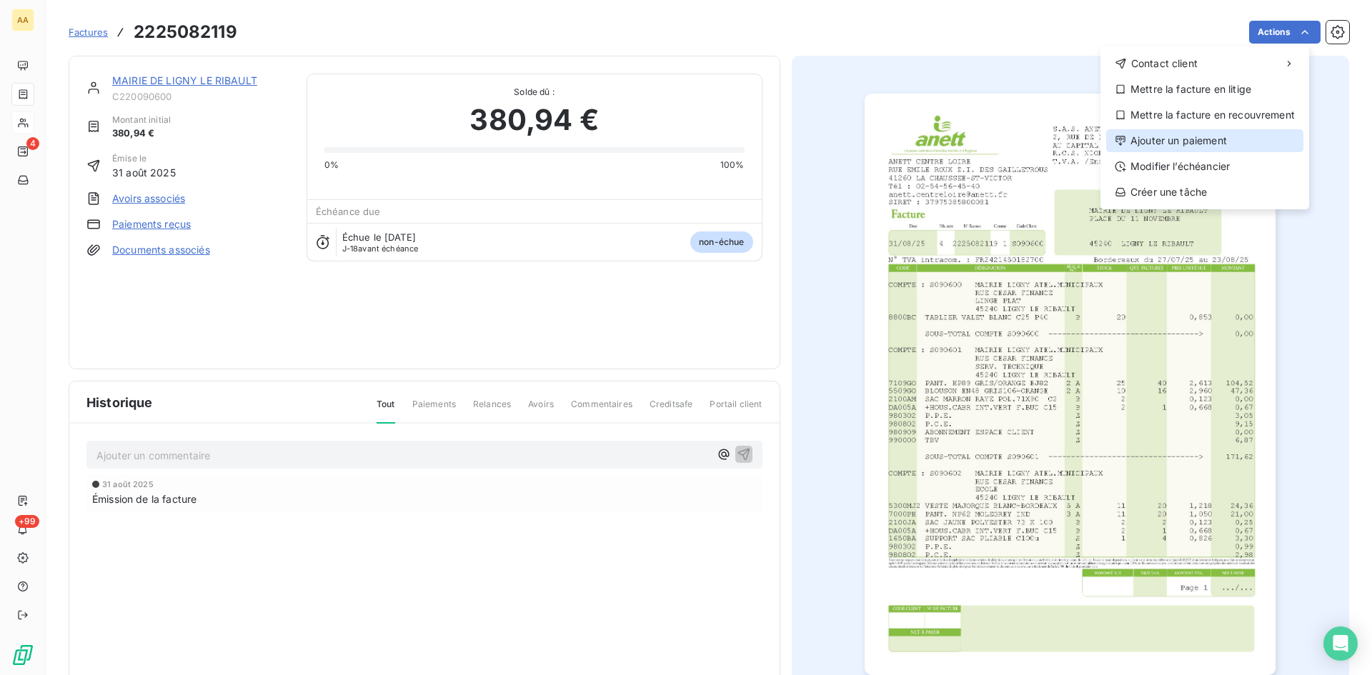
click at [1221, 139] on div "Ajouter un paiement" at bounding box center [1204, 140] width 197 height 23
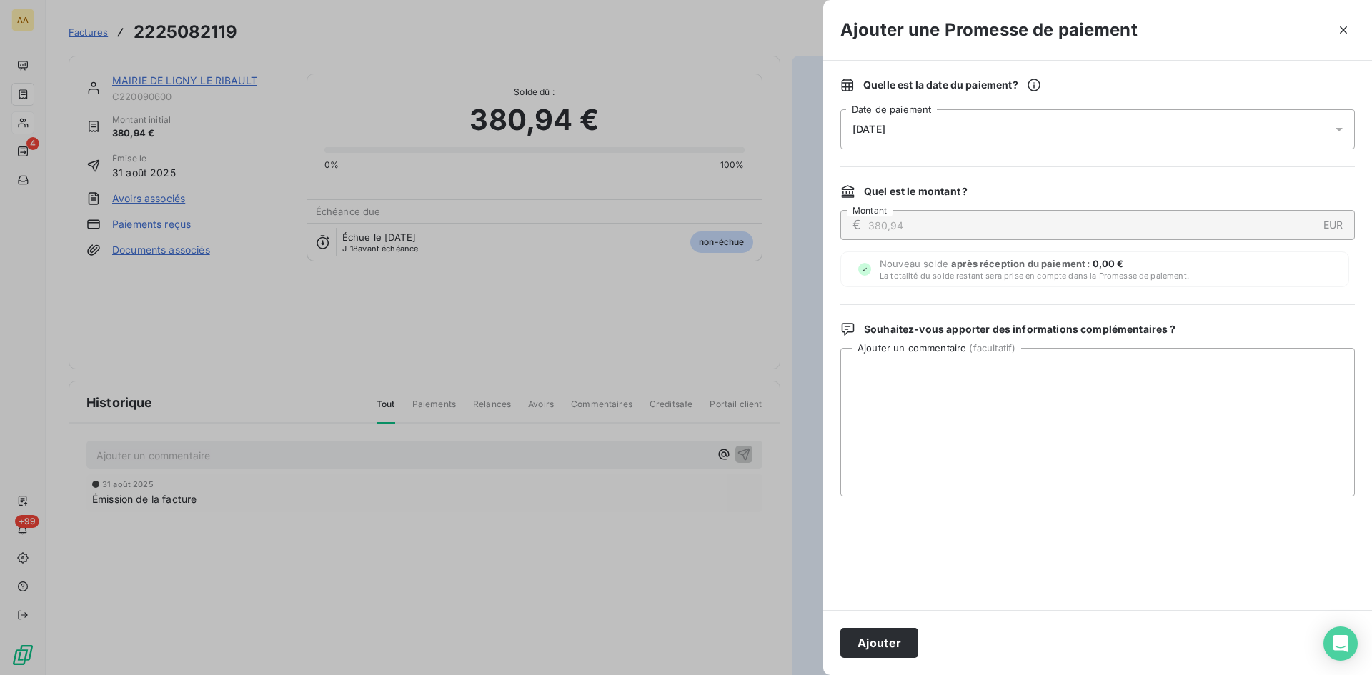
click at [1082, 124] on div "[DATE]" at bounding box center [1097, 129] width 514 height 40
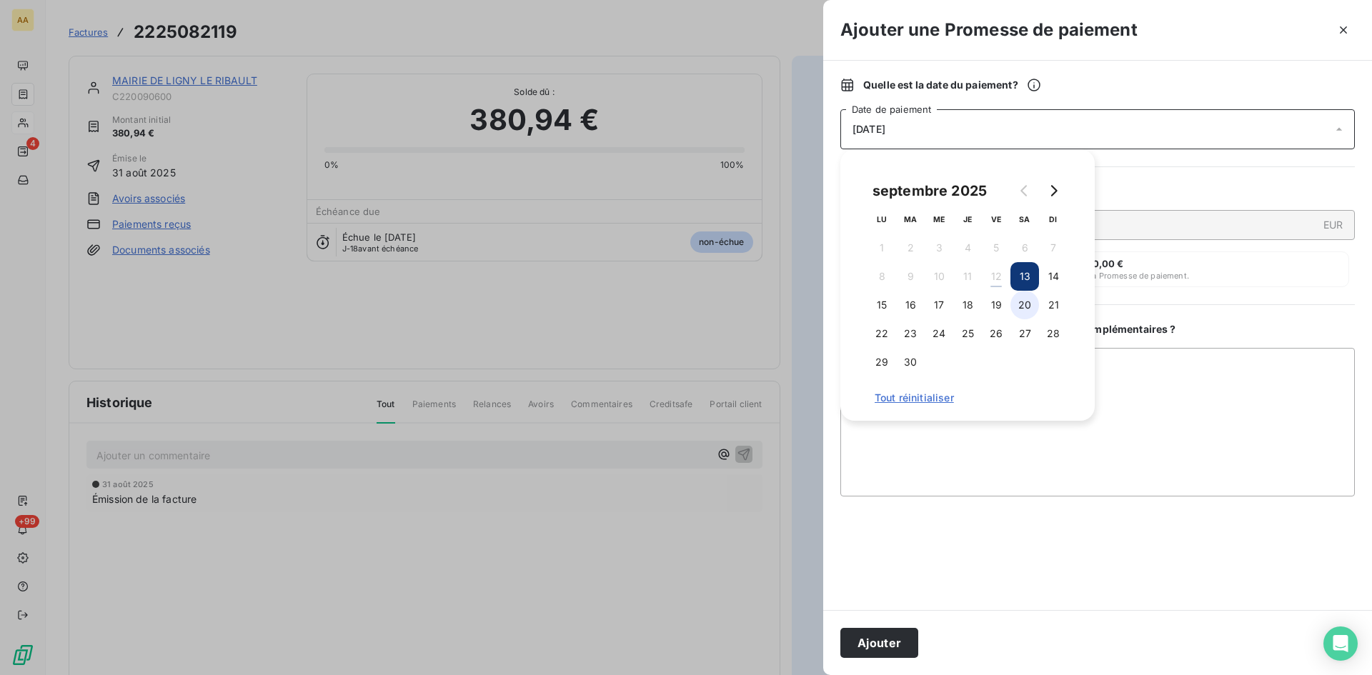
click at [1031, 304] on button "20" at bounding box center [1024, 305] width 29 height 29
drag, startPoint x: 887, startPoint y: 641, endPoint x: 691, endPoint y: 514, distance: 234.0
click at [887, 642] on button "Ajouter" at bounding box center [879, 643] width 78 height 30
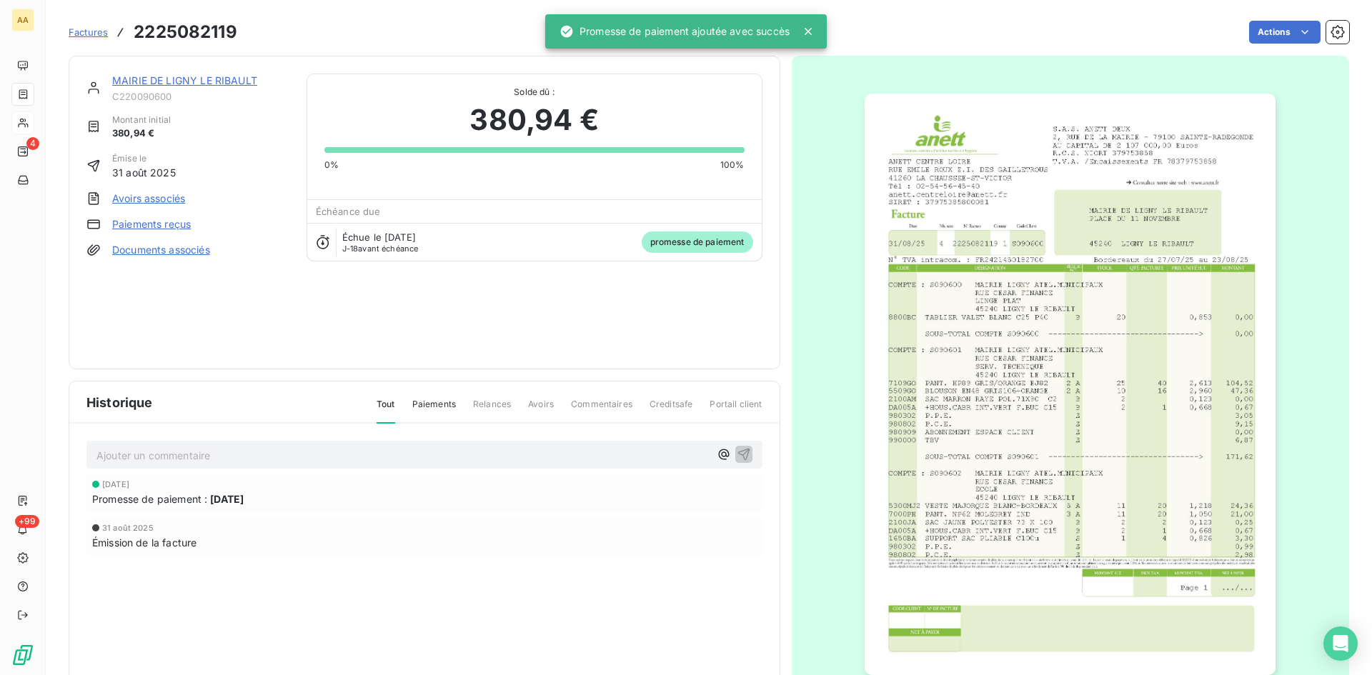
click at [544, 449] on p "Ajouter un commentaire ﻿" at bounding box center [402, 456] width 613 height 18
drag, startPoint x: 732, startPoint y: 455, endPoint x: 443, endPoint y: 252, distance: 353.4
click at [737, 455] on icon "button" at bounding box center [744, 454] width 14 height 14
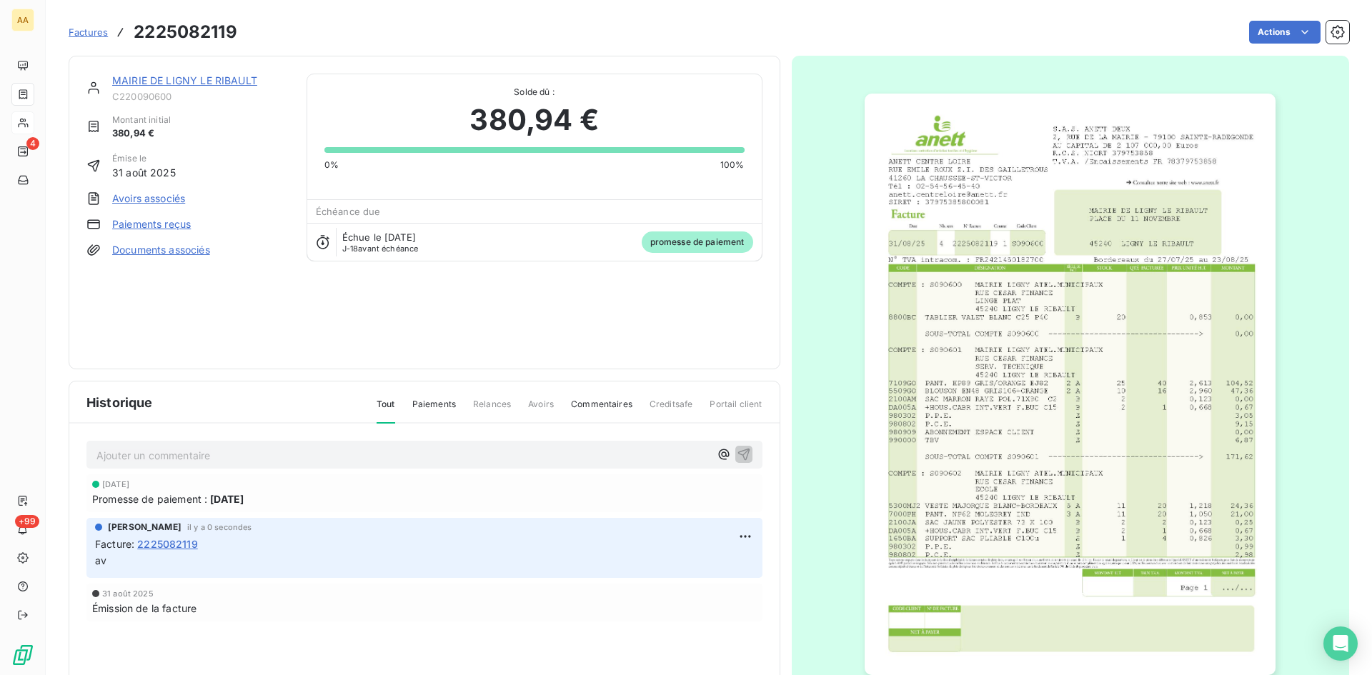
click at [154, 79] on link "MAIRIE DE LIGNY LE RIBAULT" at bounding box center [184, 80] width 145 height 12
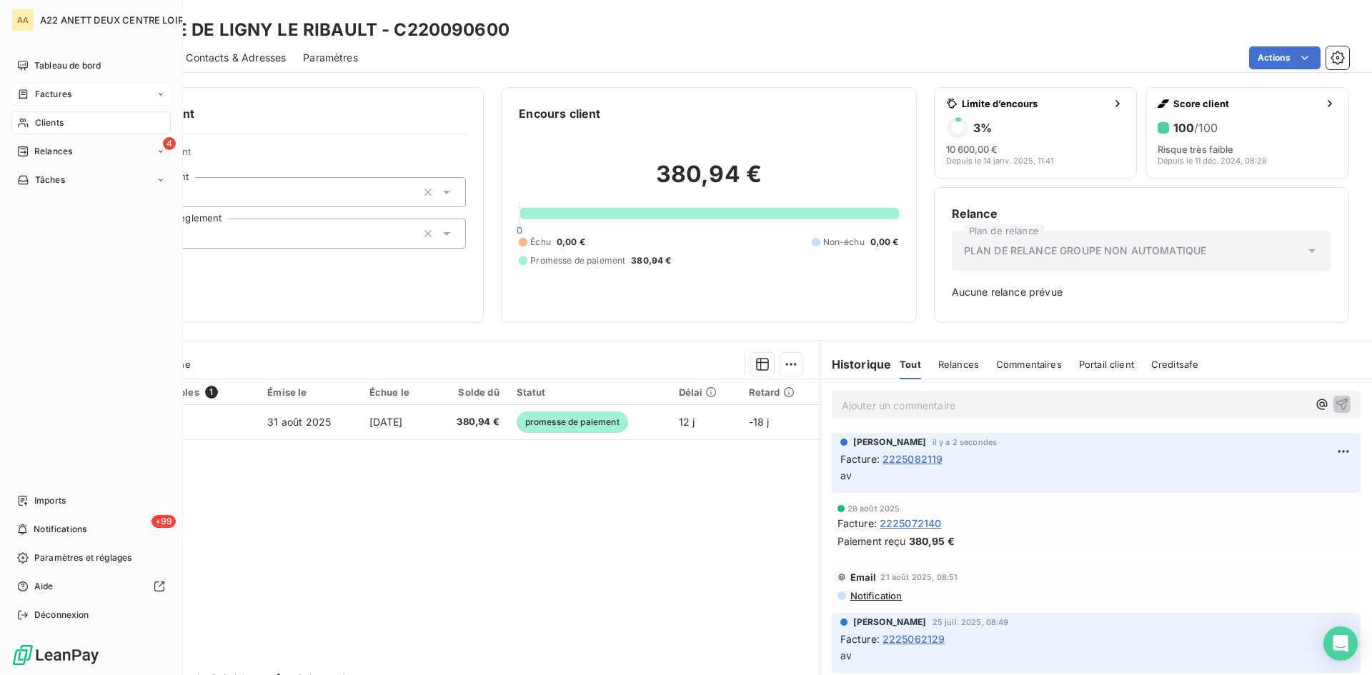
click at [50, 91] on span "Factures" at bounding box center [53, 94] width 36 height 13
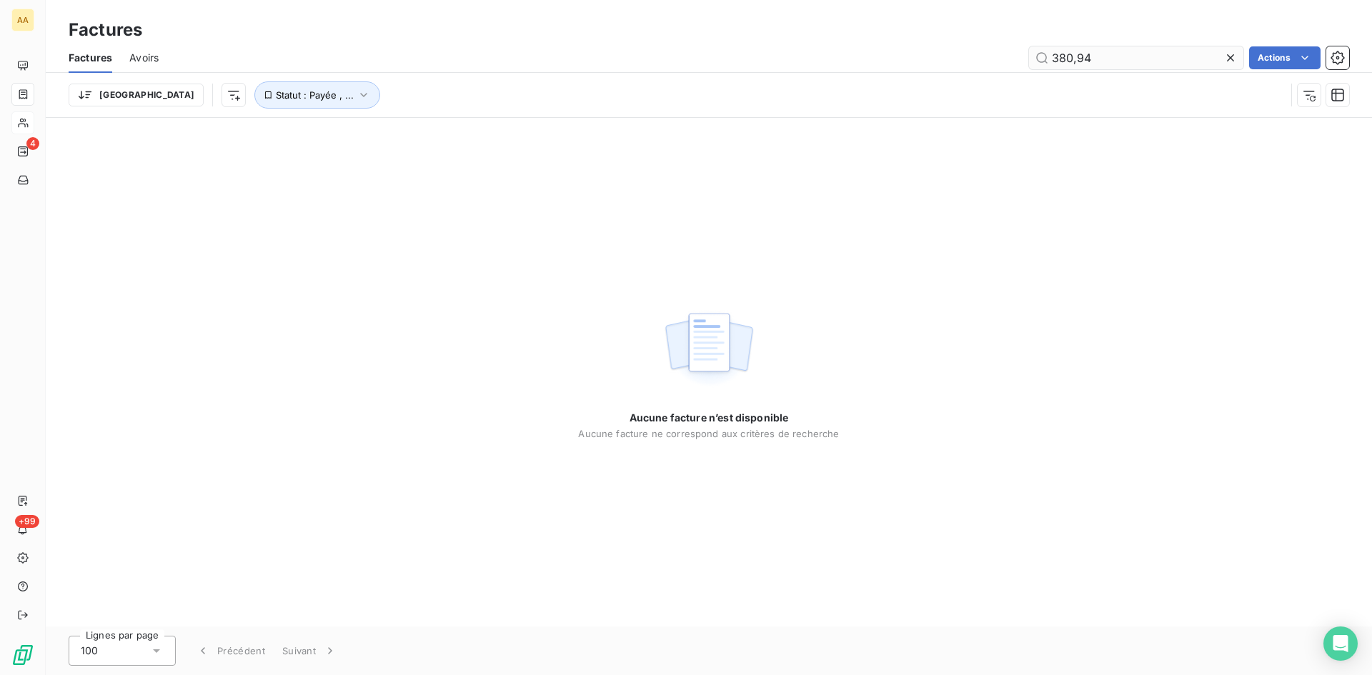
drag, startPoint x: 1099, startPoint y: 59, endPoint x: 1047, endPoint y: 55, distance: 52.3
click at [1047, 55] on input "380,94" at bounding box center [1136, 57] width 214 height 23
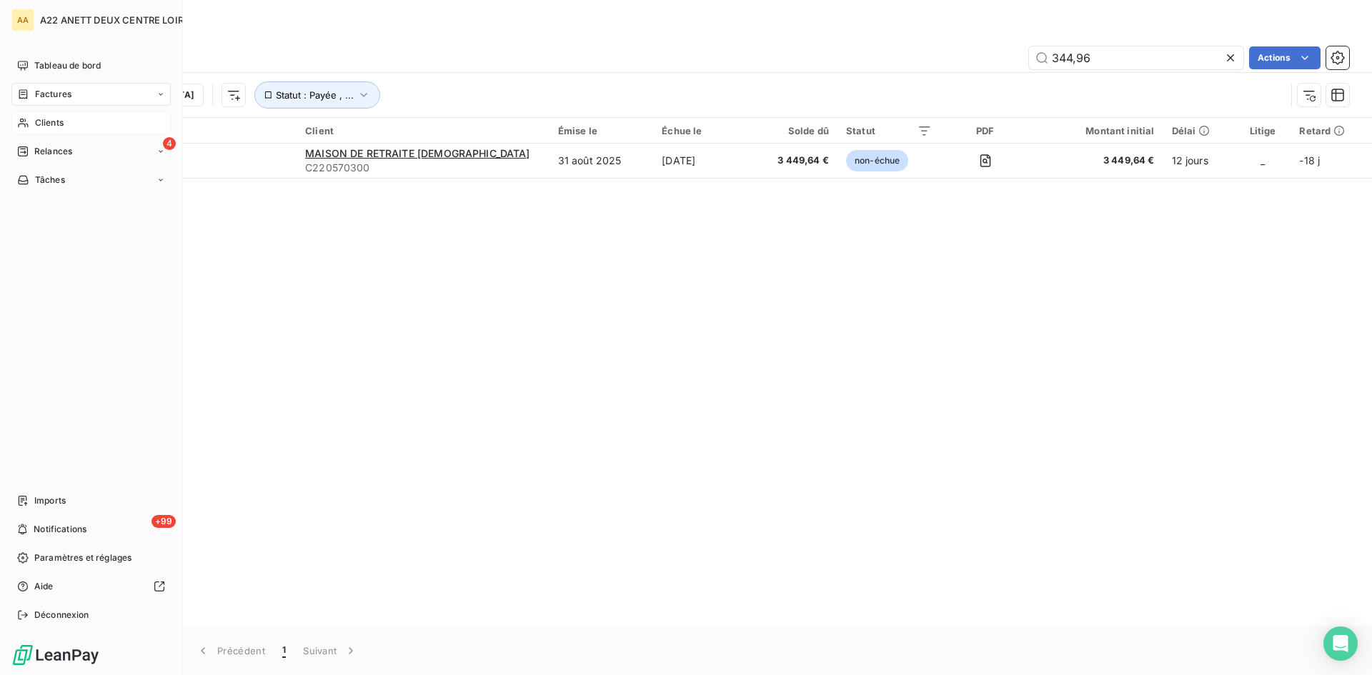
type input "344,96"
click at [45, 121] on span "Clients" at bounding box center [49, 122] width 29 height 13
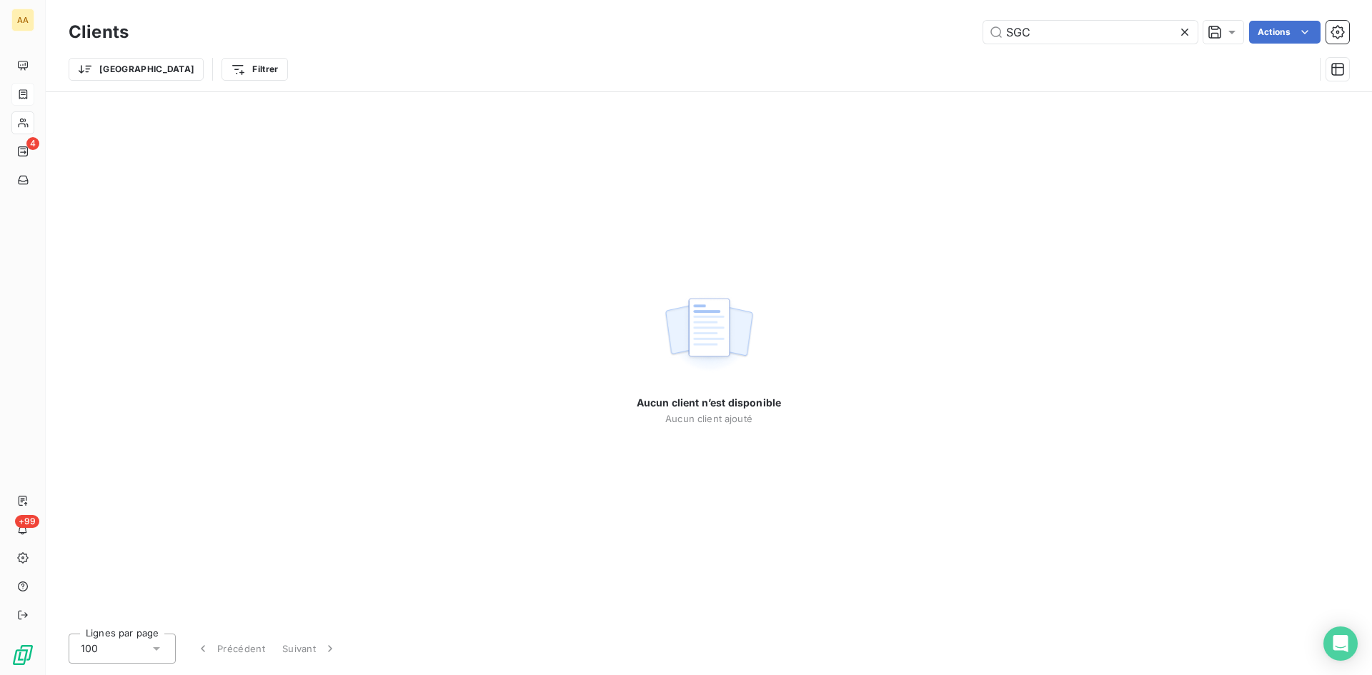
drag, startPoint x: 944, startPoint y: 36, endPoint x: 862, endPoint y: 43, distance: 83.1
click at [862, 43] on div "SGC Actions" at bounding box center [747, 32] width 1203 height 23
drag, startPoint x: 1019, startPoint y: 35, endPoint x: 842, endPoint y: 80, distance: 183.5
click at [842, 80] on div "Clients muide Actions Trier Filtrer" at bounding box center [709, 54] width 1280 height 74
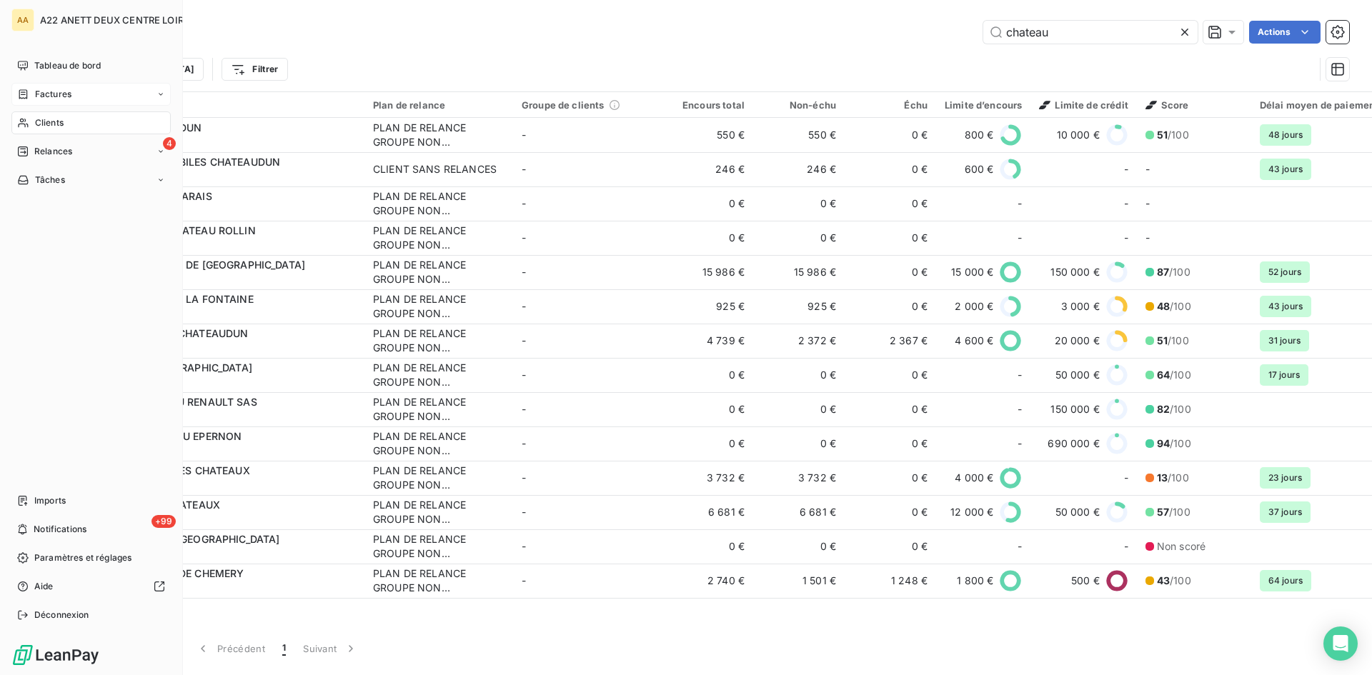
click at [55, 126] on span "Clients" at bounding box center [49, 122] width 29 height 13
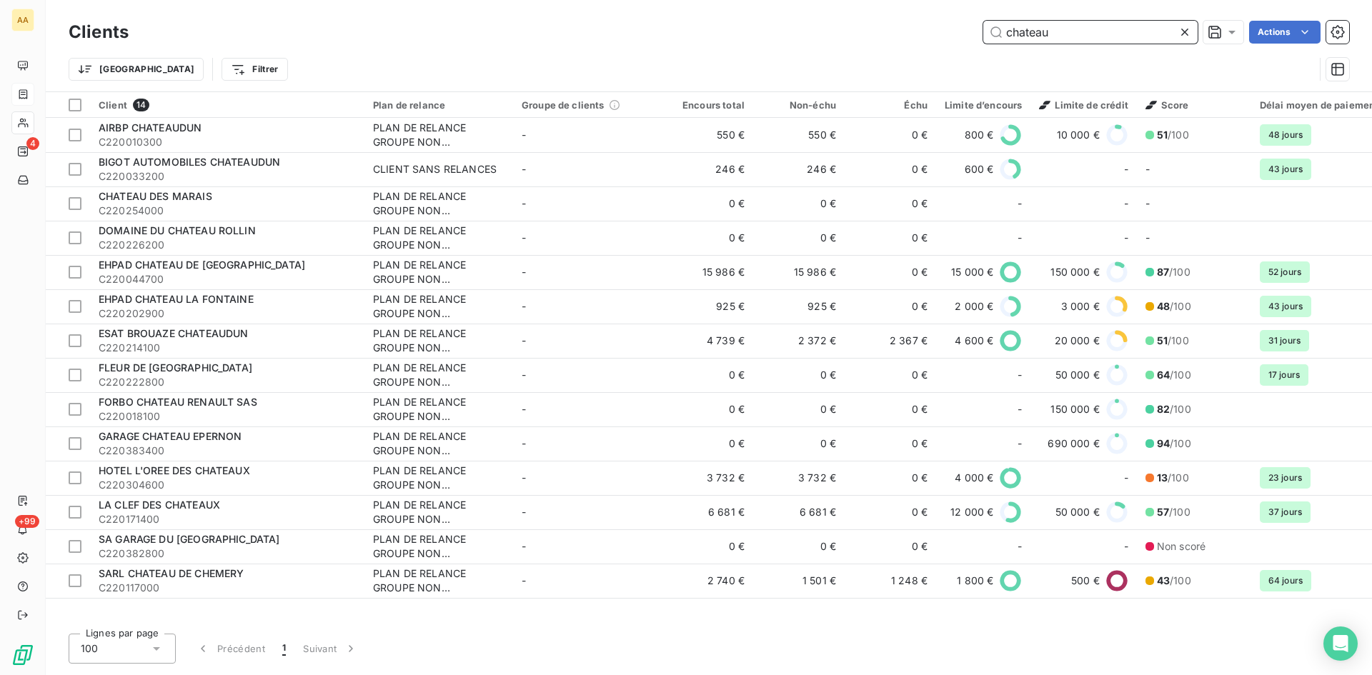
drag, startPoint x: 1020, startPoint y: 30, endPoint x: 902, endPoint y: 31, distance: 118.6
click at [902, 31] on div "chateau Actions" at bounding box center [747, 32] width 1203 height 23
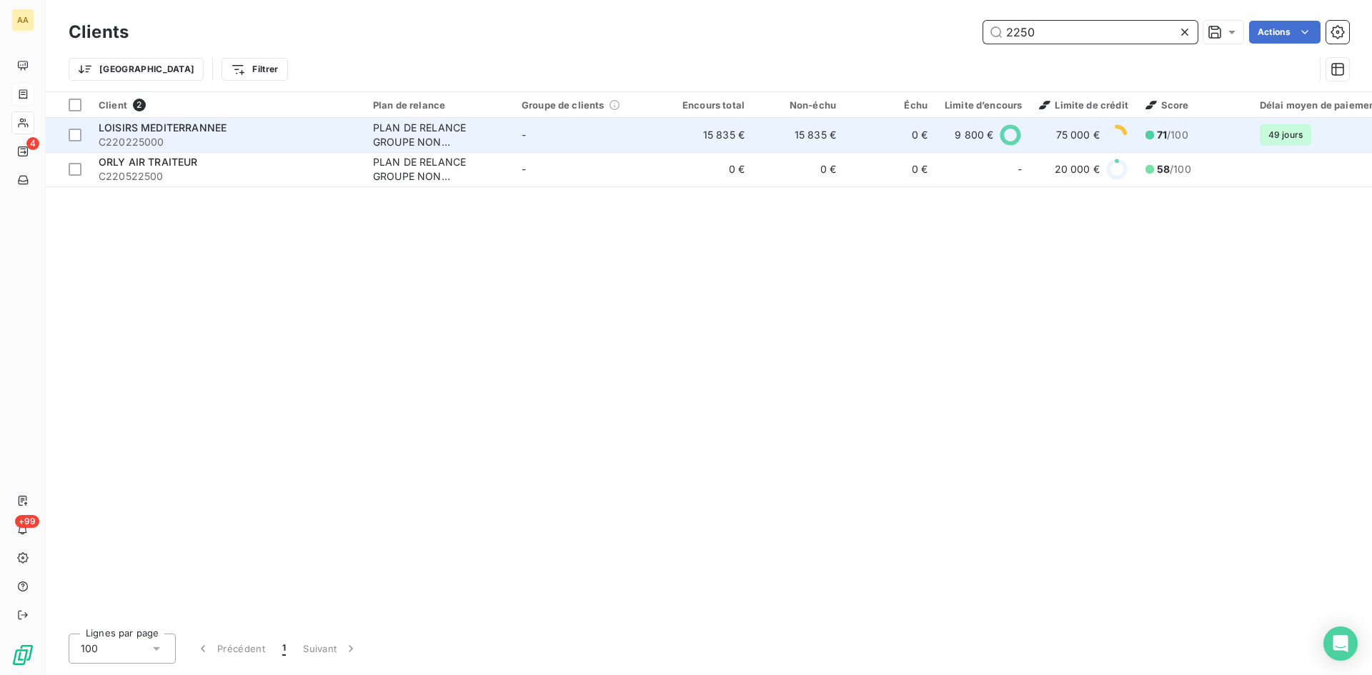
type input "2250"
click at [391, 132] on div "PLAN DE RELANCE GROUPE NON AUTOMATIQUE" at bounding box center [438, 135] width 131 height 29
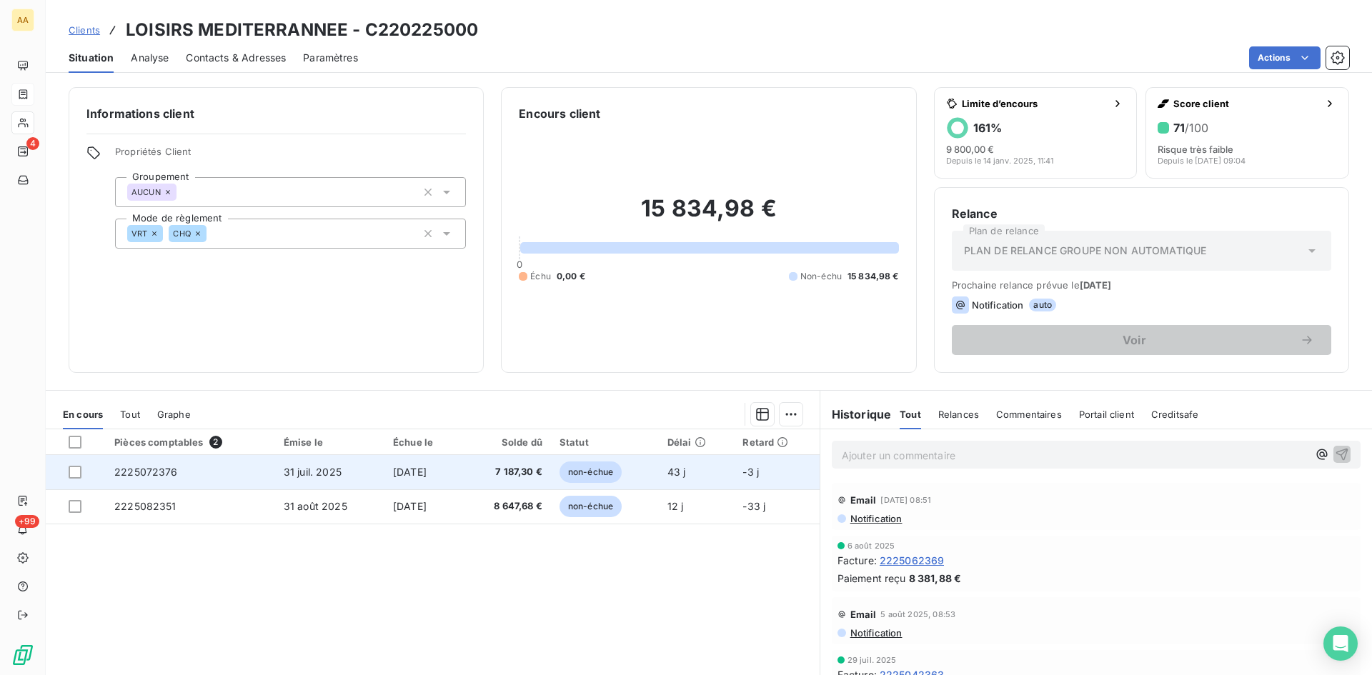
click at [134, 472] on span "2225072376" at bounding box center [146, 472] width 64 height 12
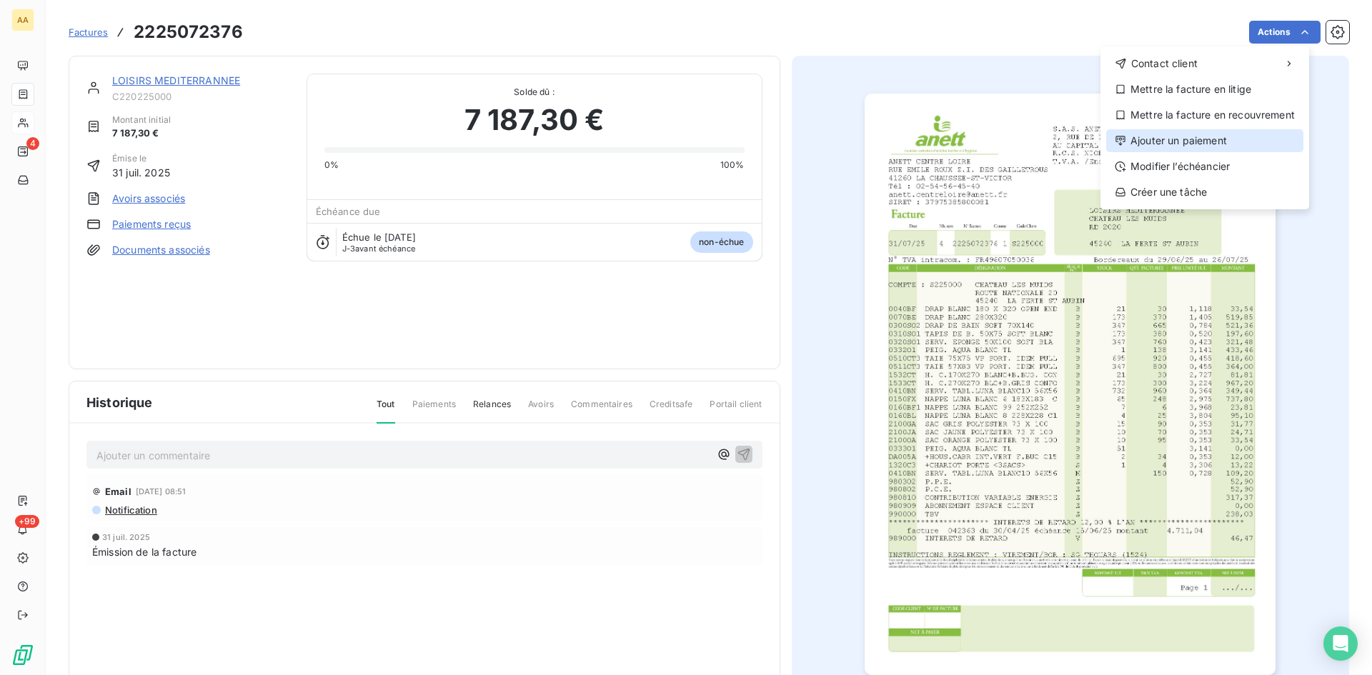
click at [1200, 135] on div "Ajouter un paiement" at bounding box center [1204, 140] width 197 height 23
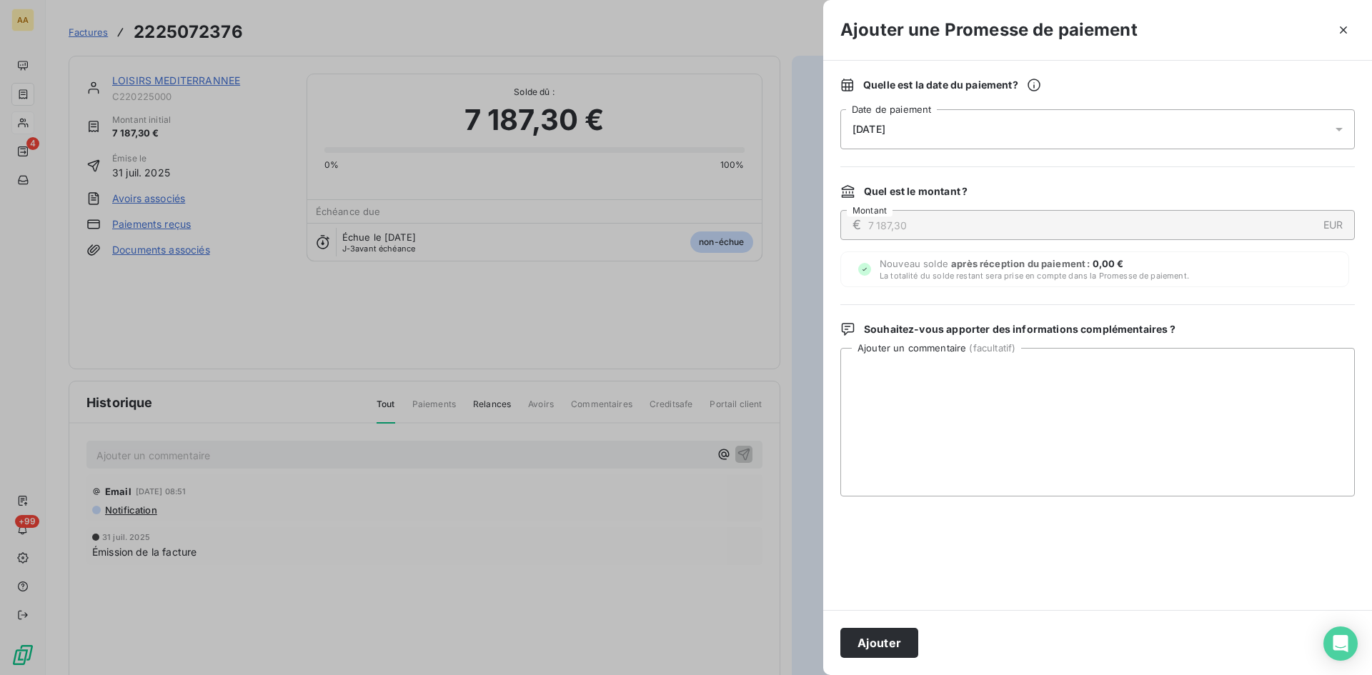
click at [913, 132] on div "[DATE]" at bounding box center [1097, 129] width 514 height 40
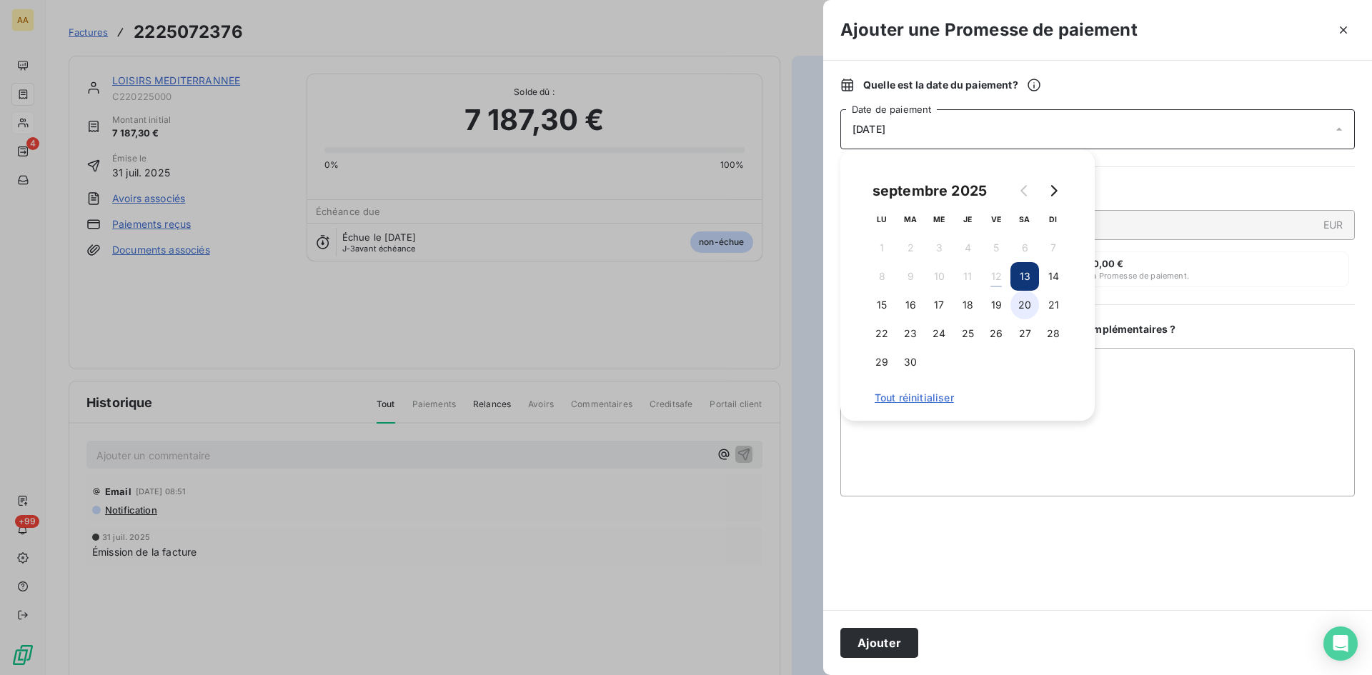
click at [1020, 307] on button "20" at bounding box center [1024, 305] width 29 height 29
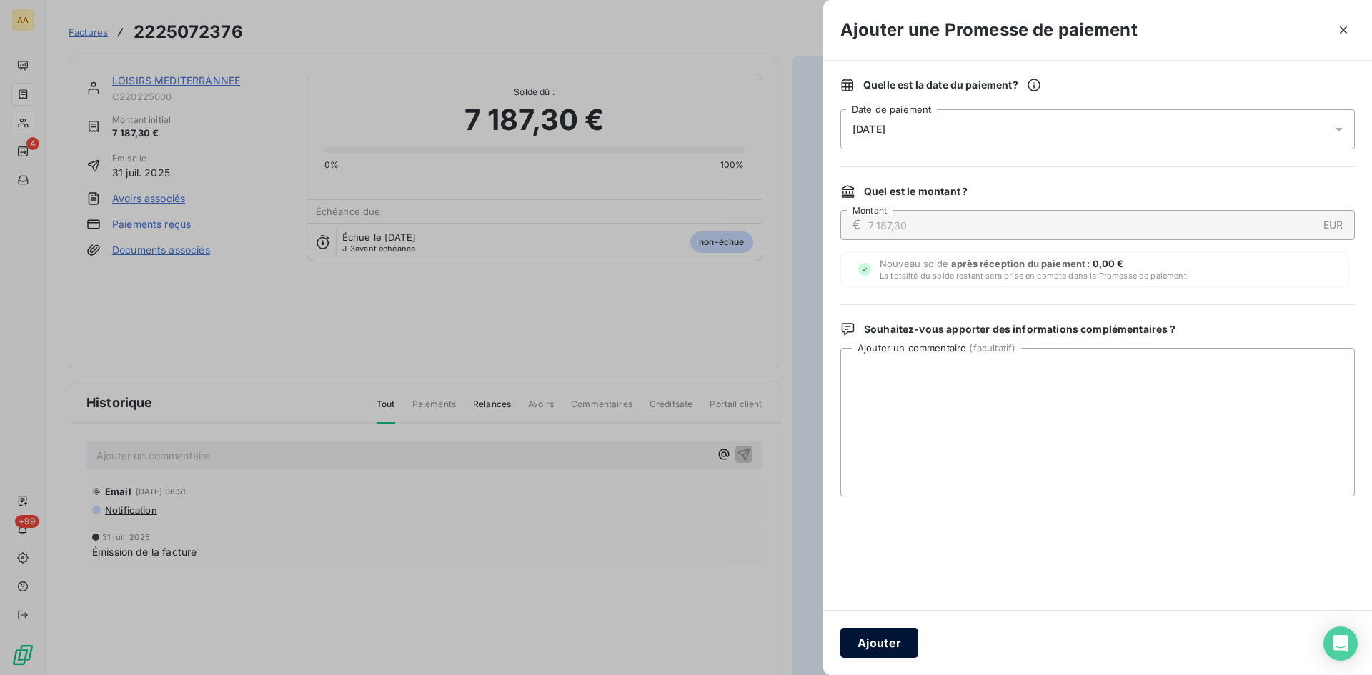
drag, startPoint x: 895, startPoint y: 637, endPoint x: 487, endPoint y: 466, distance: 442.9
click at [893, 637] on button "Ajouter" at bounding box center [879, 643] width 78 height 30
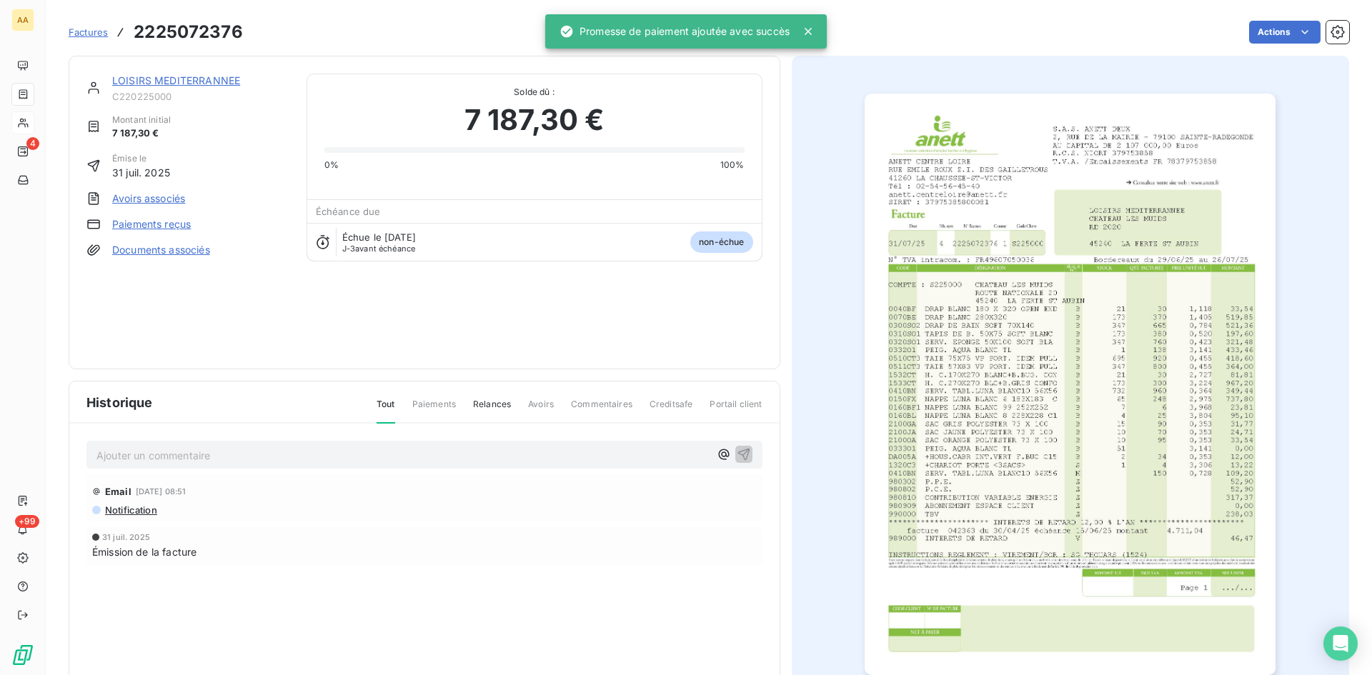
click at [365, 444] on div "Ajouter un commentaire ﻿" at bounding box center [424, 455] width 676 height 28
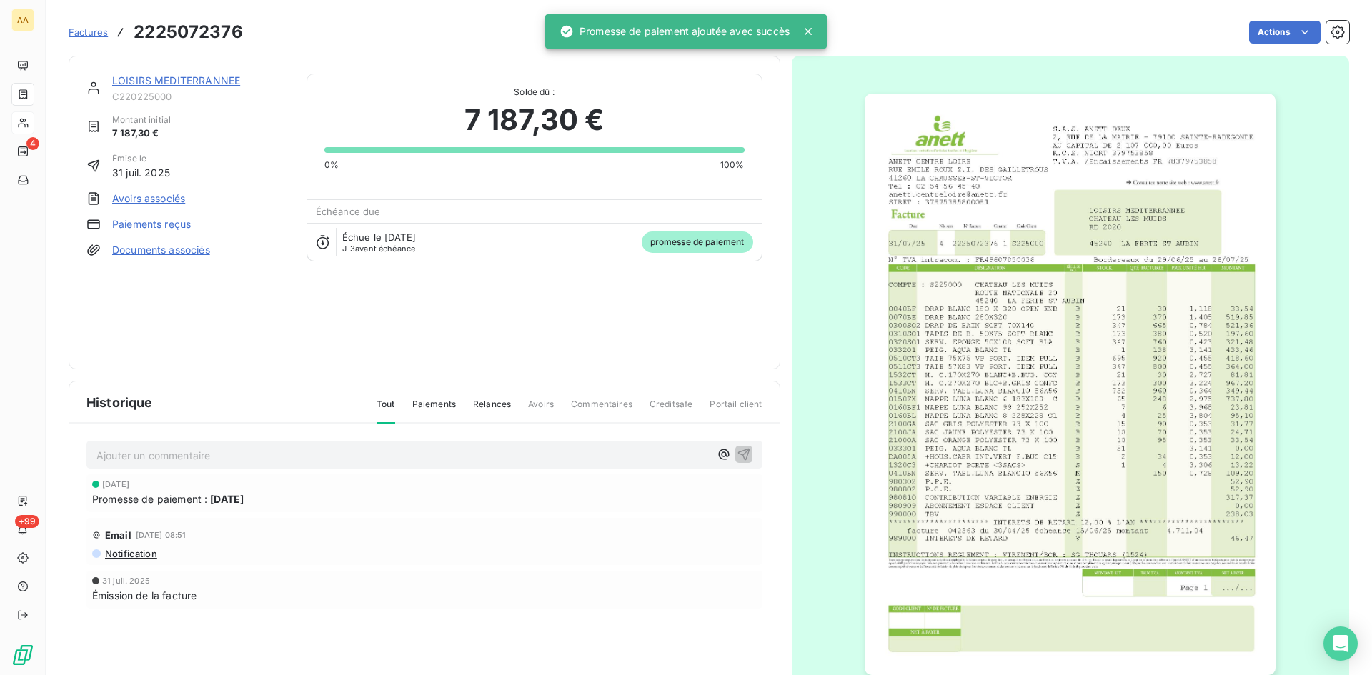
drag, startPoint x: 357, startPoint y: 453, endPoint x: 349, endPoint y: 451, distance: 8.8
click at [356, 453] on p "Ajouter un commentaire ﻿" at bounding box center [402, 456] width 613 height 18
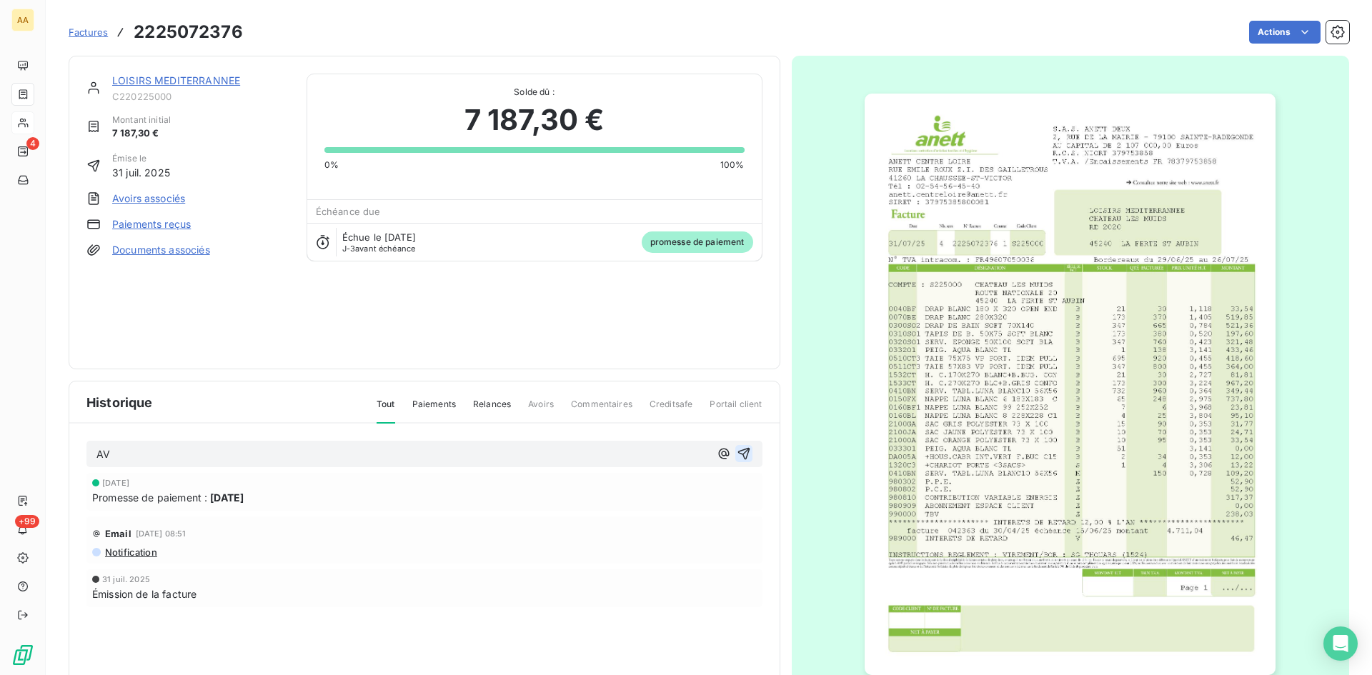
click at [738, 454] on icon "button" at bounding box center [743, 454] width 12 height 12
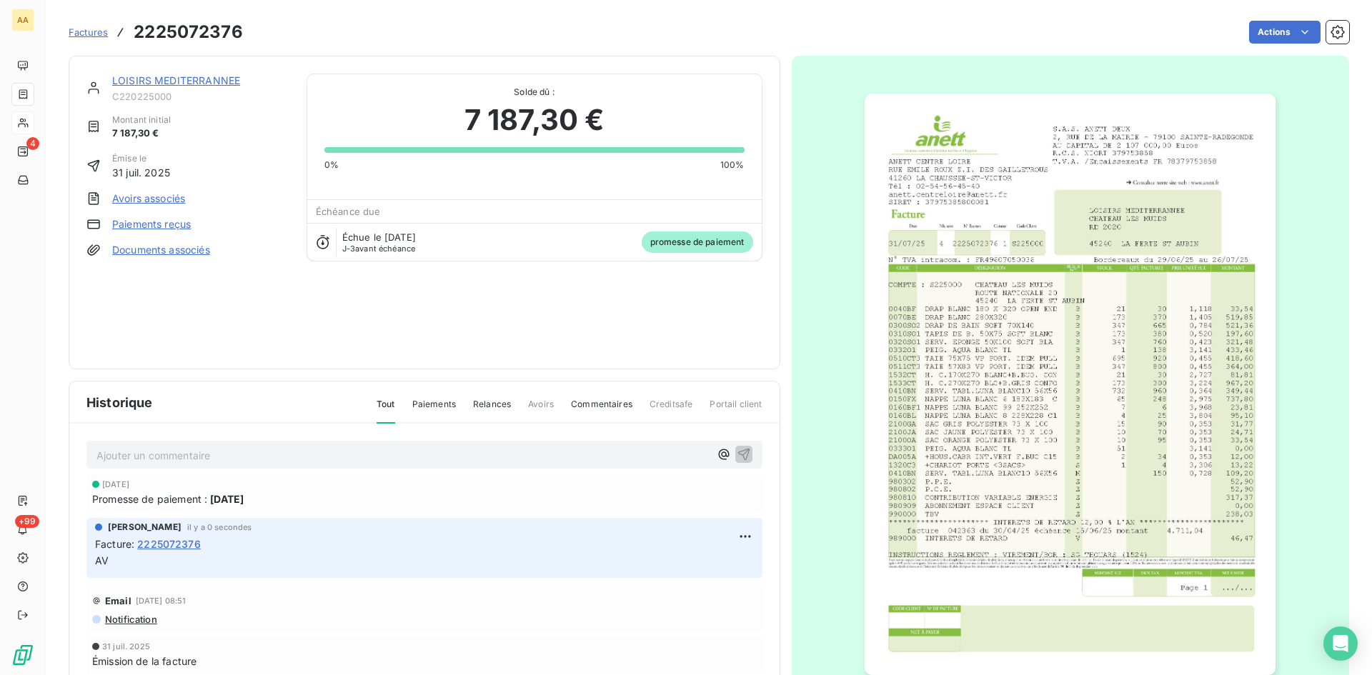
click at [170, 78] on link "LOISIRS MEDITERRANNEE" at bounding box center [176, 80] width 128 height 12
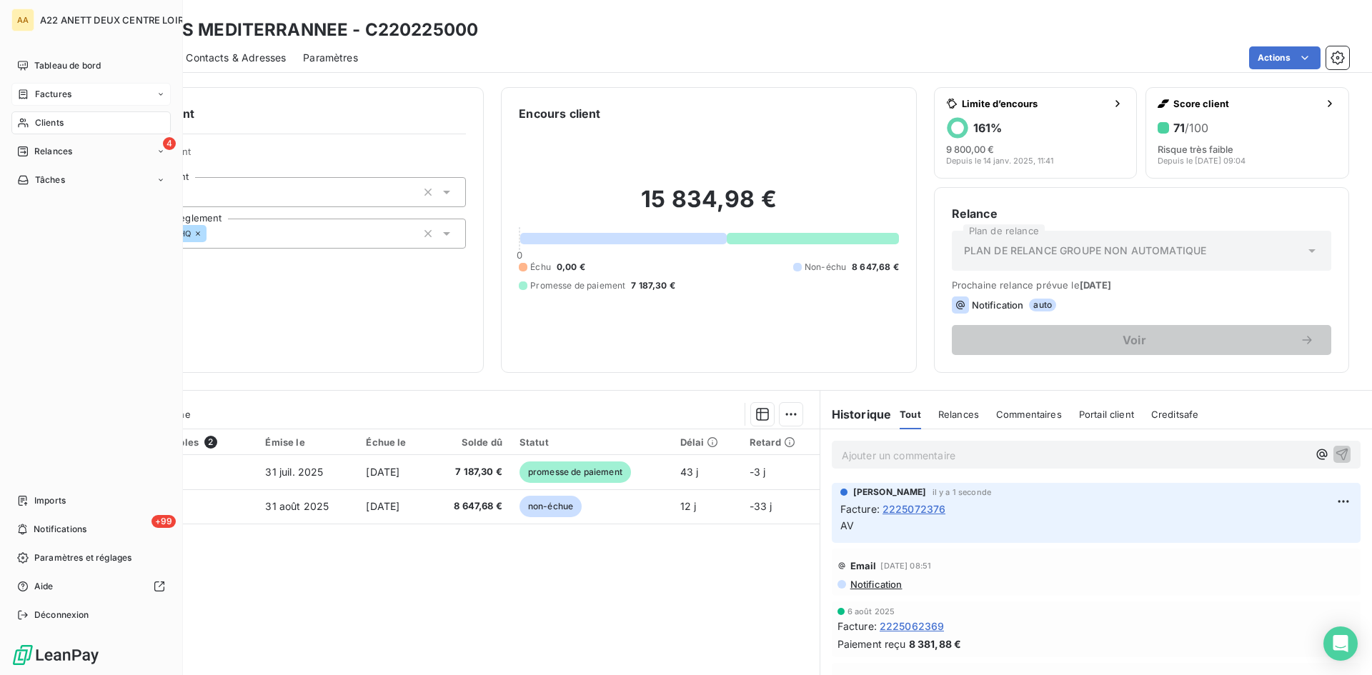
click at [52, 89] on span "Factures" at bounding box center [53, 94] width 36 height 13
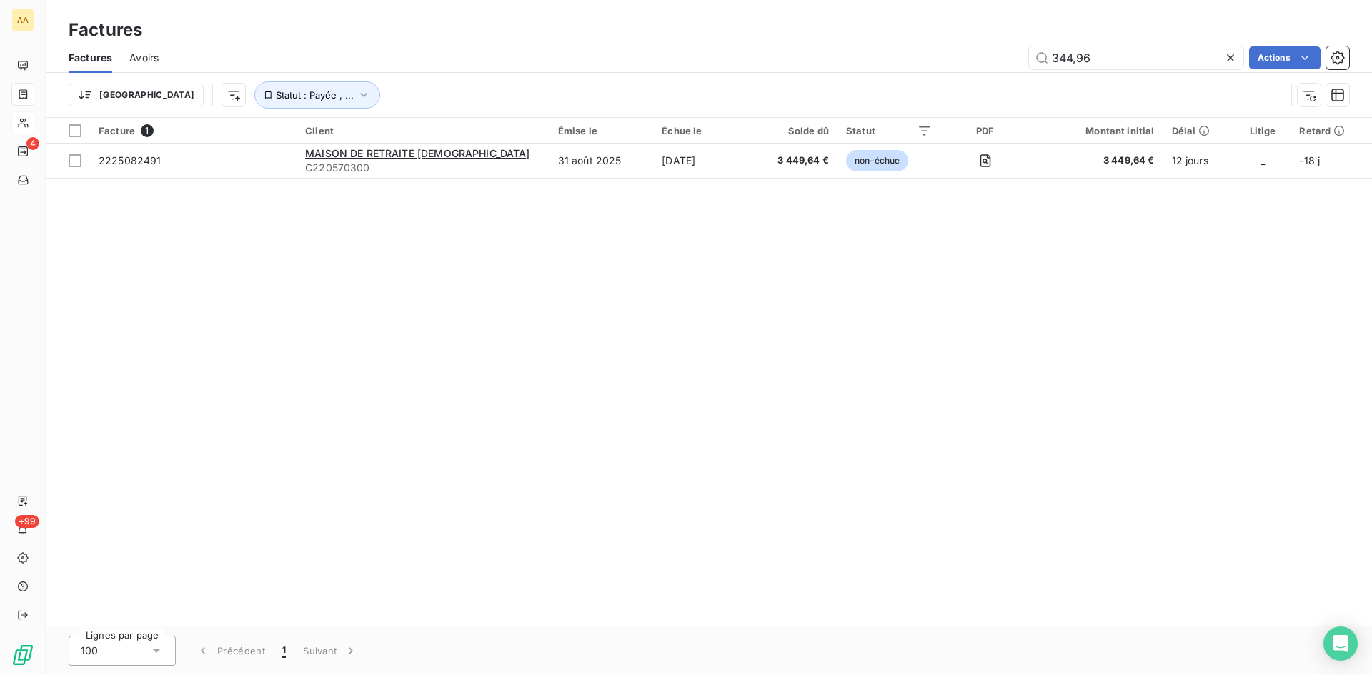
drag, startPoint x: 1092, startPoint y: 55, endPoint x: 991, endPoint y: 55, distance: 100.7
click at [991, 55] on div "344,96 Actions" at bounding box center [762, 57] width 1173 height 23
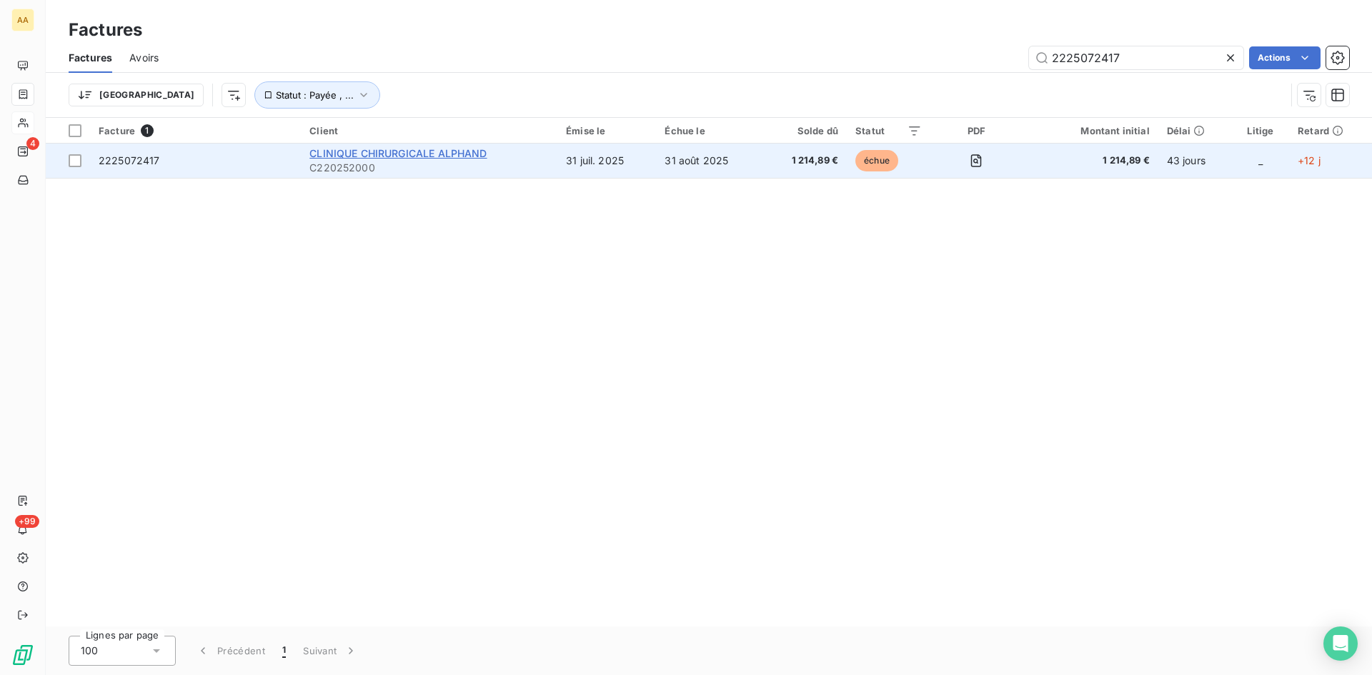
type input "2225072417"
click at [363, 154] on span "CLINIQUE CHIRURGICALE ALPHAND" at bounding box center [397, 153] width 177 height 12
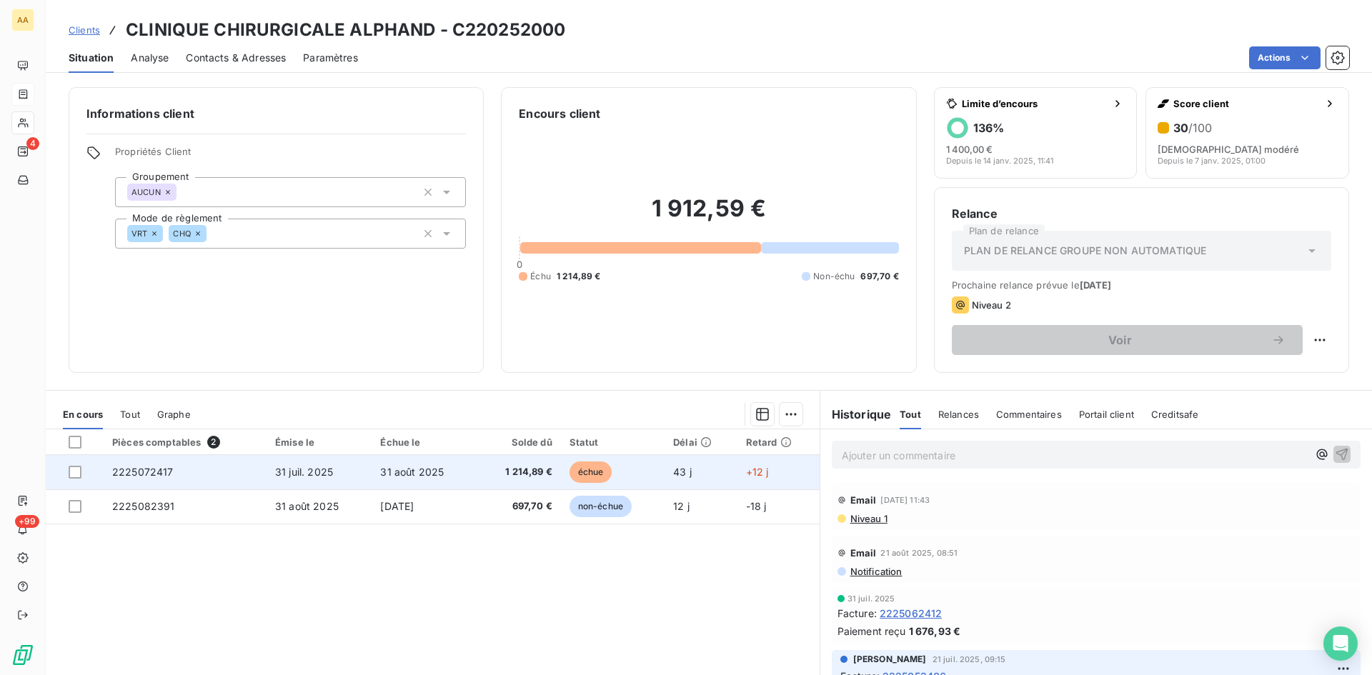
click at [122, 470] on span "2225072417" at bounding box center [142, 472] width 61 height 12
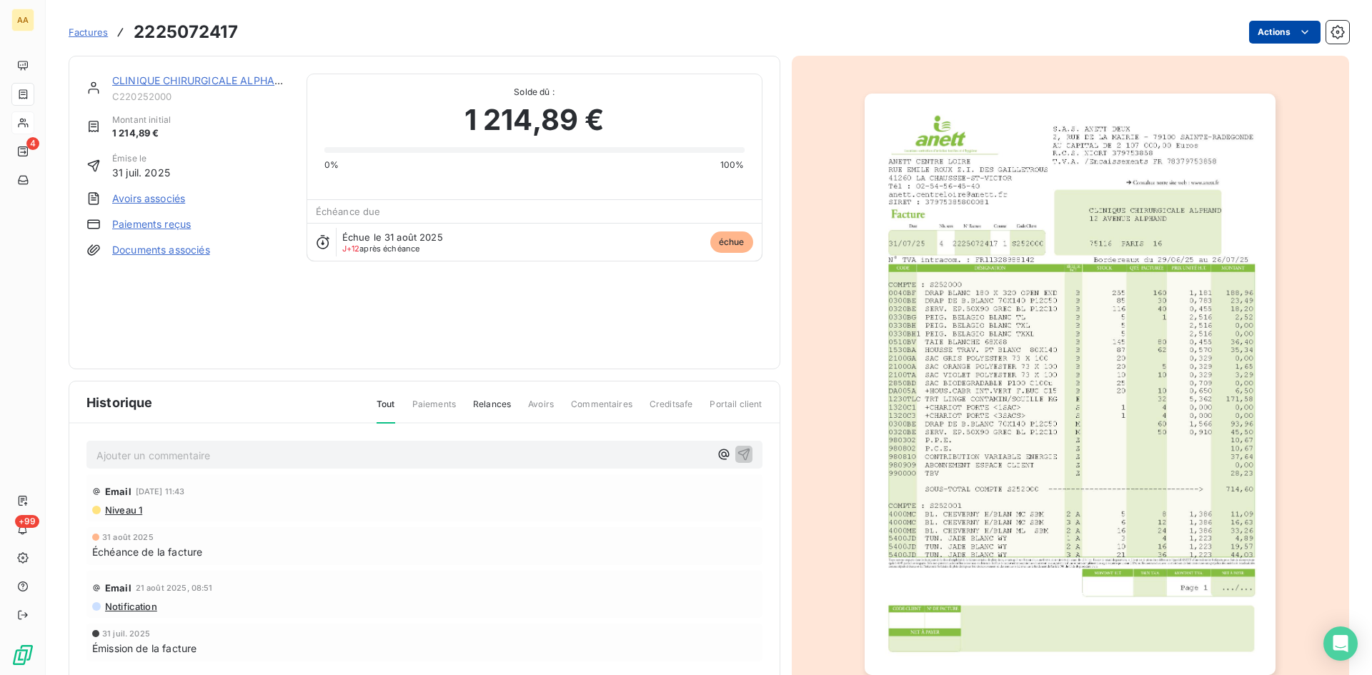
click at [1245, 38] on html "AA 4 +99 Factures 2225072417 Actions CLINIQUE CHIRURGICALE ALPHAND C220252000 M…" at bounding box center [686, 337] width 1372 height 675
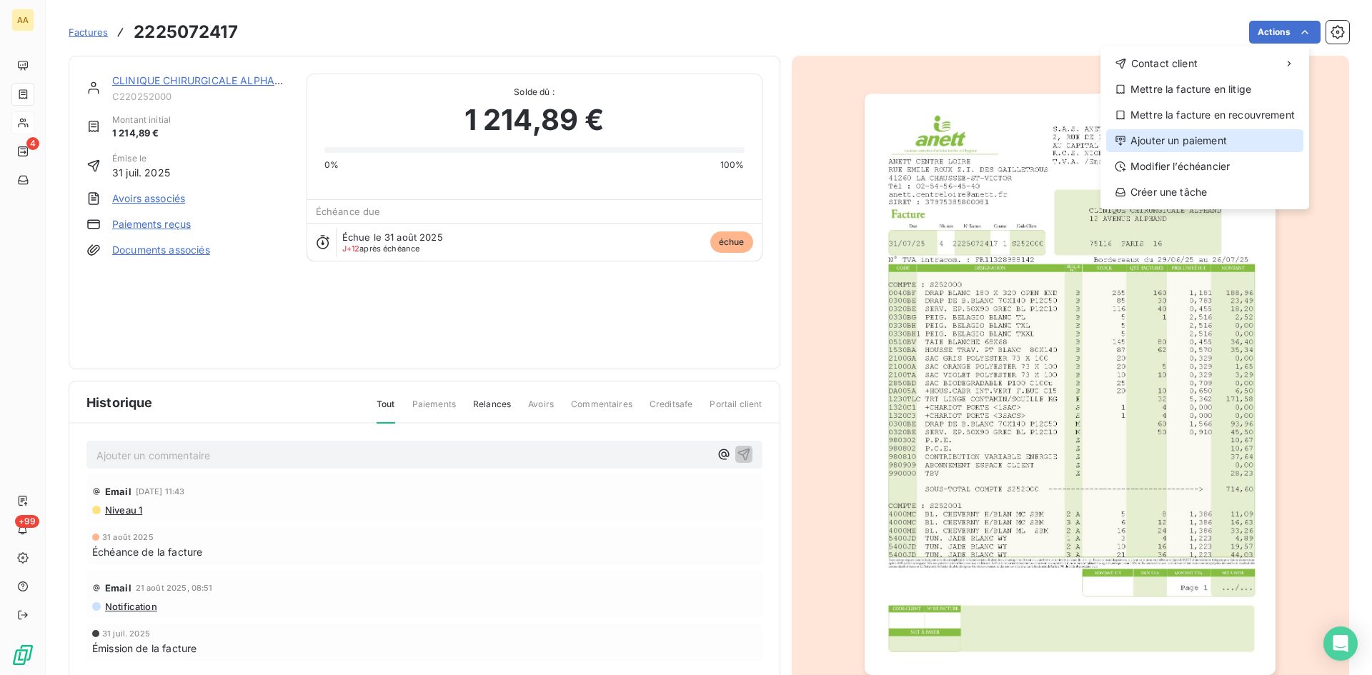
click at [1181, 136] on div "Ajouter un paiement" at bounding box center [1204, 140] width 197 height 23
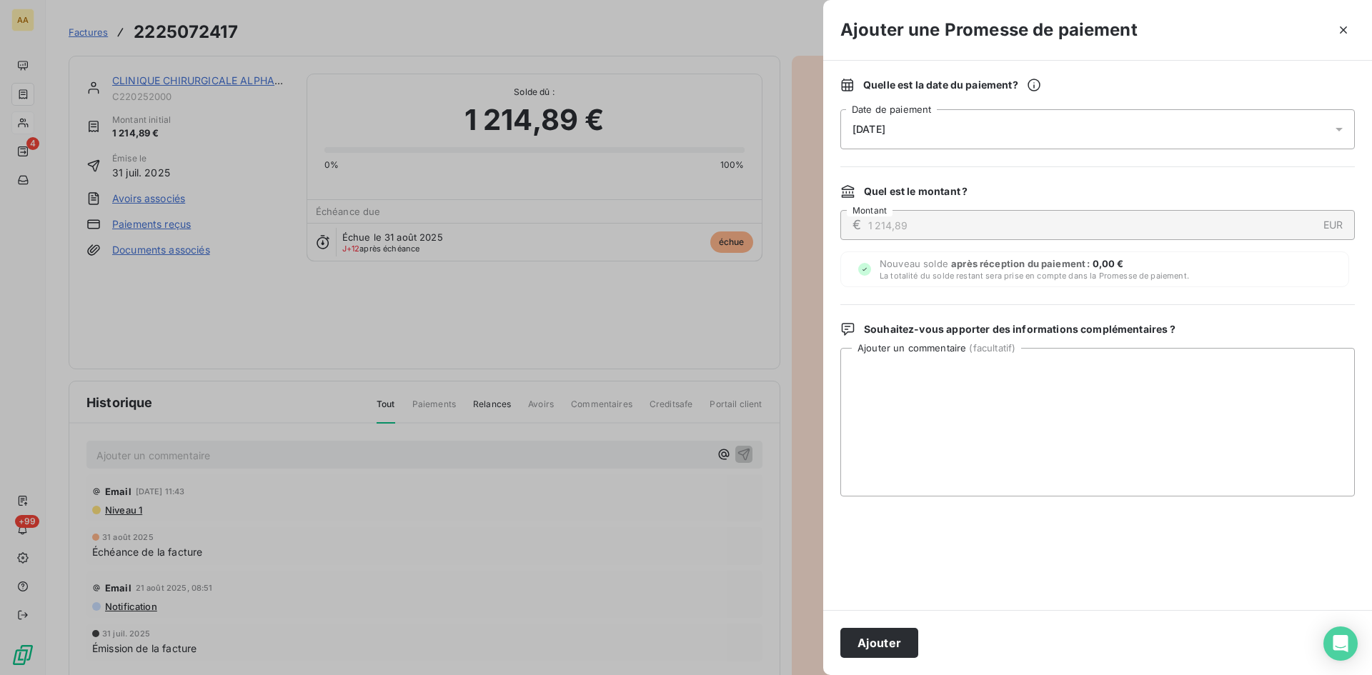
click at [1008, 116] on div "[DATE]" at bounding box center [1097, 129] width 514 height 40
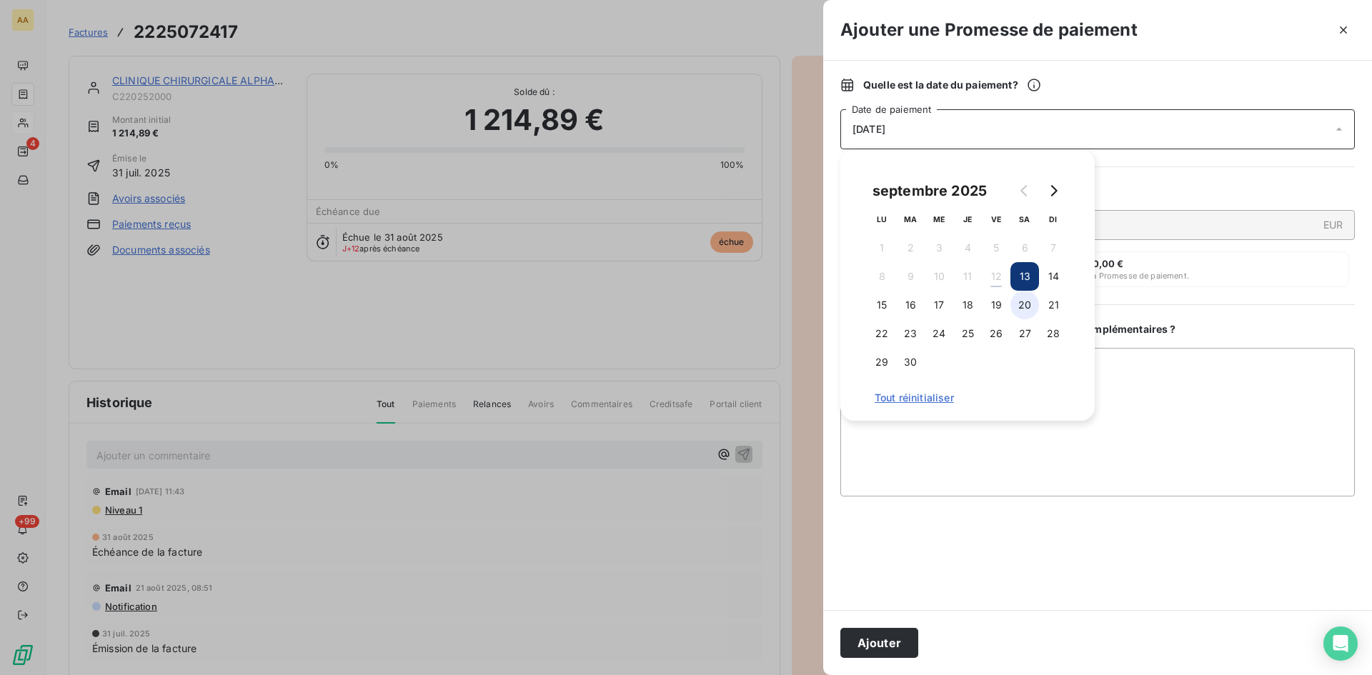
click at [1025, 306] on button "20" at bounding box center [1024, 305] width 29 height 29
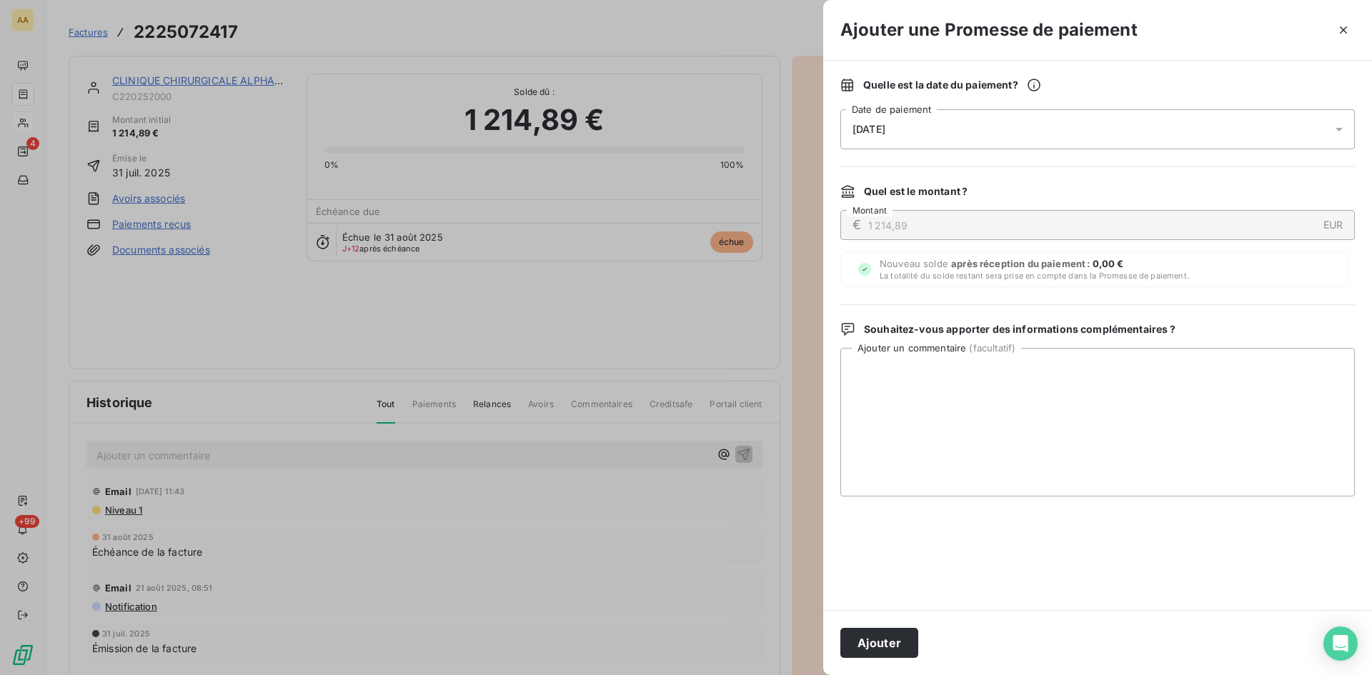
drag, startPoint x: 887, startPoint y: 639, endPoint x: 590, endPoint y: 471, distance: 341.1
click at [886, 639] on button "Ajouter" at bounding box center [879, 643] width 78 height 30
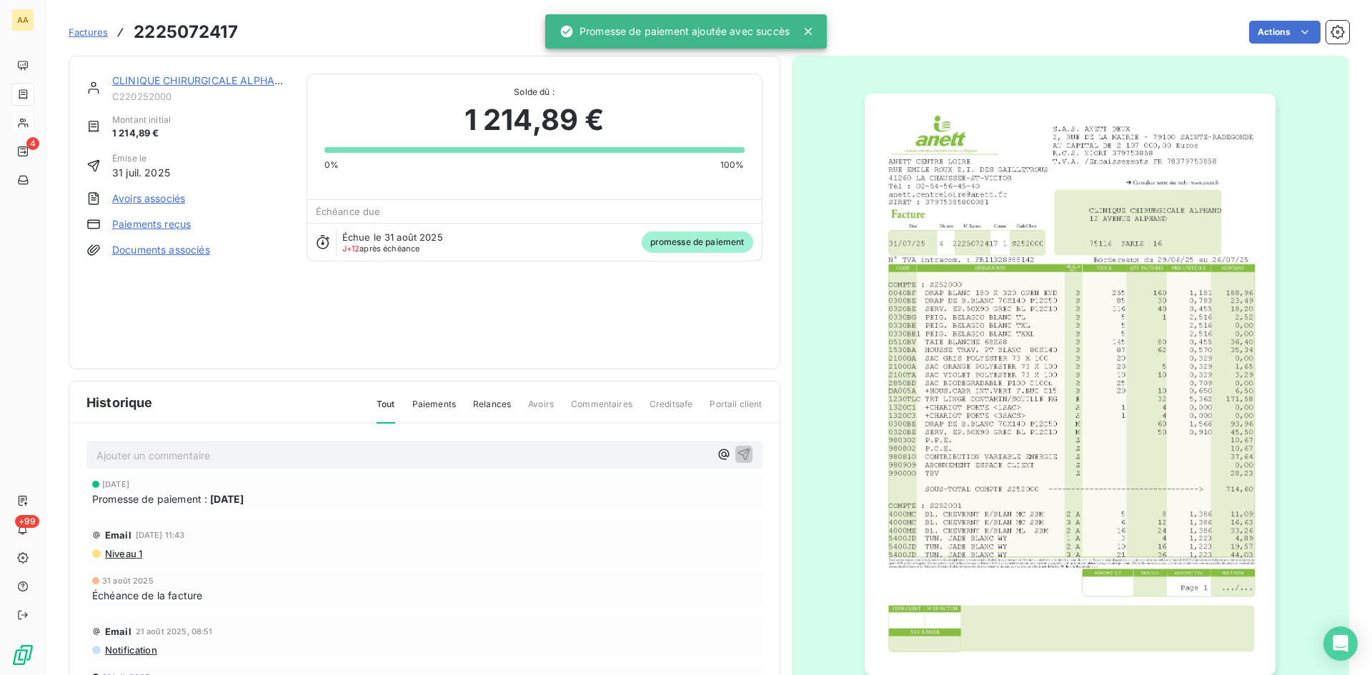
click at [527, 457] on p "Ajouter un commentaire ﻿" at bounding box center [402, 456] width 613 height 18
click at [737, 454] on icon "button" at bounding box center [743, 454] width 12 height 12
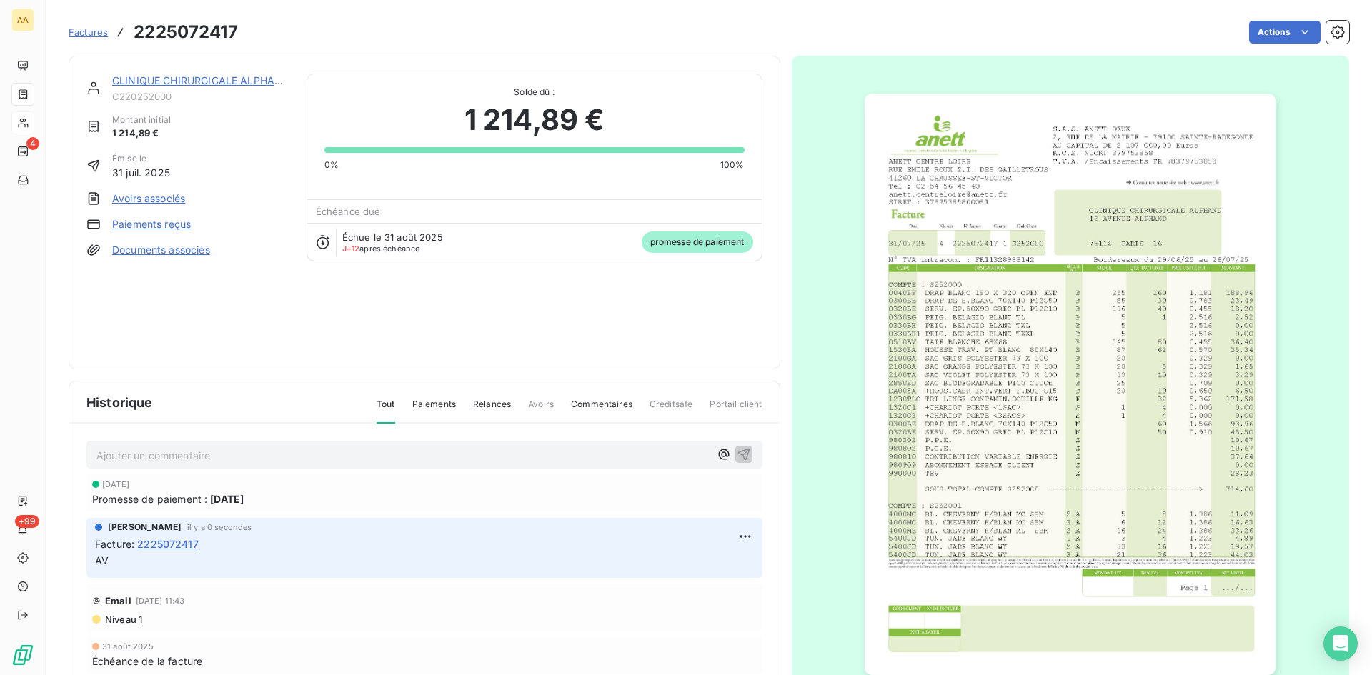
click at [206, 72] on div "CLINIQUE CHIRURGICALE ALPHAND C220252000 Montant initial 1 214,89 € Émise le 31…" at bounding box center [425, 213] width 712 height 314
click at [204, 79] on link "CLINIQUE CHIRURGICALE ALPHAND" at bounding box center [200, 80] width 177 height 12
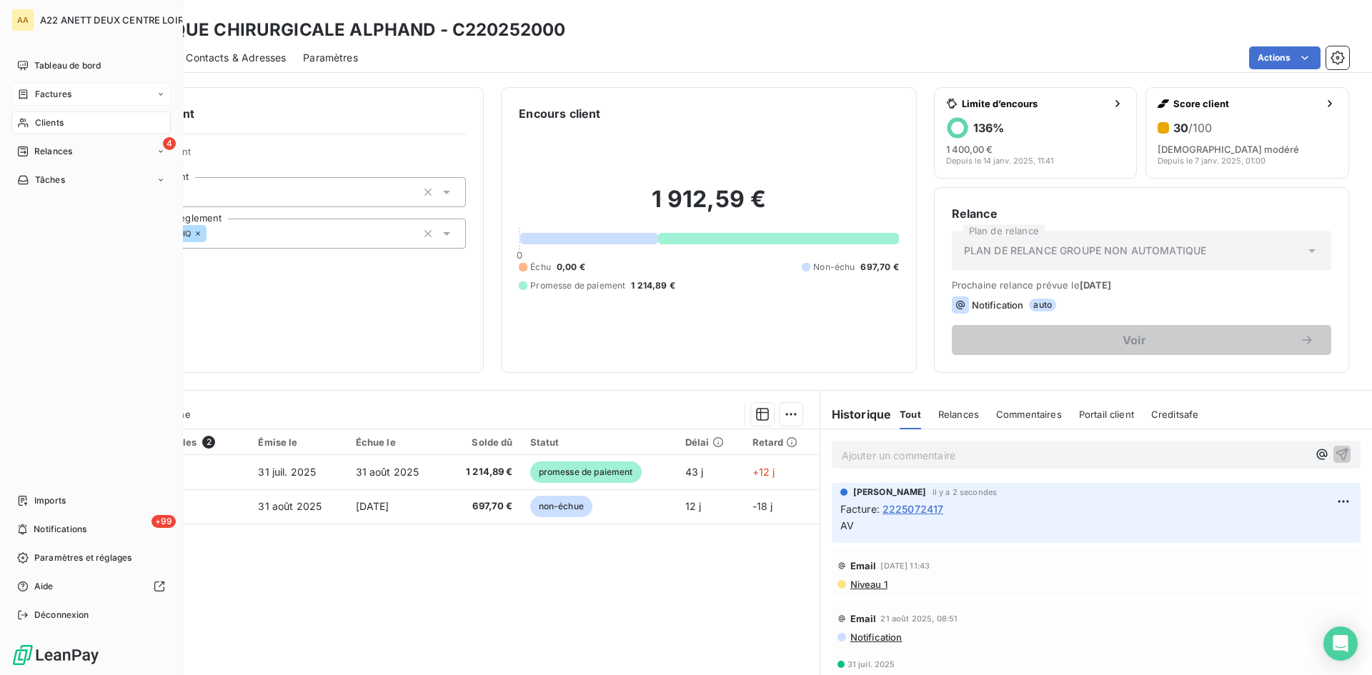
click at [41, 87] on div "Factures" at bounding box center [90, 94] width 159 height 23
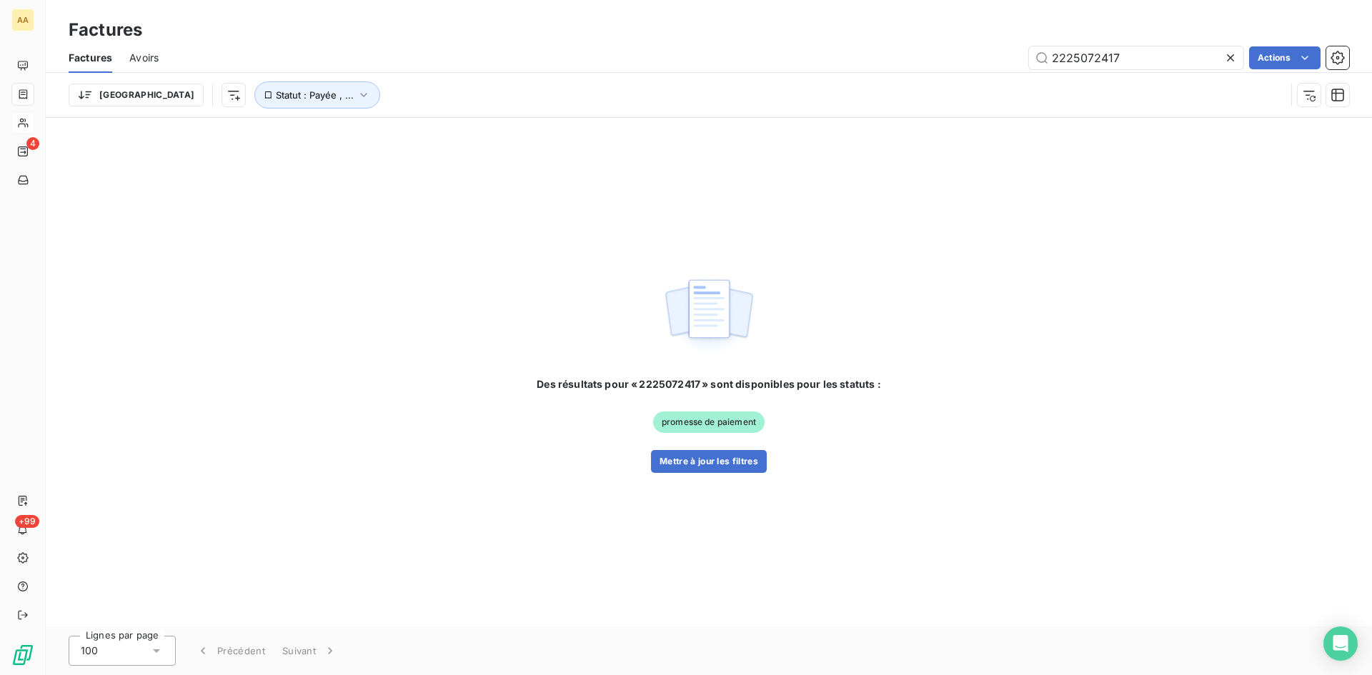
drag, startPoint x: 1134, startPoint y: 53, endPoint x: 986, endPoint y: 74, distance: 149.4
click at [986, 74] on div "Factures Avoirs 2225072417 Actions Trier Statut : Payée , ..." at bounding box center [709, 80] width 1326 height 74
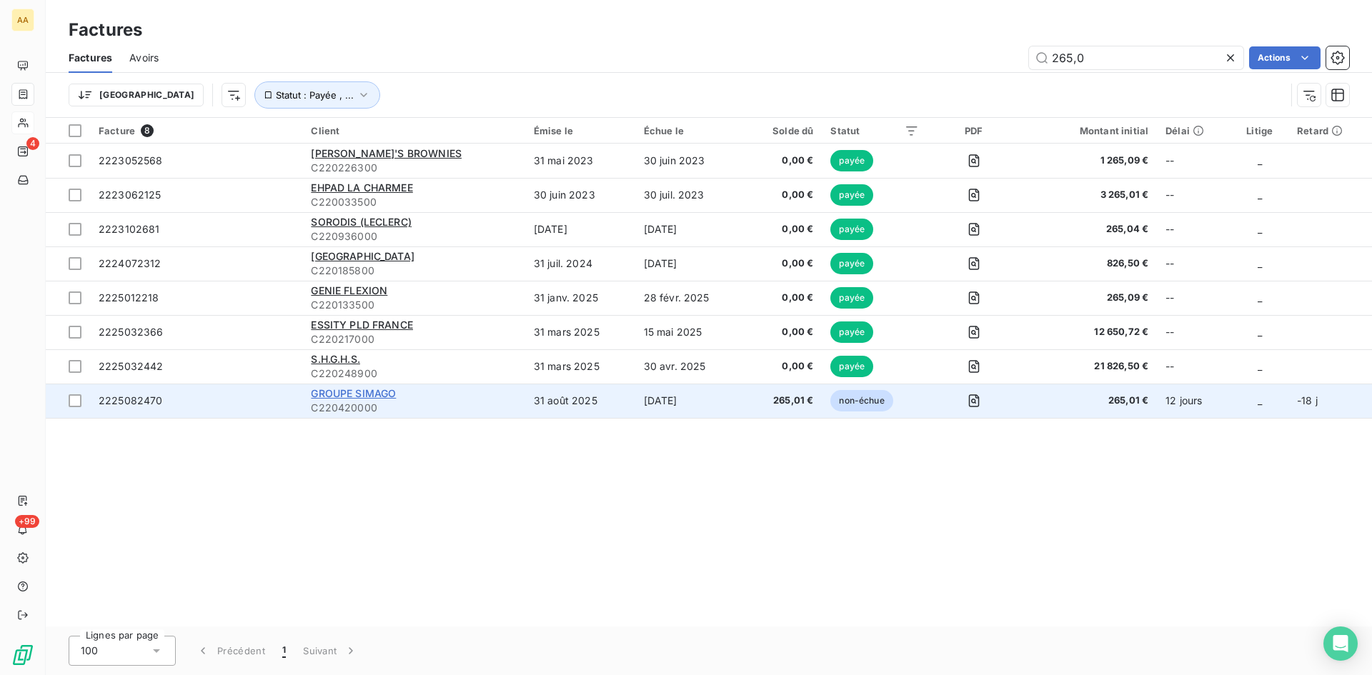
type input "265,0"
click at [363, 392] on span "GROUPE SIMAGO" at bounding box center [353, 393] width 85 height 12
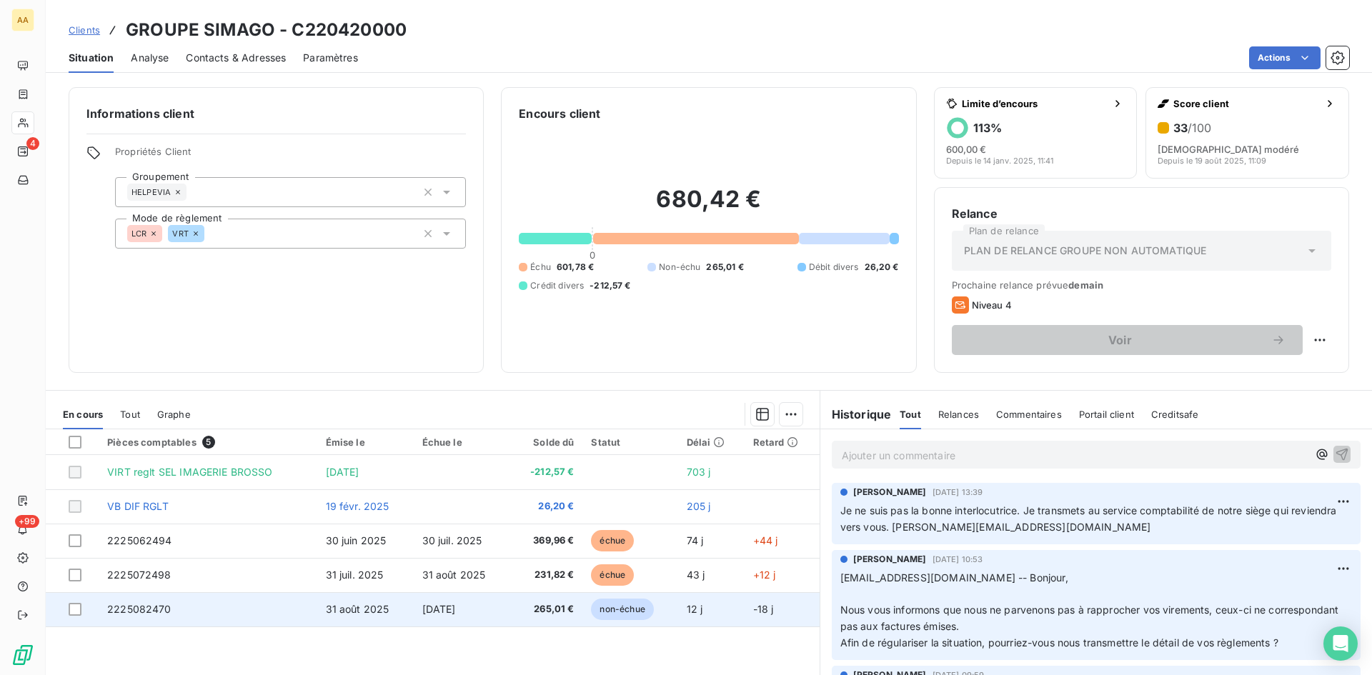
click at [129, 609] on span "2225082470" at bounding box center [139, 609] width 64 height 12
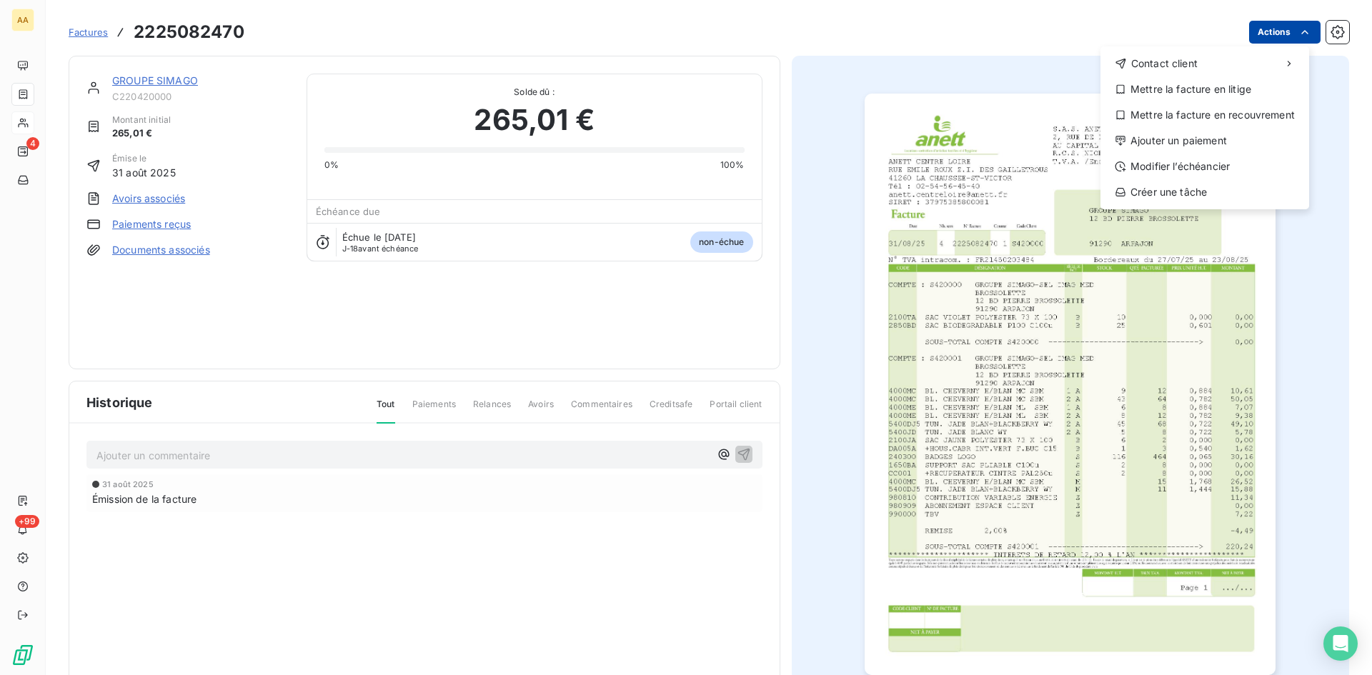
click at [1250, 30] on html "AA 4 +99 Factures [PHONE_NUMBER] Actions Contact client Mettre la facture en li…" at bounding box center [686, 337] width 1372 height 675
click at [1169, 134] on div "Ajouter un paiement" at bounding box center [1204, 140] width 197 height 23
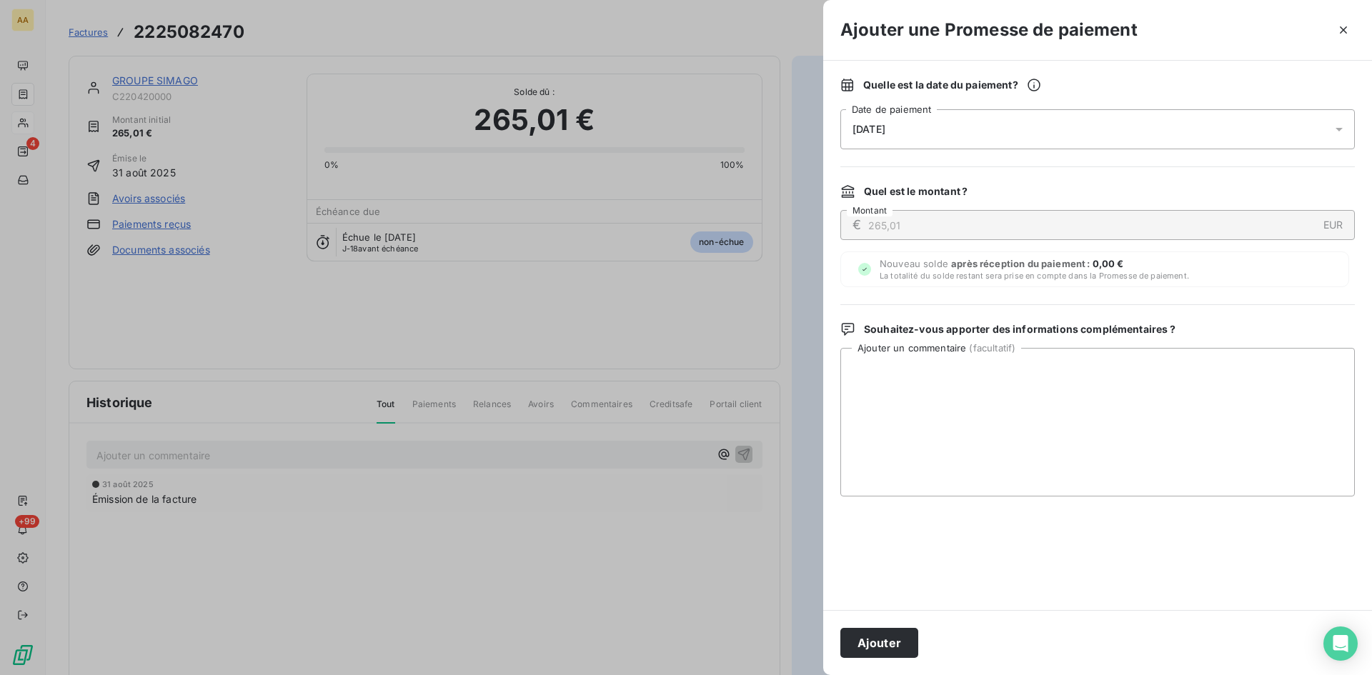
click at [916, 136] on div "[DATE]" at bounding box center [1097, 129] width 514 height 40
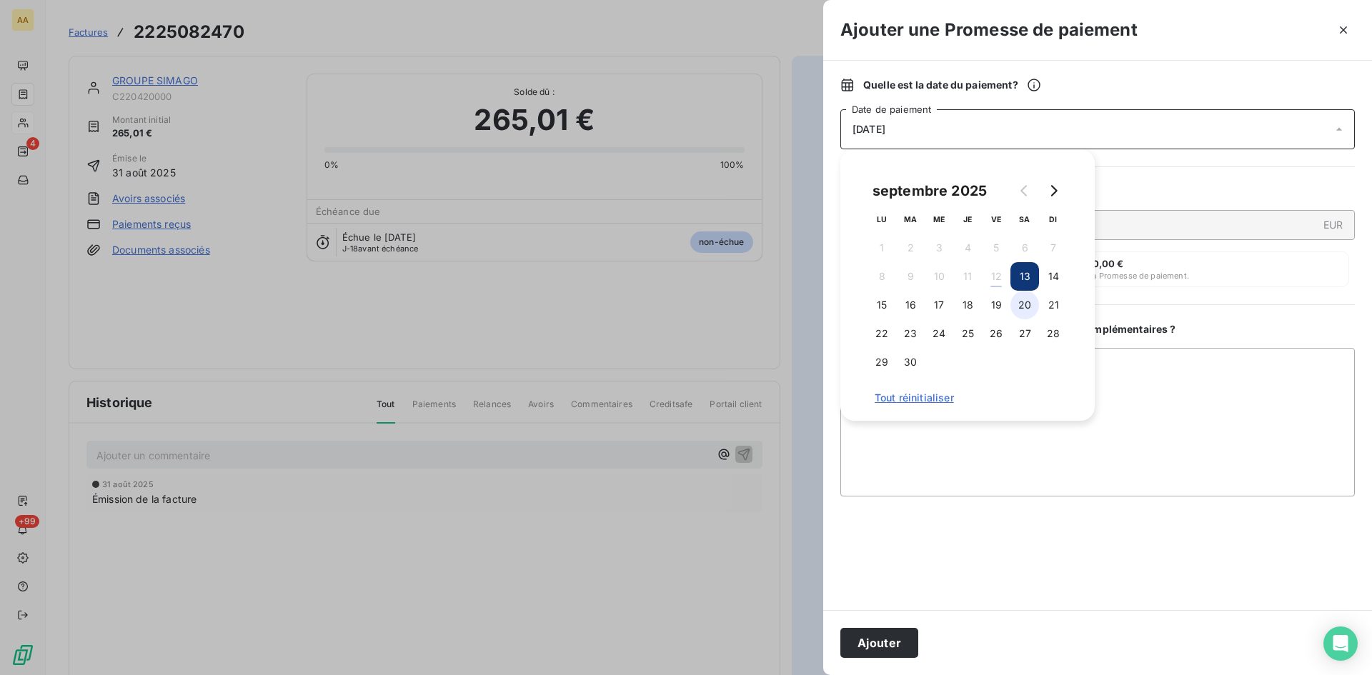
click at [1014, 303] on button "20" at bounding box center [1024, 305] width 29 height 29
click at [892, 637] on button "Ajouter" at bounding box center [879, 643] width 78 height 30
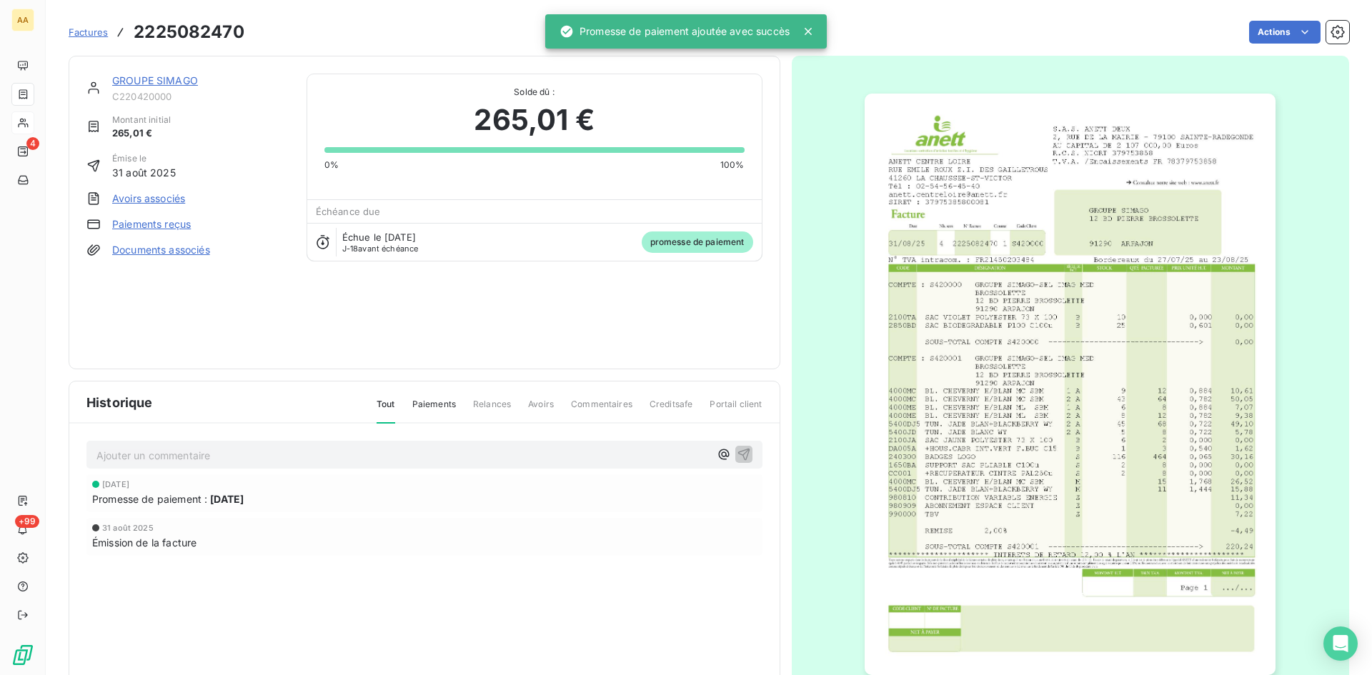
click at [431, 462] on p "Ajouter un commentaire ﻿" at bounding box center [402, 456] width 613 height 18
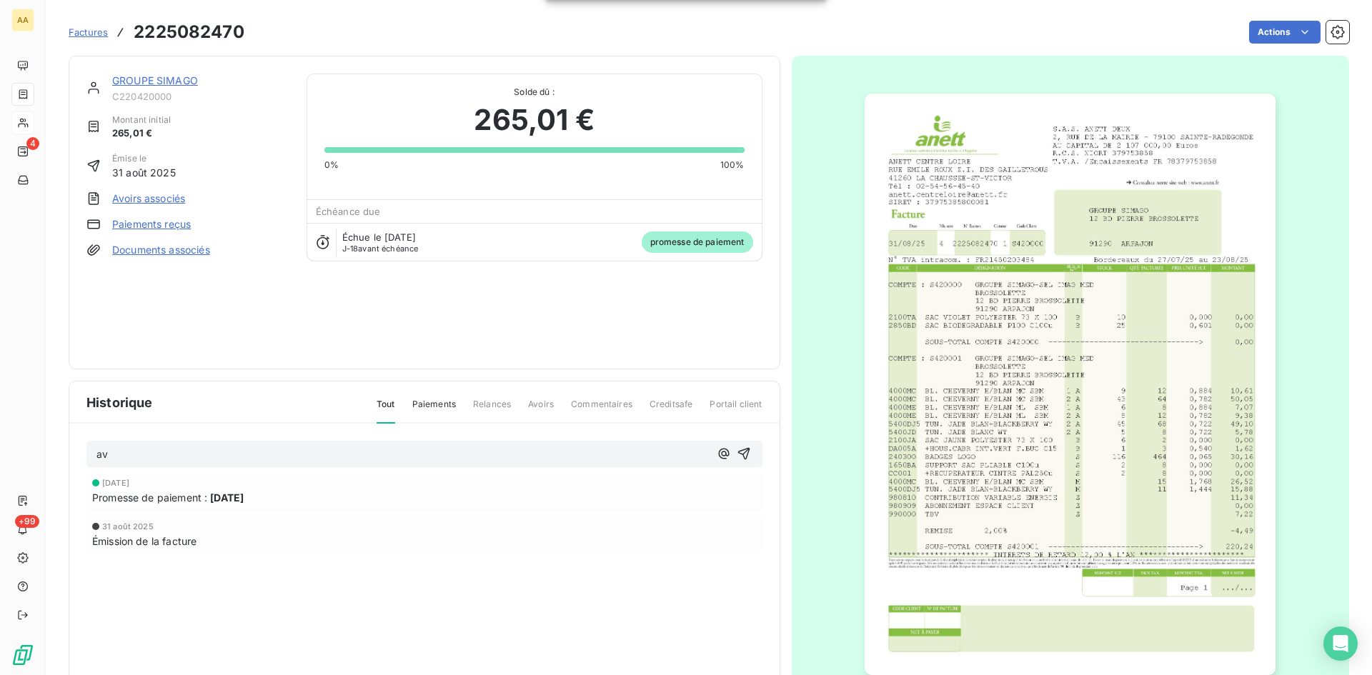
drag, startPoint x: 738, startPoint y: 455, endPoint x: 612, endPoint y: 277, distance: 218.3
click at [738, 454] on icon "button" at bounding box center [744, 454] width 14 height 14
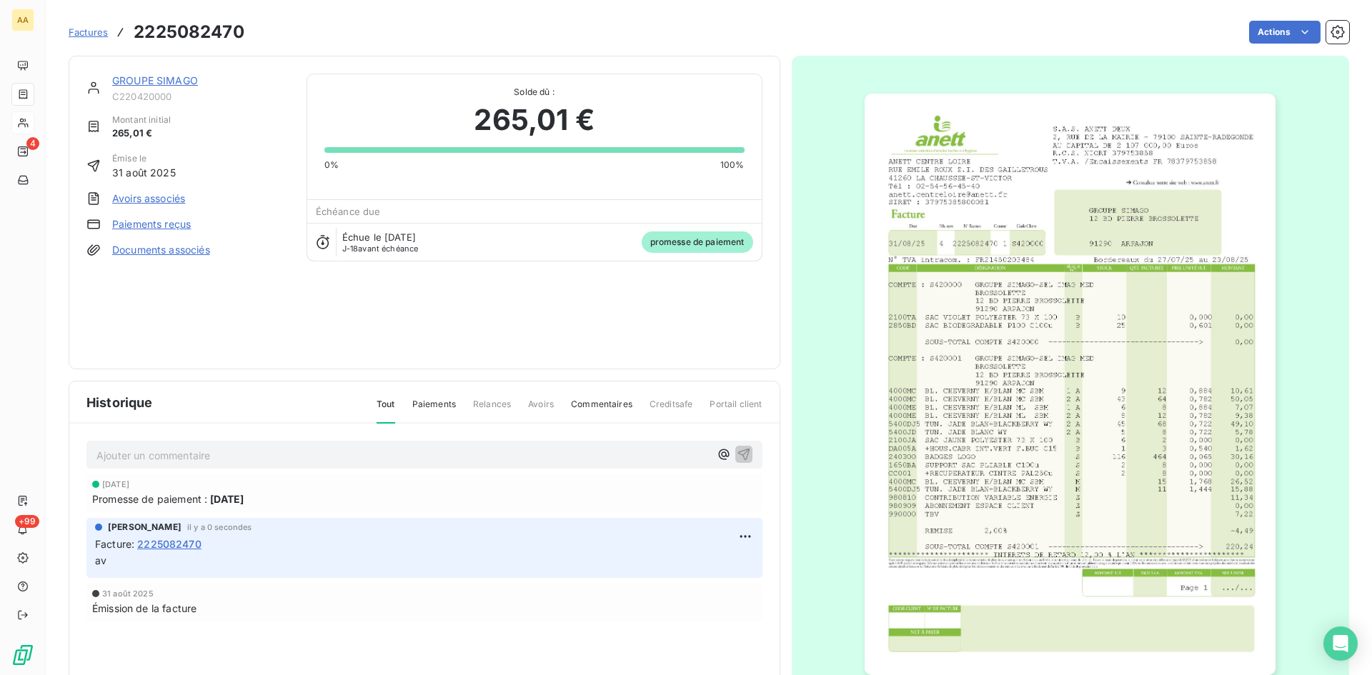
click at [179, 75] on link "GROUPE SIMAGO" at bounding box center [155, 80] width 86 height 12
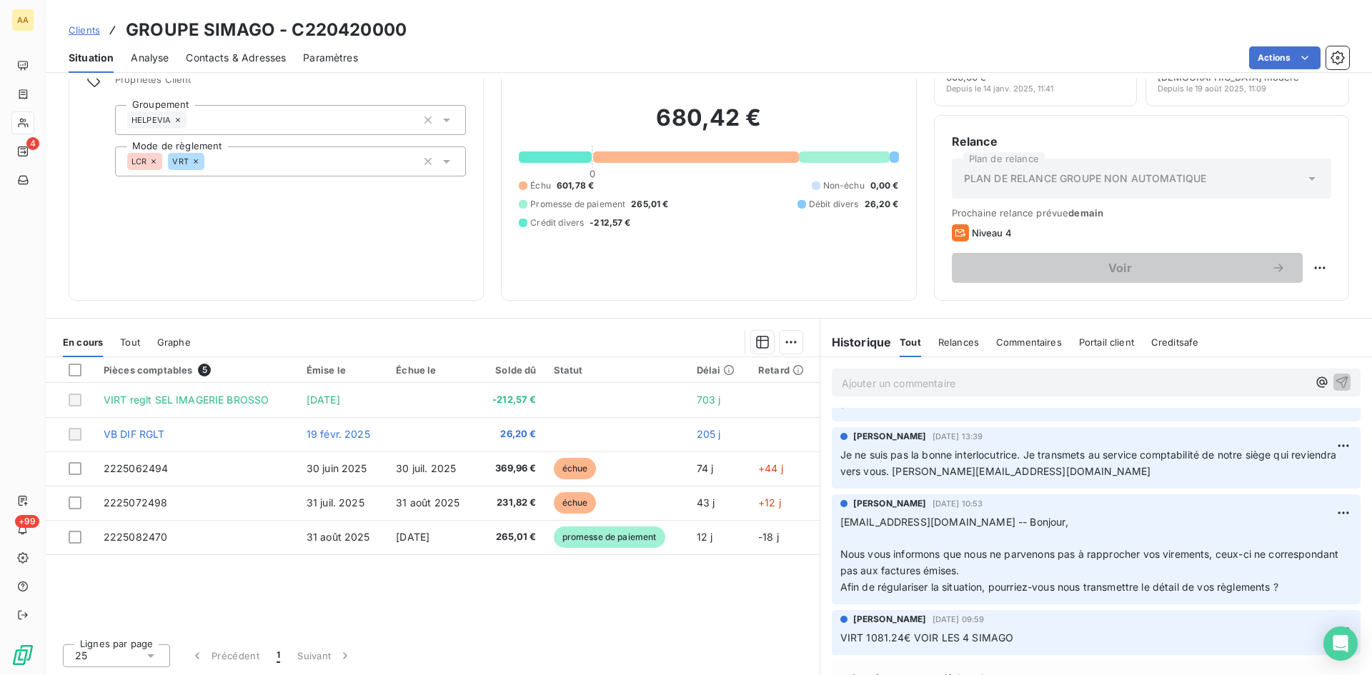
scroll to position [71, 0]
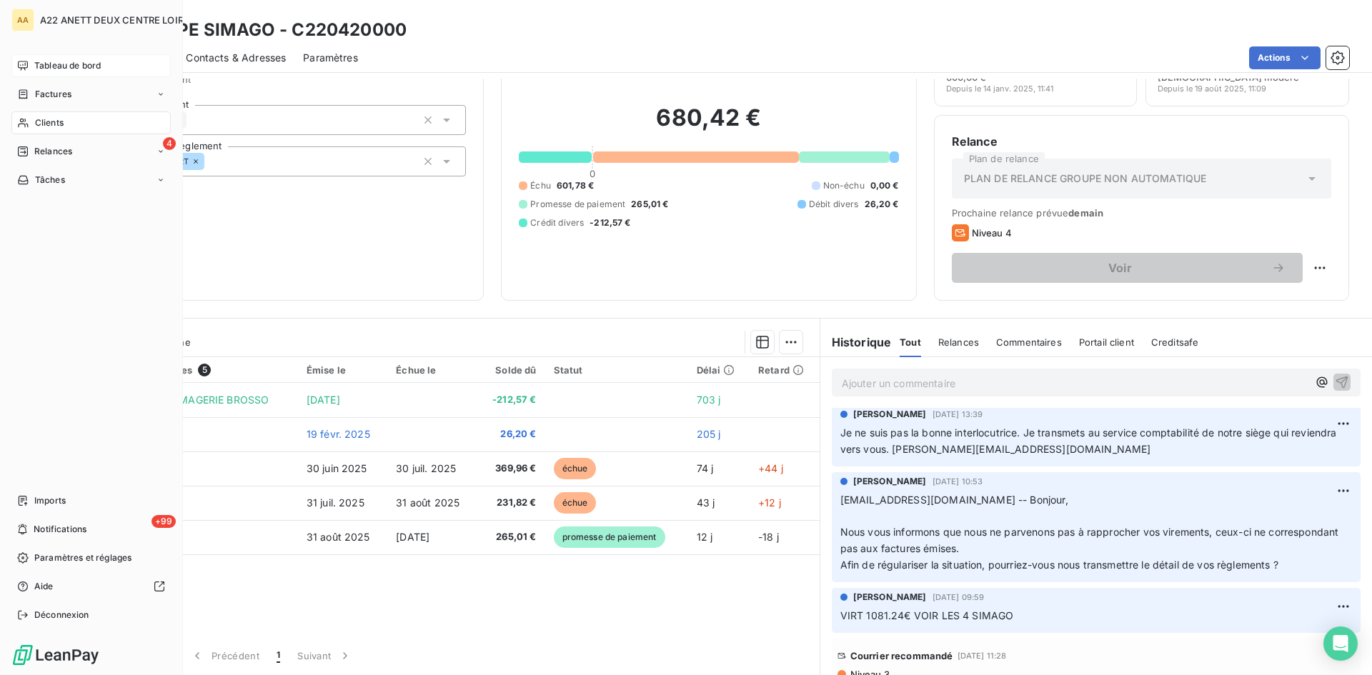
click at [54, 65] on span "Tableau de bord" at bounding box center [67, 65] width 66 height 13
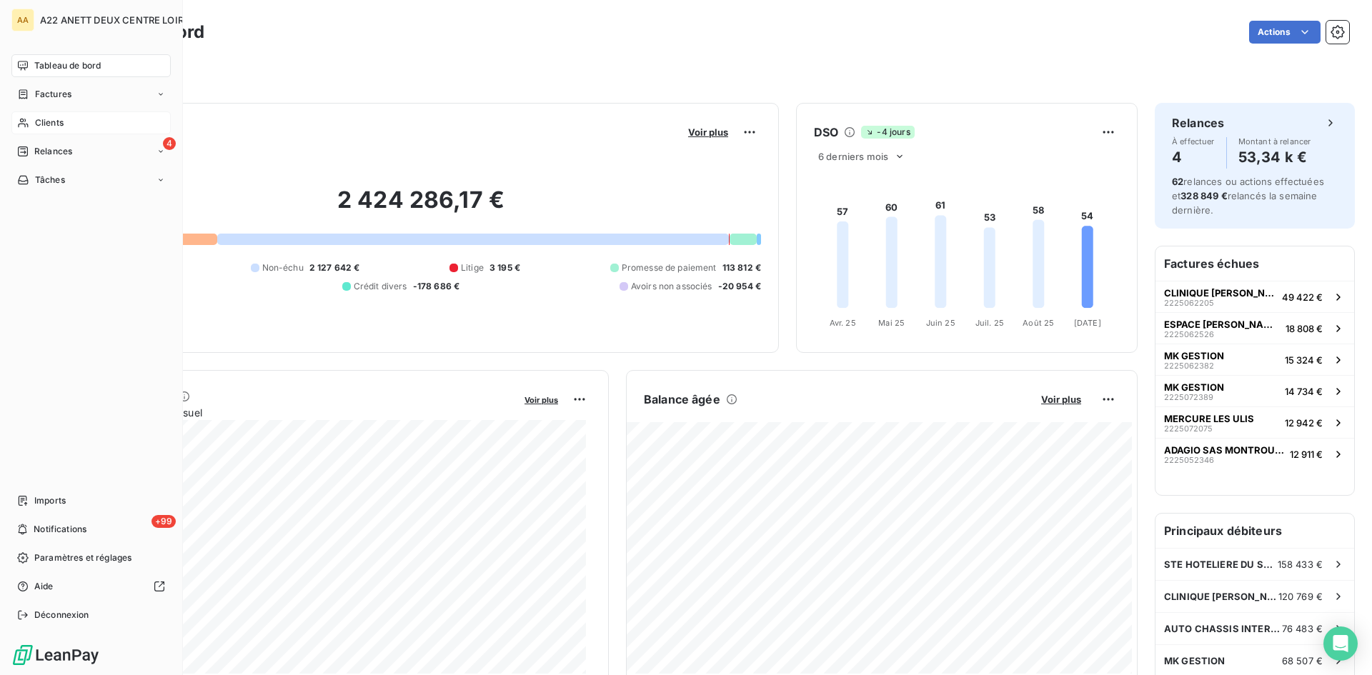
click at [66, 64] on span "Tableau de bord" at bounding box center [67, 65] width 66 height 13
